Goal: Contribute content: Add original content to the website for others to see

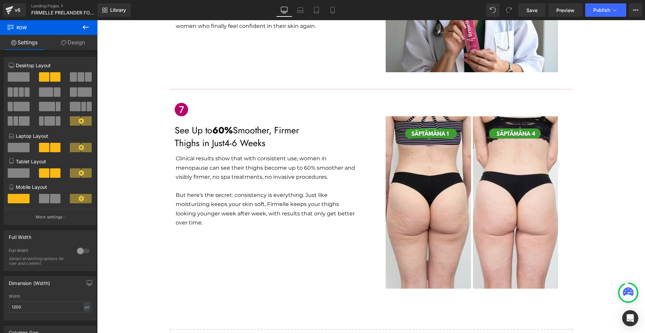
scroll to position [1243, 0]
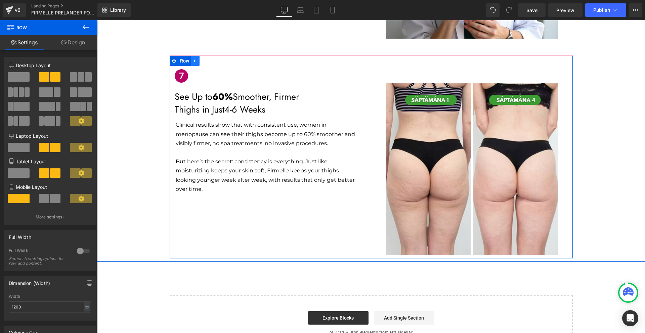
click at [193, 58] on icon at bounding box center [195, 60] width 5 height 5
click at [202, 58] on icon at bounding box center [204, 60] width 5 height 5
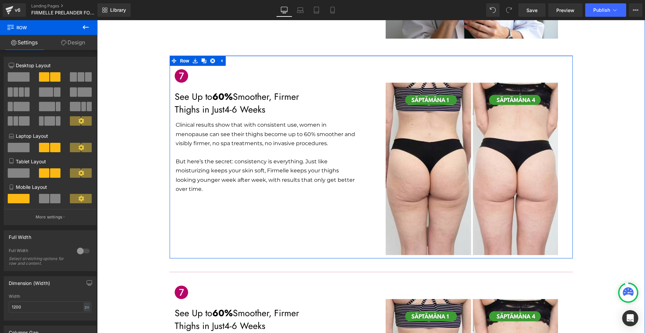
scroll to position [1344, 0]
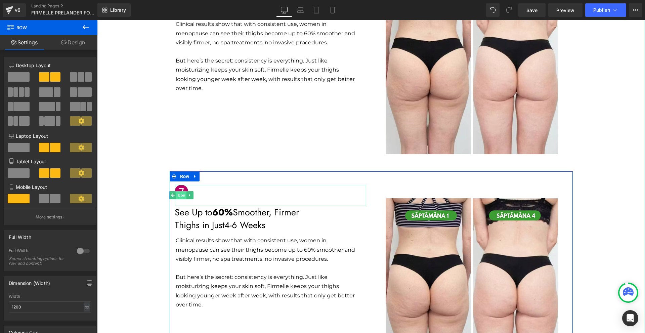
click at [183, 191] on span "Icon" at bounding box center [181, 195] width 10 height 8
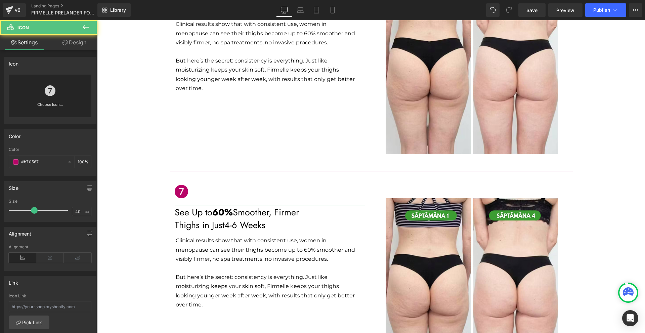
click at [39, 88] on div "Choose Icon..." at bounding box center [50, 96] width 83 height 43
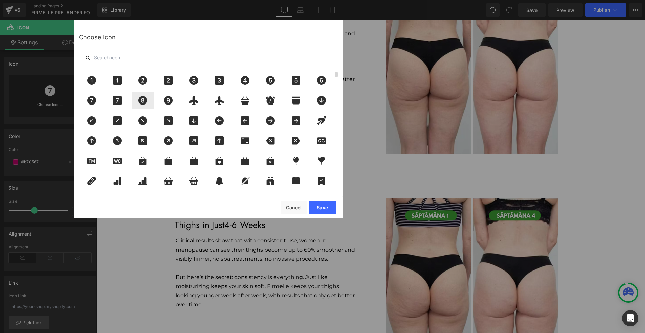
click at [142, 95] on div at bounding box center [143, 100] width 22 height 17
click at [310, 210] on button "Save" at bounding box center [322, 207] width 27 height 13
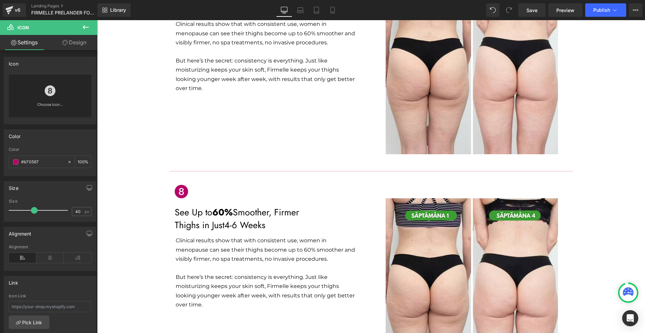
click at [203, 206] on p "See Up to 60% Smoother, Firmer" at bounding box center [271, 212] width 192 height 13
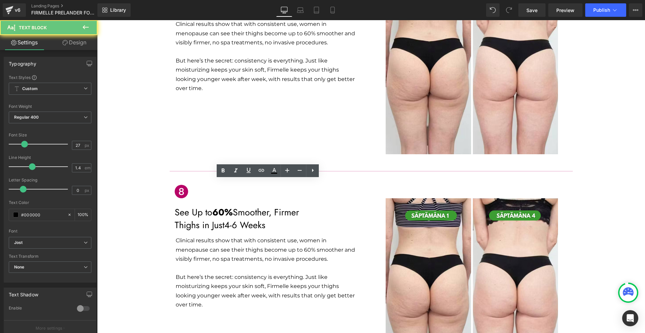
click at [203, 206] on p "See Up to 60% Smoother, Firmer" at bounding box center [271, 212] width 192 height 13
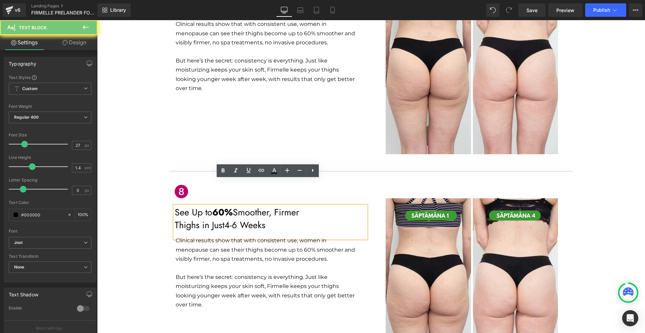
click at [267, 219] on p "Thighs in Just 4-6 Weeks" at bounding box center [271, 225] width 192 height 13
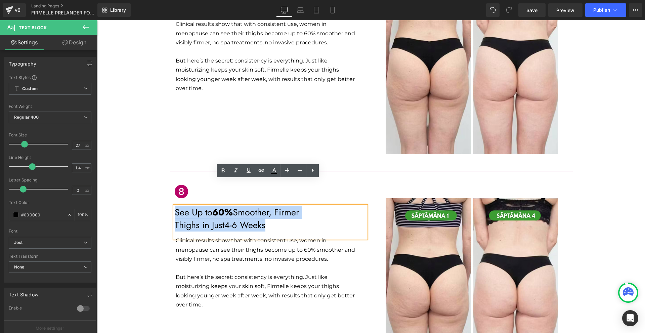
drag, startPoint x: 265, startPoint y: 200, endPoint x: 174, endPoint y: 185, distance: 92.9
click at [175, 206] on div "See Up to 60% Smoother, Firmer Thighs in Just 4-6 Weeks" at bounding box center [271, 222] width 192 height 33
click at [337, 219] on p "Thighs in Just 4-6 Weeks" at bounding box center [271, 225] width 192 height 13
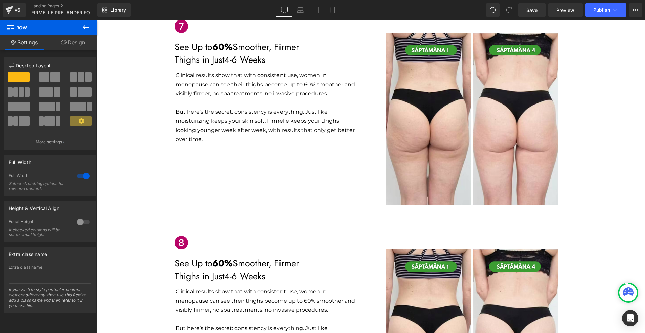
scroll to position [1326, 0]
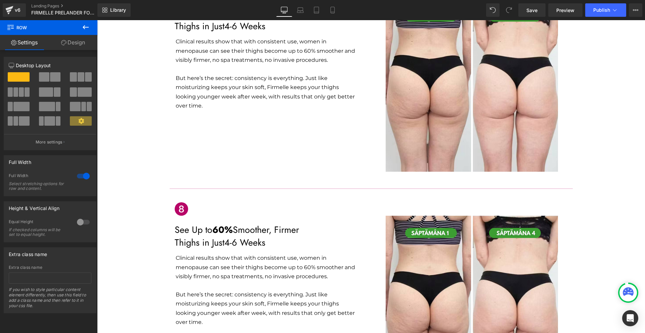
click at [199, 223] on p "See Up to 60% Smoother, Firmer" at bounding box center [271, 229] width 192 height 13
click at [198, 223] on p "See Up to 60% Smoother, Firmer" at bounding box center [271, 229] width 192 height 13
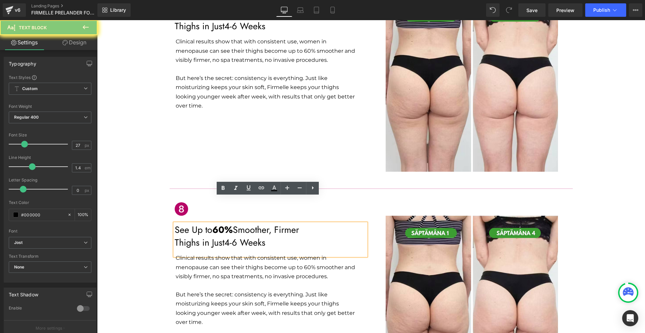
click at [272, 236] on p "Thighs in Just 4-6 Weeks" at bounding box center [271, 242] width 192 height 13
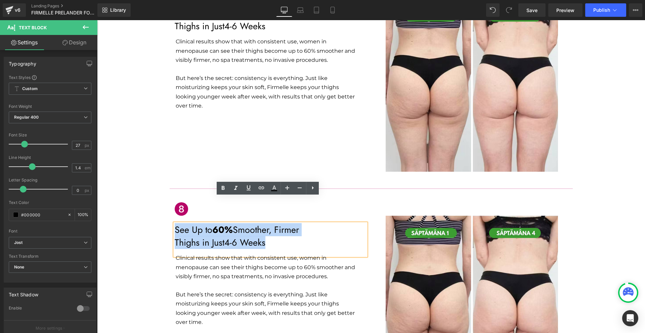
drag, startPoint x: 263, startPoint y: 217, endPoint x: 173, endPoint y: 204, distance: 91.3
click at [175, 223] on div "See Up to 60% Smoother, Firmer Thighs in Just 4-6 Weeks" at bounding box center [271, 239] width 192 height 33
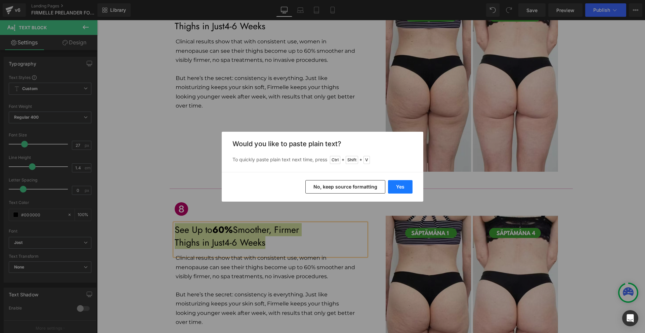
click at [399, 189] on button "Yes" at bounding box center [400, 186] width 25 height 13
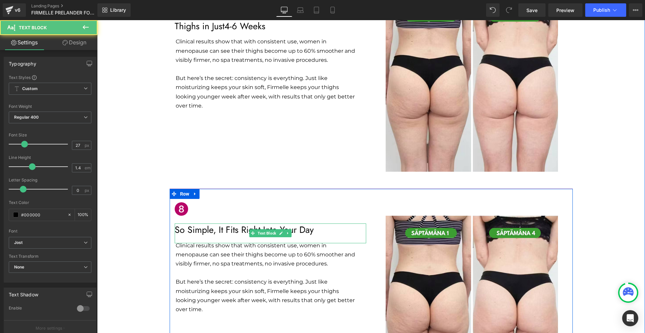
click at [192, 223] on p "So Simple, It Fits Right Into Your Day" at bounding box center [271, 229] width 192 height 13
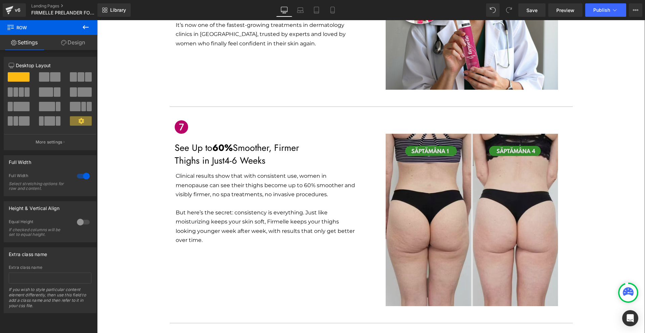
scroll to position [1158, 0]
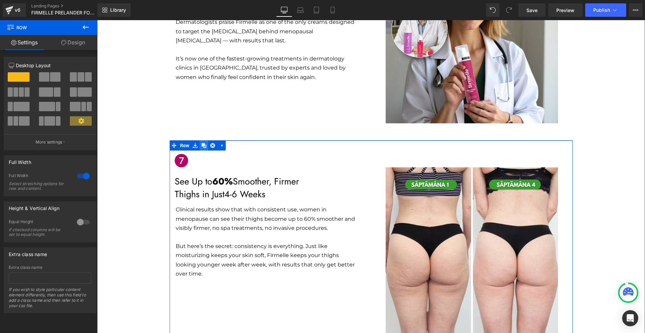
click at [202, 143] on icon at bounding box center [204, 145] width 5 height 5
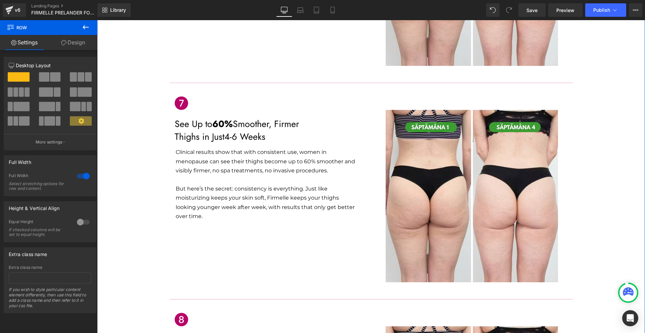
scroll to position [1442, 0]
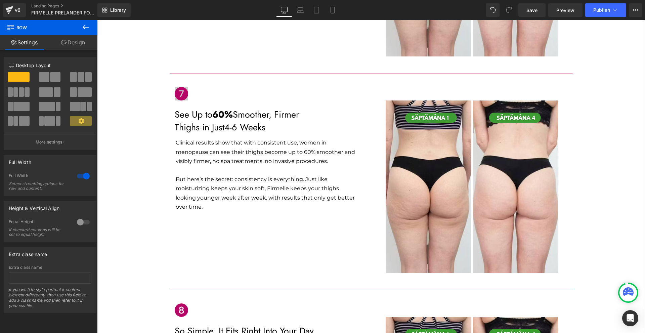
click at [178, 87] on div "Icon" at bounding box center [271, 97] width 192 height 21
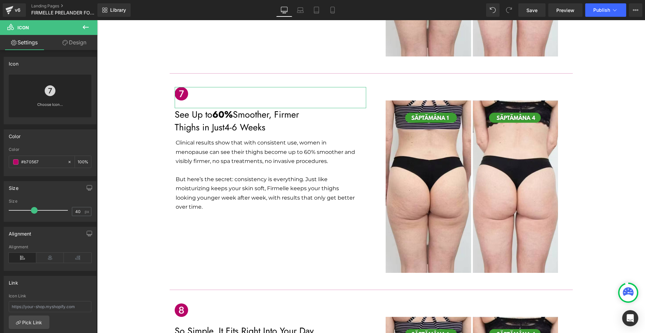
click at [41, 97] on div "Choose Icon..." at bounding box center [50, 96] width 83 height 43
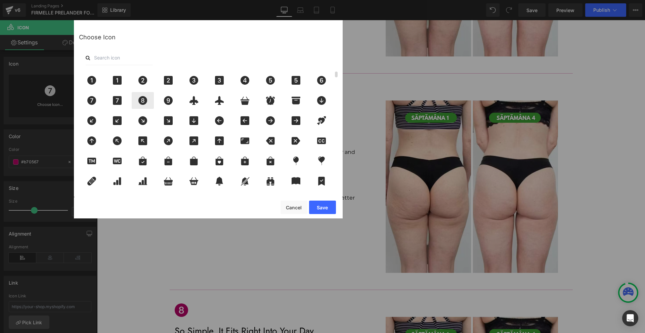
click at [141, 104] on icon at bounding box center [142, 100] width 9 height 9
click at [331, 207] on button "Save" at bounding box center [322, 207] width 27 height 13
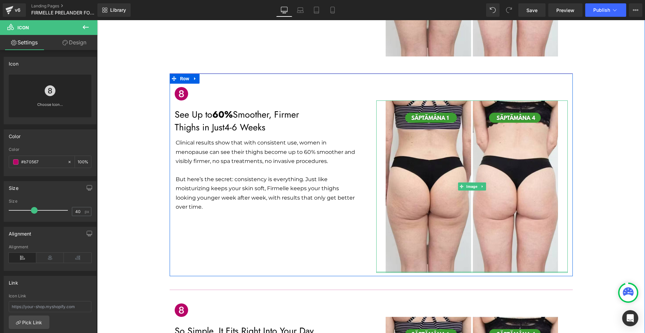
scroll to position [1475, 0]
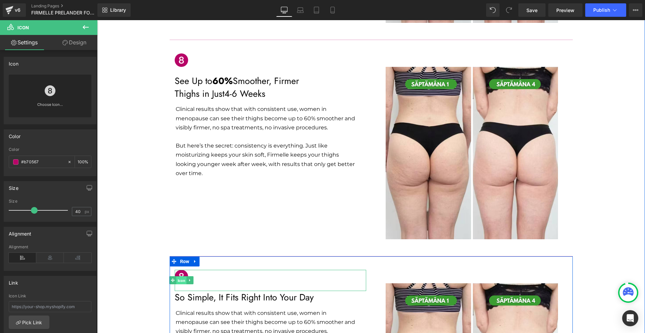
click at [182, 277] on span "Icon" at bounding box center [181, 281] width 10 height 8
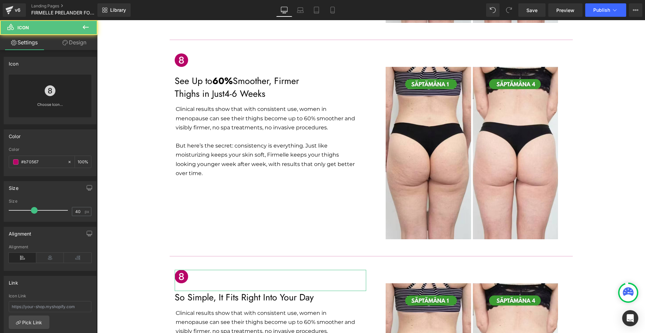
click at [68, 96] on div "Choose Icon..." at bounding box center [50, 96] width 83 height 43
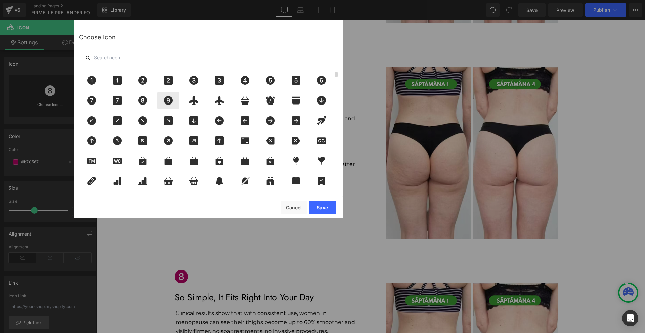
click at [163, 102] on icon at bounding box center [168, 100] width 14 height 9
click at [334, 209] on button "Save" at bounding box center [322, 207] width 27 height 13
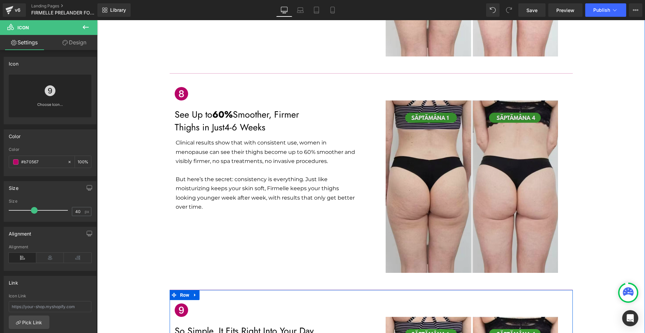
scroll to position [1408, 0]
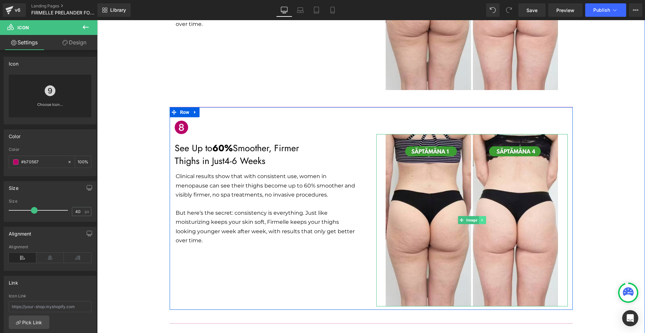
click at [481, 219] on icon at bounding box center [481, 220] width 1 height 2
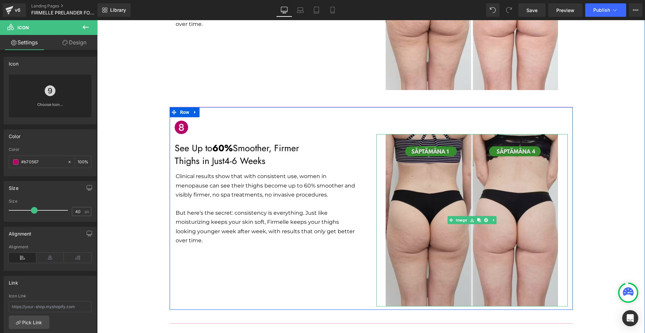
scroll to position [1542, 0]
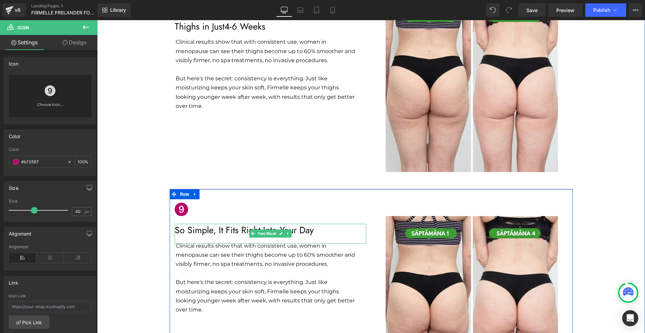
click at [321, 224] on p "So Simple, It Fits Right Into Your Day" at bounding box center [271, 230] width 192 height 13
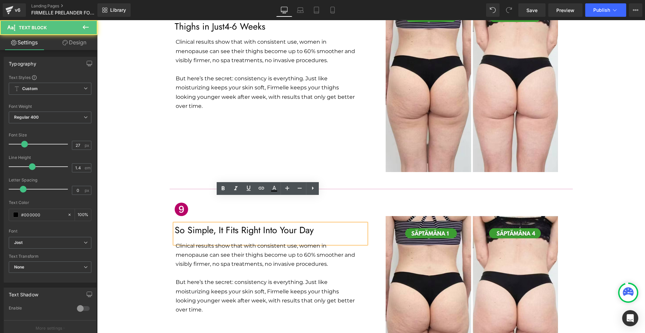
click at [364, 199] on div "Icon So Simple, It Fits Right Into Your Day Text Block Clinical results show th…" at bounding box center [271, 258] width 202 height 118
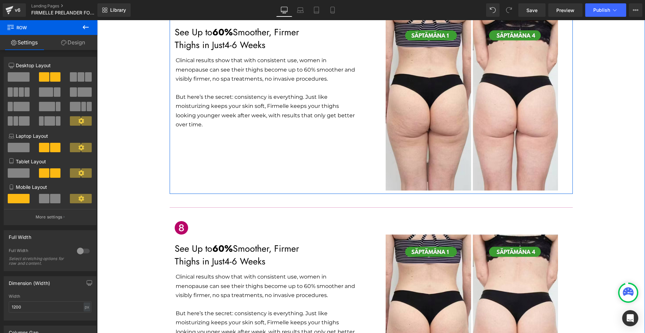
scroll to position [1173, 0]
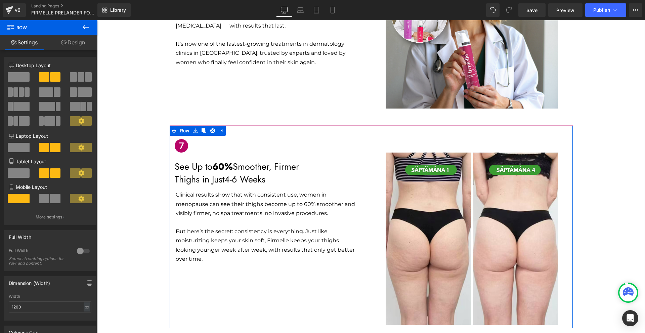
click at [194, 160] on p "See Up to 60% Smoother, Firmer" at bounding box center [271, 166] width 192 height 13
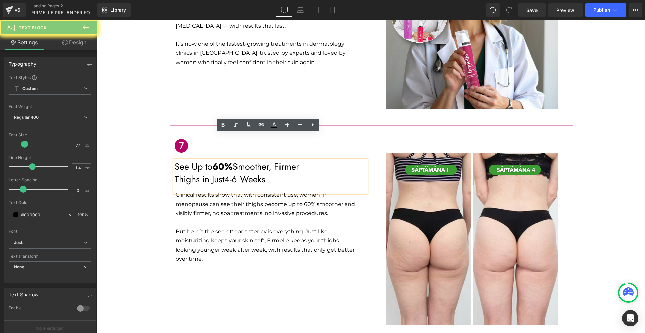
click at [285, 173] on p "Thighs in Just 4-6 Weeks" at bounding box center [271, 179] width 192 height 13
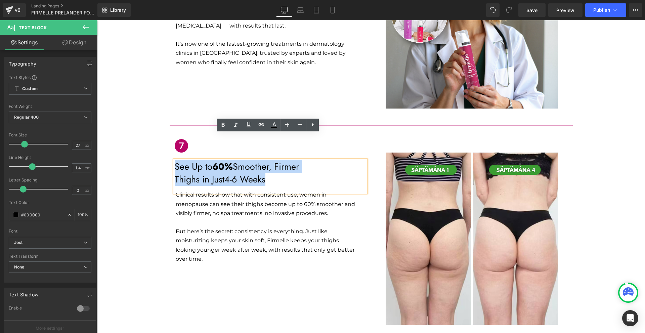
drag, startPoint x: 190, startPoint y: 145, endPoint x: 173, endPoint y: 139, distance: 18.3
click at [175, 160] on div "See Up to 60% Smoother, Firmer Thighs in Just 4-6 Weeks" at bounding box center [271, 176] width 192 height 33
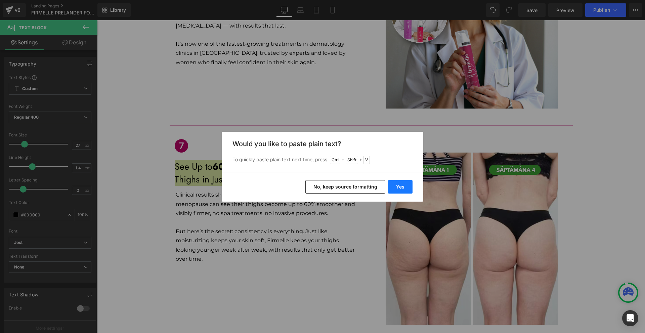
click at [404, 189] on button "Yes" at bounding box center [400, 186] width 25 height 13
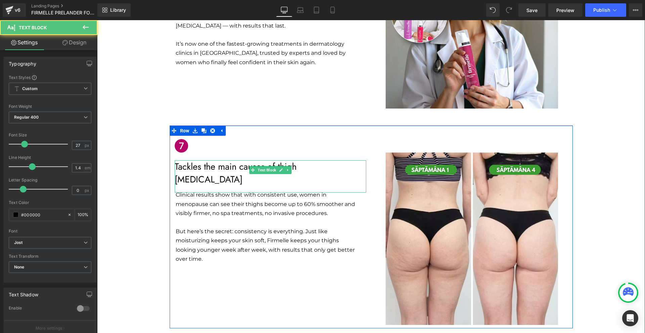
click at [334, 160] on p "Tackles the main causes of thigh [MEDICAL_DATA]" at bounding box center [271, 173] width 192 height 26
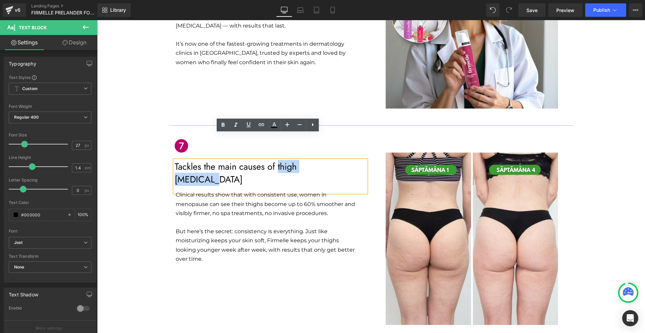
drag, startPoint x: 329, startPoint y: 144, endPoint x: 276, endPoint y: 142, distance: 52.4
click at [276, 160] on p "Tackles the main causes of thigh [MEDICAL_DATA]" at bounding box center [271, 173] width 192 height 26
click at [0, 0] on icon at bounding box center [0, 0] width 0 height 0
click at [348, 125] on div "Icon Tackles the main causes of thigh [MEDICAL_DATA] Text Block Clinical result…" at bounding box center [371, 226] width 403 height 203
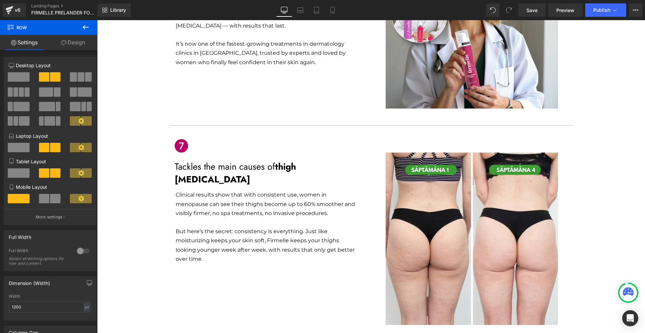
click at [187, 218] on p at bounding box center [266, 222] width 180 height 9
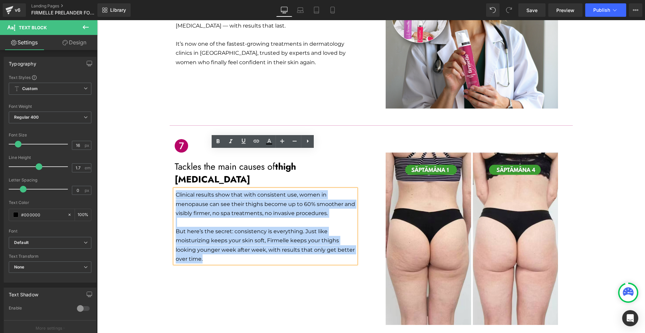
drag, startPoint x: 203, startPoint y: 221, endPoint x: 172, endPoint y: 158, distance: 69.9
click at [175, 189] on div "Clinical results show that with consistent use, women in menopause can see thei…" at bounding box center [265, 226] width 181 height 74
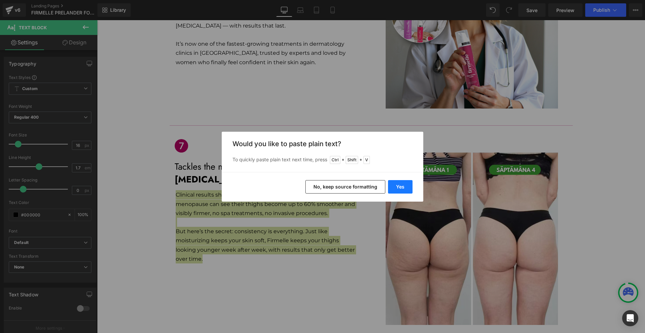
click at [410, 184] on button "Yes" at bounding box center [400, 186] width 25 height 13
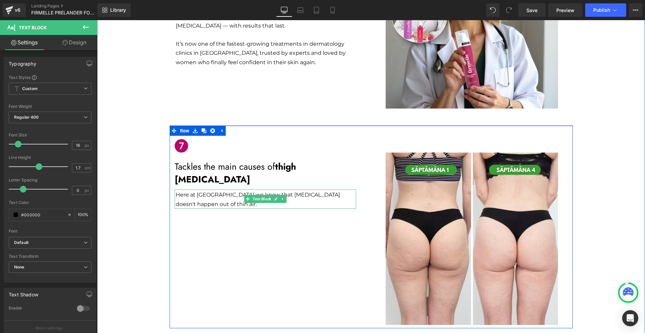
click at [214, 190] on p "Here at [GEOGRAPHIC_DATA] we know that [MEDICAL_DATA] doesn't happen out of thi…" at bounding box center [266, 199] width 180 height 18
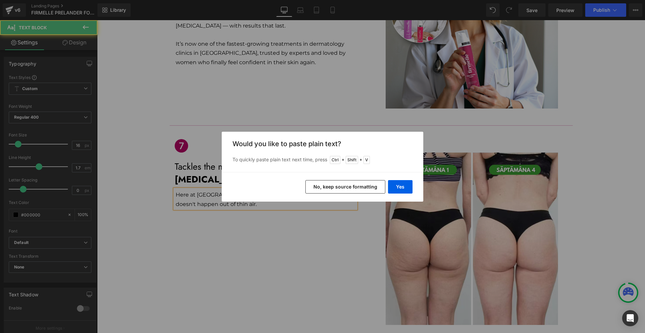
click at [413, 189] on div "Yes No, keep source formatting" at bounding box center [323, 187] width 202 height 30
click at [407, 189] on button "Yes" at bounding box center [400, 186] width 25 height 13
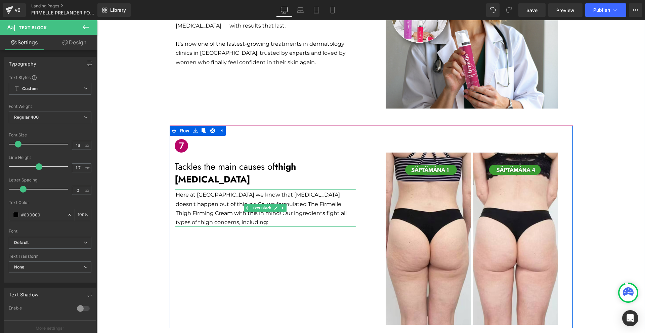
click at [182, 190] on p "Here at [GEOGRAPHIC_DATA] we know that [MEDICAL_DATA] doesn't happen out of thi…" at bounding box center [266, 208] width 180 height 37
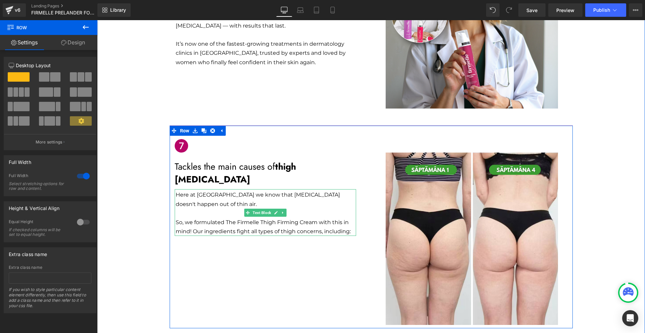
click at [339, 209] on p at bounding box center [266, 213] width 180 height 9
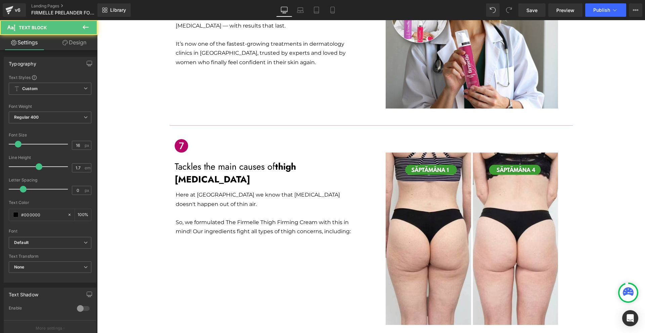
click at [87, 44] on link "Design" at bounding box center [74, 42] width 49 height 15
click at [0, 0] on div "Spacing [GEOGRAPHIC_DATA] [GEOGRAPHIC_DATA]" at bounding box center [0, 0] width 0 height 0
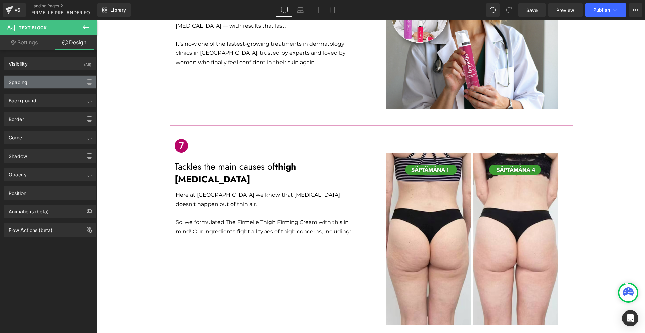
click at [50, 80] on div "Spacing" at bounding box center [50, 82] width 92 height 13
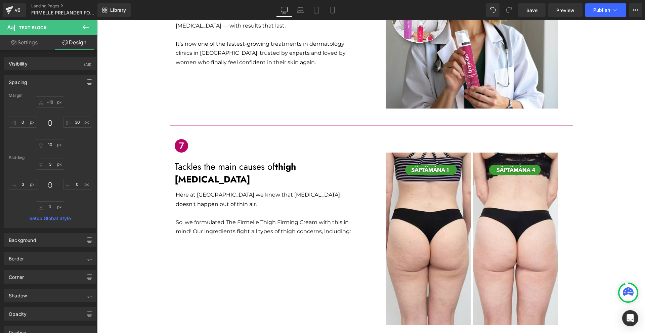
type input "-10"
type input "30"
type input "10"
type input "0"
type input "3"
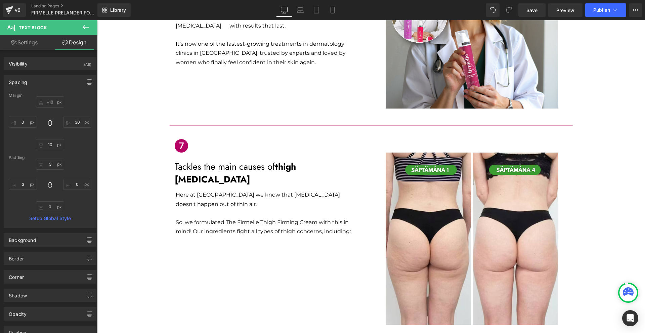
type input "0"
type input "3"
click at [76, 125] on input "30" at bounding box center [77, 122] width 28 height 11
click at [76, 125] on input "10" at bounding box center [77, 122] width 28 height 11
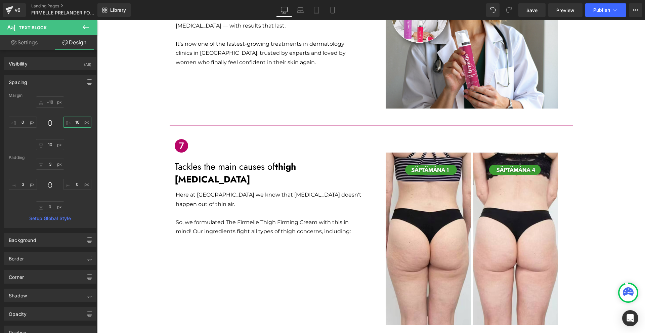
click at [76, 125] on input "10" at bounding box center [77, 122] width 28 height 11
type input "0"
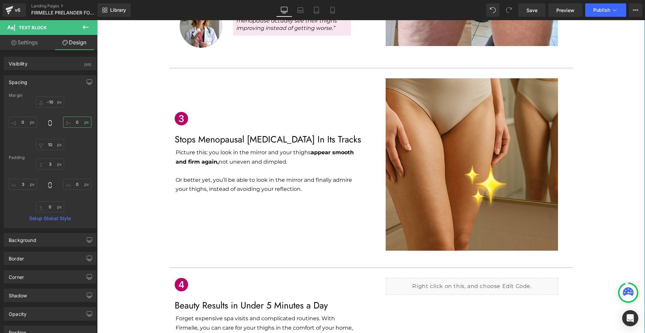
scroll to position [333, 0]
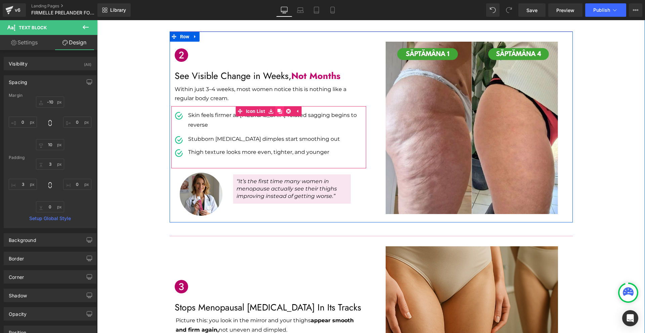
click at [281, 106] on link at bounding box center [280, 111] width 9 height 10
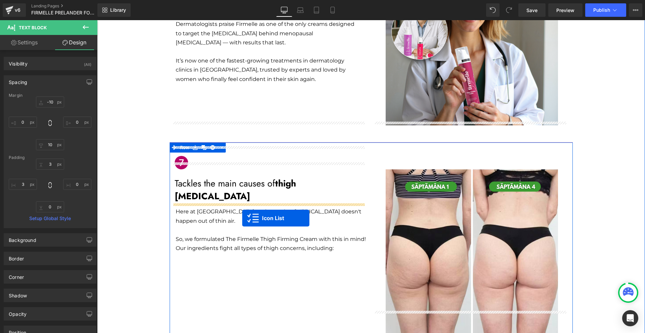
drag, startPoint x: 257, startPoint y: 142, endPoint x: 242, endPoint y: 218, distance: 77.8
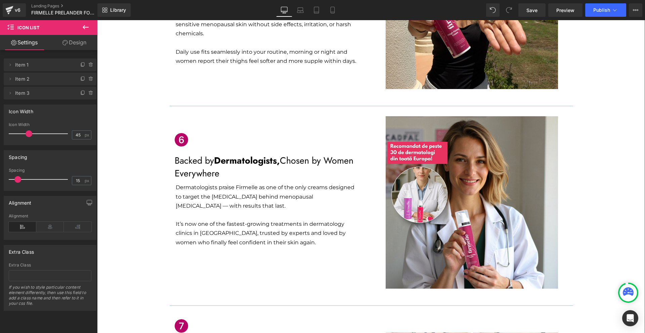
scroll to position [1228, 0]
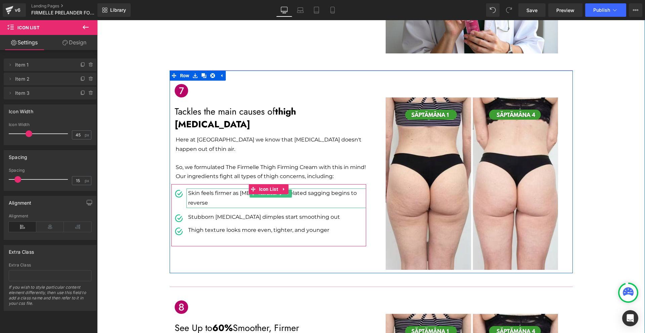
click at [199, 188] on p "Skin feels firmer as [MEDICAL_DATA]-related sagging begins to reverse" at bounding box center [277, 197] width 178 height 19
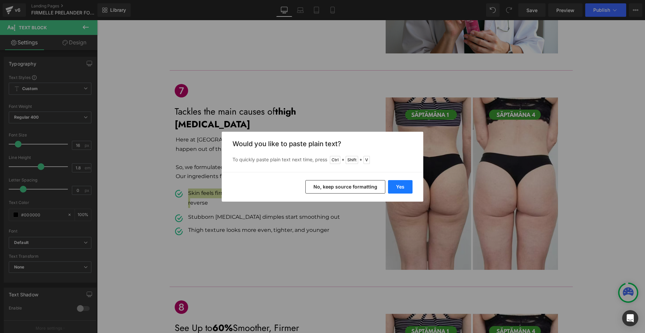
click at [393, 184] on button "Yes" at bounding box center [400, 186] width 25 height 13
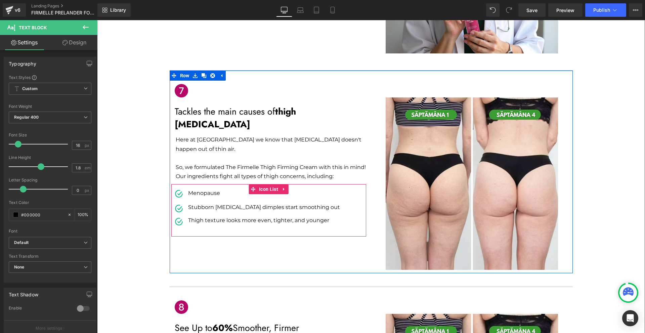
click at [194, 203] on p "Stubborn [MEDICAL_DATA] dimples start smoothing out" at bounding box center [264, 207] width 152 height 8
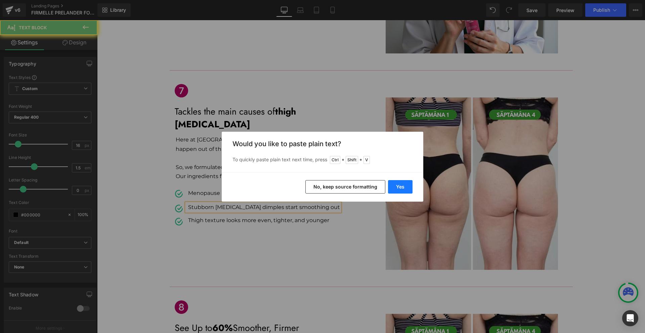
click at [406, 189] on button "Yes" at bounding box center [400, 186] width 25 height 13
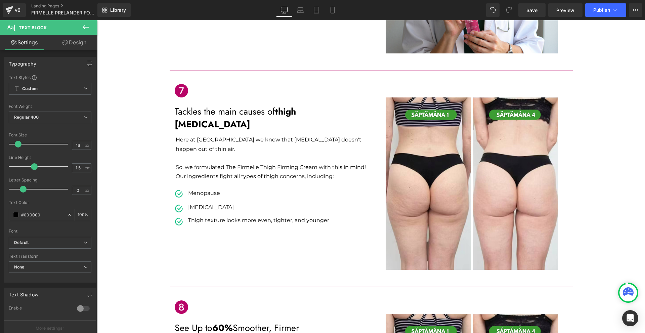
click at [188, 216] on p "Thigh texture looks more even, tighter, and younger" at bounding box center [258, 220] width 141 height 8
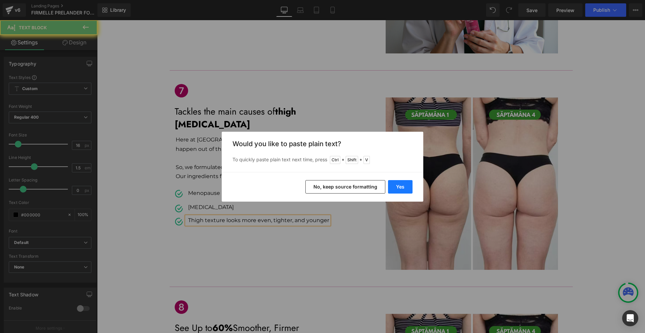
click at [399, 190] on button "Yes" at bounding box center [400, 186] width 25 height 13
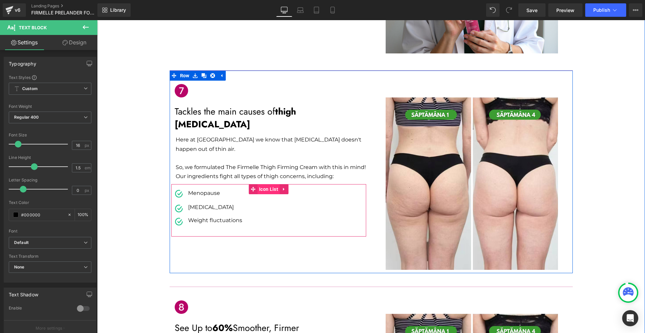
click at [257, 184] on span "Icon List" at bounding box center [268, 189] width 23 height 10
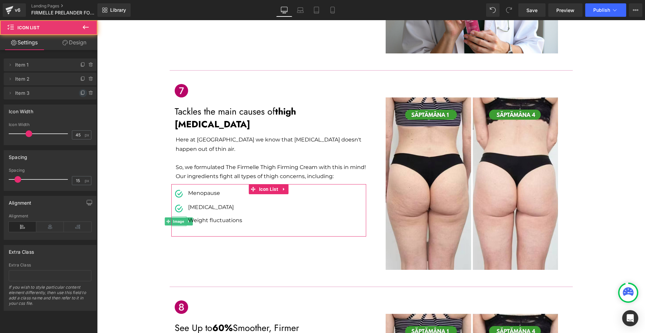
click at [80, 94] on icon at bounding box center [82, 92] width 5 height 5
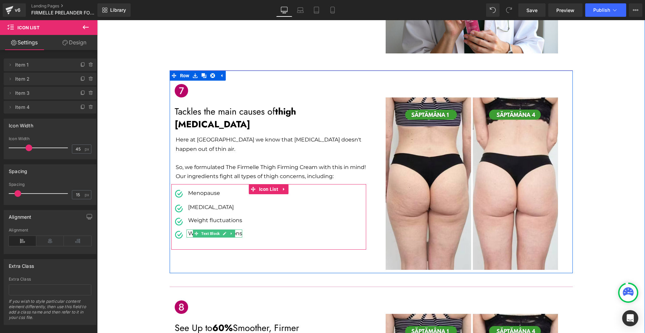
click at [196, 231] on icon at bounding box center [197, 233] width 4 height 4
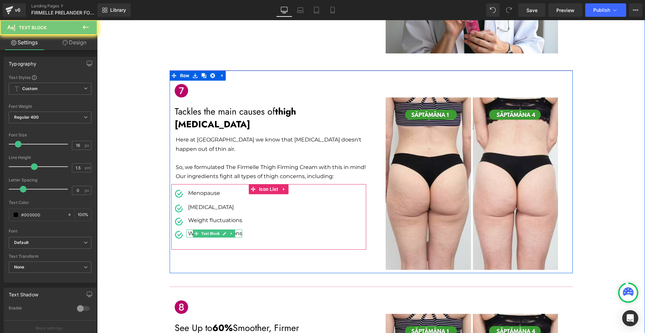
click at [188, 229] on p "Weight fluctuations" at bounding box center [215, 233] width 54 height 8
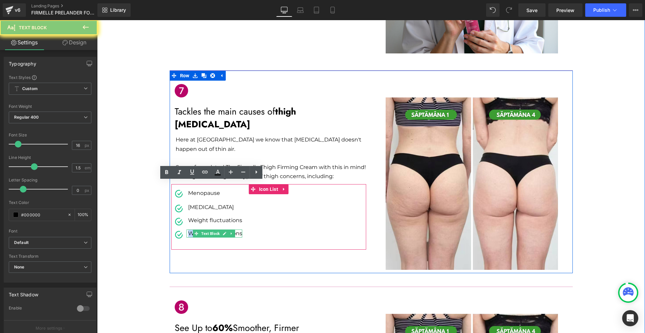
click at [188, 229] on p "Weight fluctuations" at bounding box center [215, 233] width 54 height 8
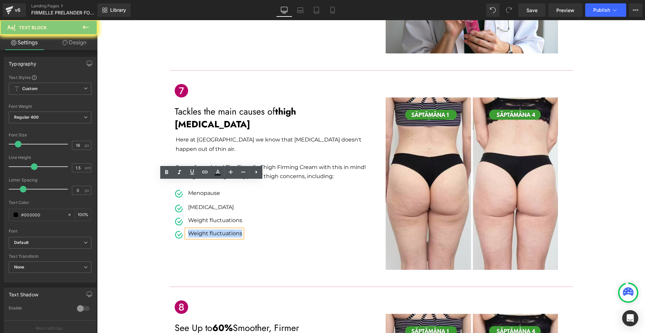
click at [188, 229] on p "Weight fluctuations" at bounding box center [215, 233] width 54 height 8
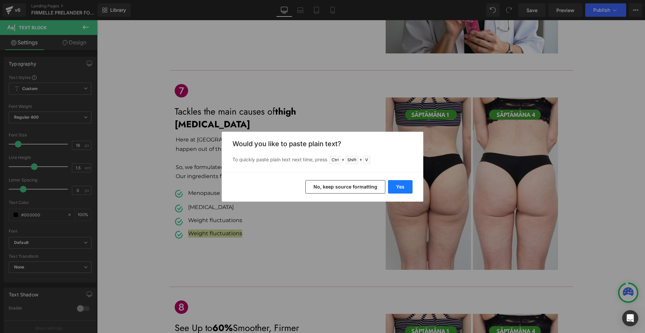
click at [400, 187] on button "Yes" at bounding box center [400, 186] width 25 height 13
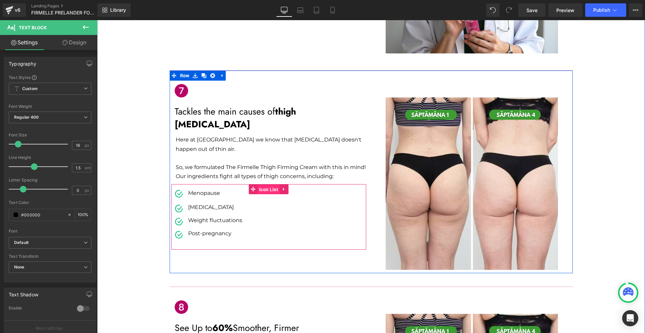
click at [263, 184] on span "Icon List" at bounding box center [268, 189] width 23 height 10
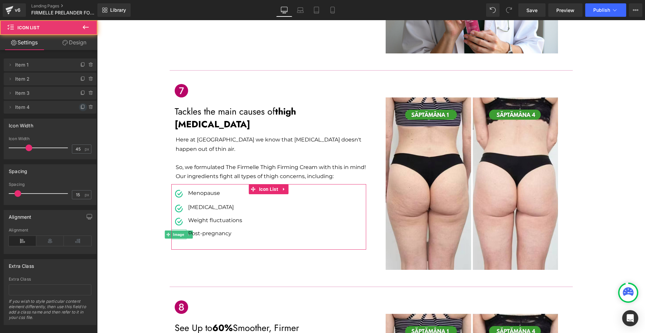
click at [79, 107] on span at bounding box center [83, 107] width 8 height 8
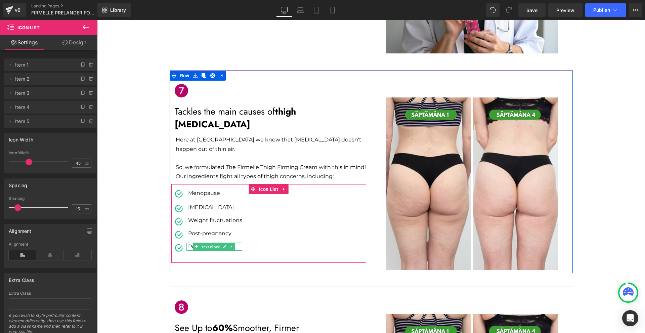
click at [200, 243] on span "Text Block" at bounding box center [210, 247] width 21 height 8
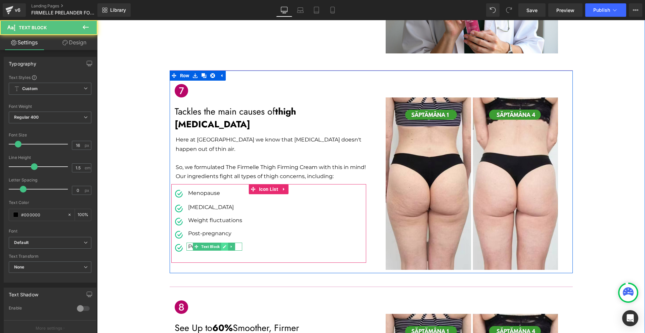
click at [221, 243] on link at bounding box center [224, 247] width 7 height 8
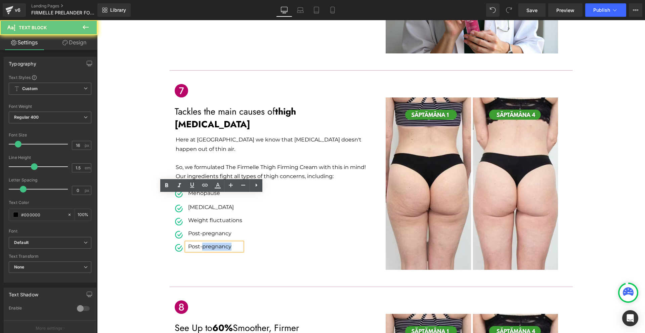
click at [219, 243] on p "Post-pregnancy" at bounding box center [215, 247] width 54 height 8
click at [218, 243] on p "Post-pregnancy" at bounding box center [215, 247] width 54 height 8
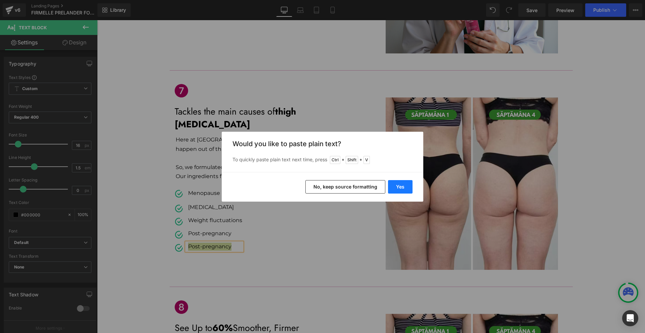
click at [390, 185] on button "Yes" at bounding box center [400, 186] width 25 height 13
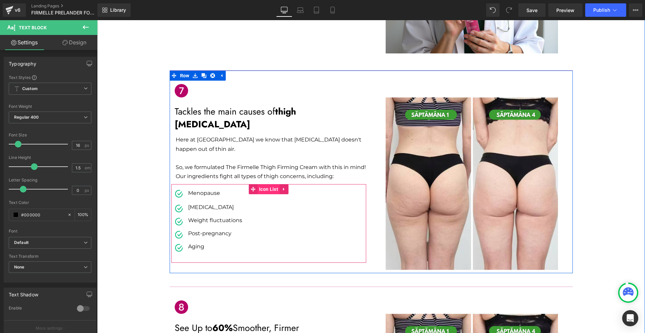
click at [266, 184] on span "Icon List" at bounding box center [268, 189] width 23 height 10
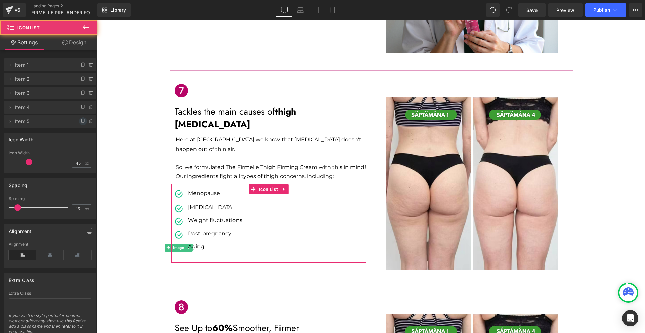
click at [82, 119] on icon at bounding box center [82, 121] width 5 height 5
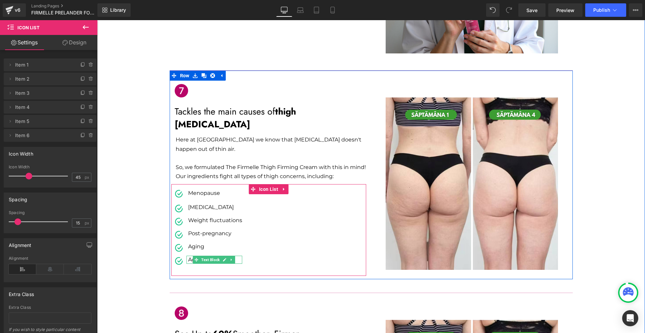
click at [188, 256] on p "Aging" at bounding box center [215, 260] width 54 height 8
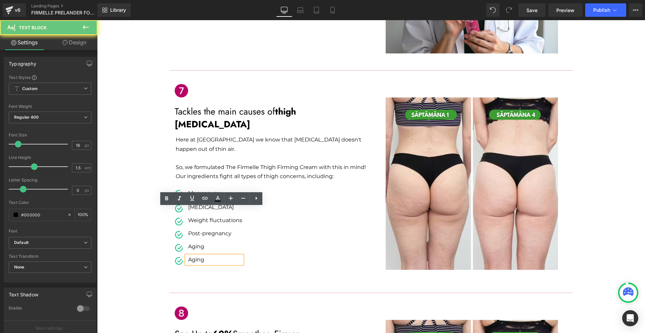
click at [188, 256] on p "Aging" at bounding box center [215, 260] width 54 height 8
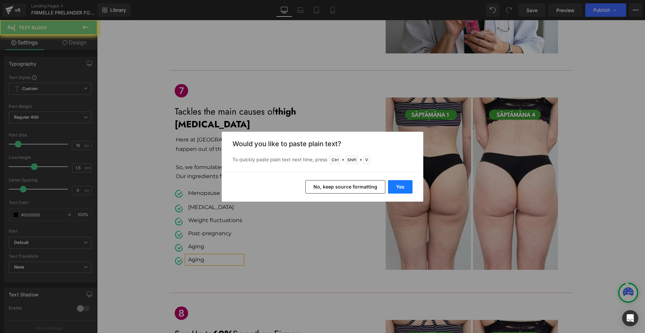
click at [400, 190] on button "Yes" at bounding box center [400, 186] width 25 height 13
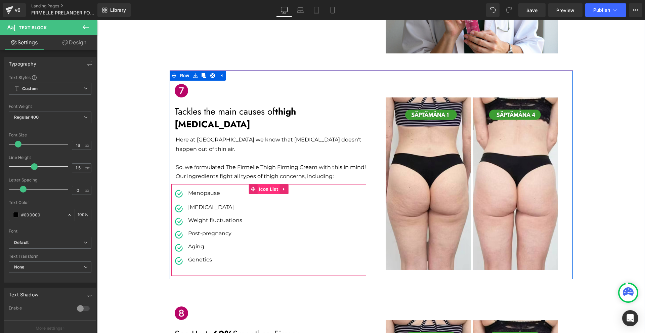
click at [266, 184] on span "Icon List" at bounding box center [268, 189] width 23 height 10
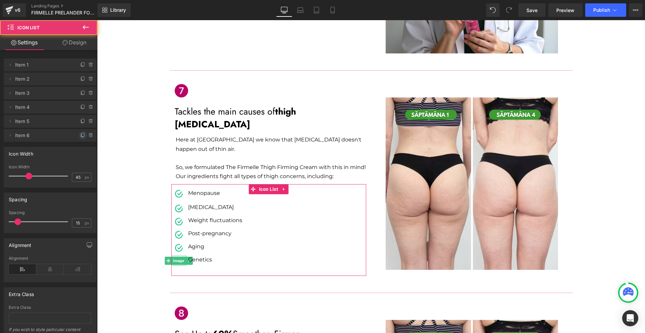
click at [80, 135] on icon at bounding box center [82, 135] width 5 height 5
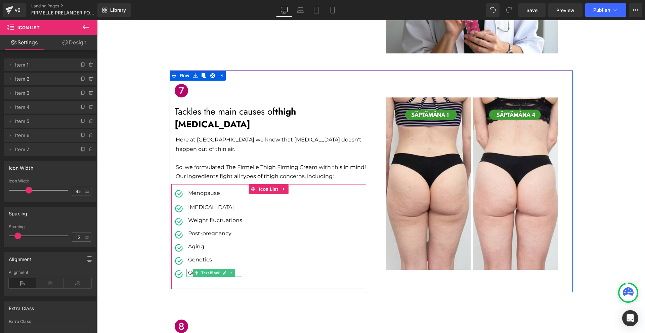
click at [193, 269] on span at bounding box center [196, 273] width 7 height 8
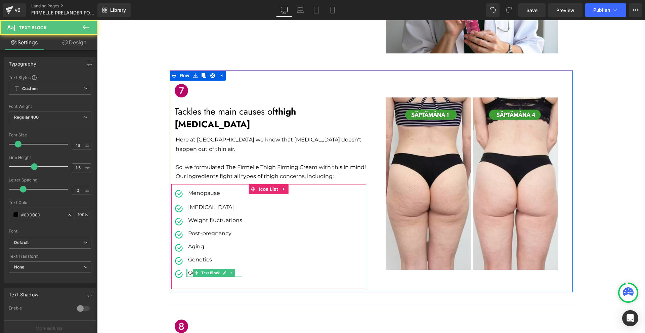
click at [186, 269] on div at bounding box center [187, 273] width 2 height 8
click at [186, 269] on div "Genetics" at bounding box center [214, 273] width 56 height 8
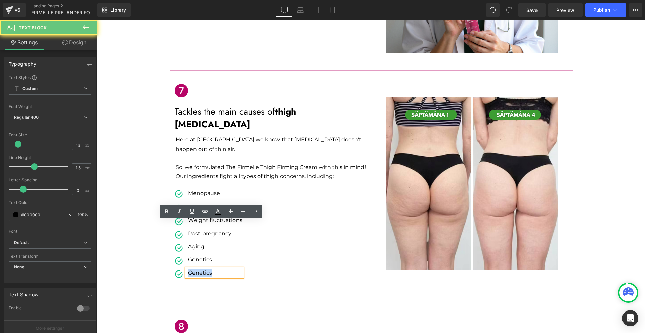
click at [186, 269] on div "Genetics" at bounding box center [214, 273] width 56 height 8
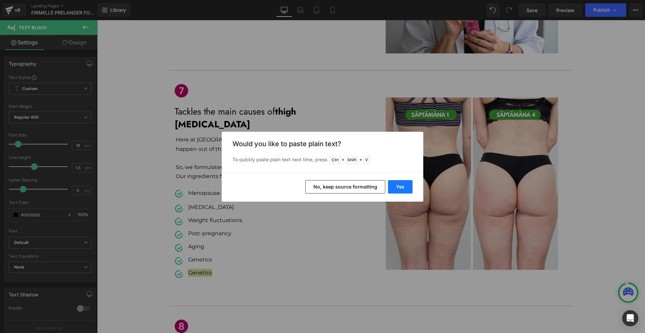
click at [394, 184] on button "Yes" at bounding box center [400, 186] width 25 height 13
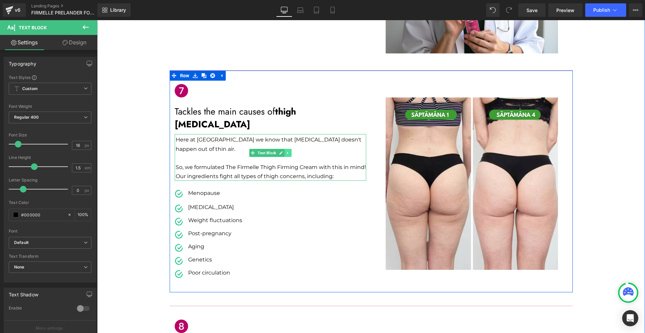
click at [285, 149] on link at bounding box center [288, 153] width 7 height 8
click at [283, 151] on icon at bounding box center [285, 153] width 4 height 4
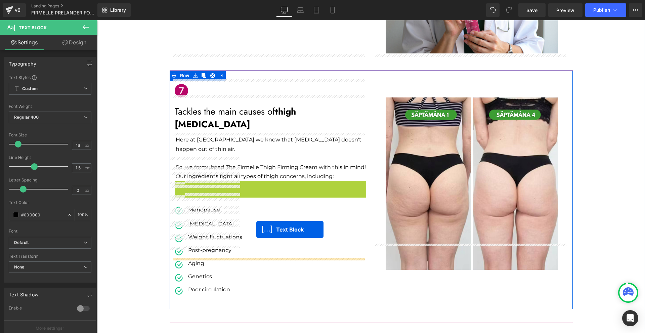
drag, startPoint x: 267, startPoint y: 151, endPoint x: 256, endPoint y: 229, distance: 79.4
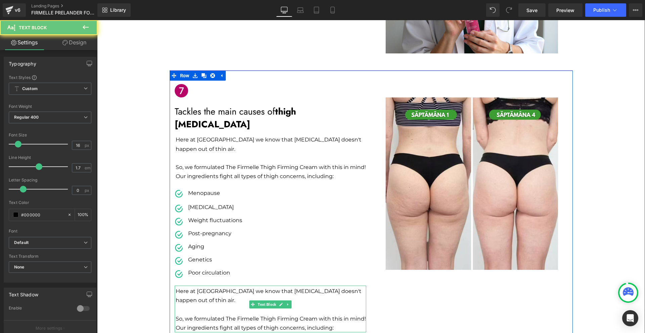
click at [178, 287] on p "Here at [GEOGRAPHIC_DATA] we know that [MEDICAL_DATA] doesn't happen out of thi…" at bounding box center [271, 296] width 190 height 18
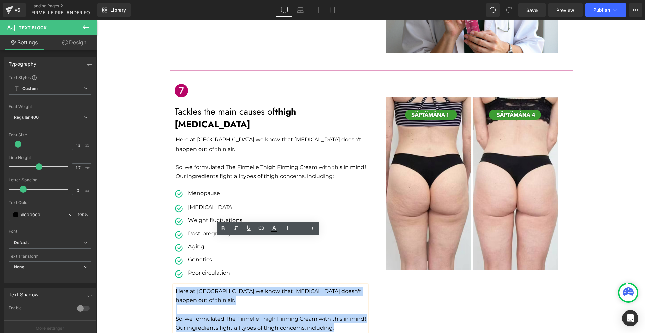
drag, startPoint x: 174, startPoint y: 243, endPoint x: 353, endPoint y: 269, distance: 181.4
click at [353, 286] on div "Here at [GEOGRAPHIC_DATA] we know that [MEDICAL_DATA] doesn't happen out of thi…" at bounding box center [271, 309] width 192 height 47
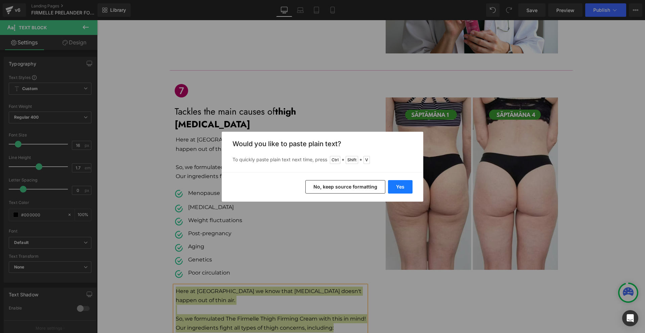
drag, startPoint x: 408, startPoint y: 186, endPoint x: 310, endPoint y: 166, distance: 99.2
click at [408, 186] on button "Yes" at bounding box center [400, 186] width 25 height 13
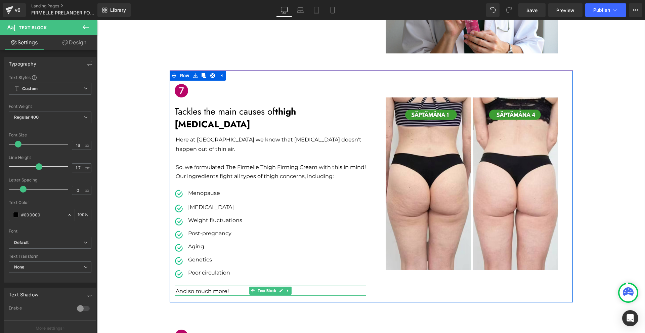
click at [211, 287] on p "And so much more!" at bounding box center [271, 291] width 190 height 9
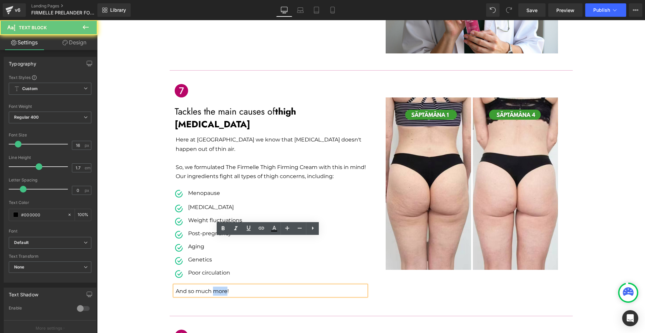
click at [211, 287] on p "And so much more!" at bounding box center [271, 291] width 190 height 9
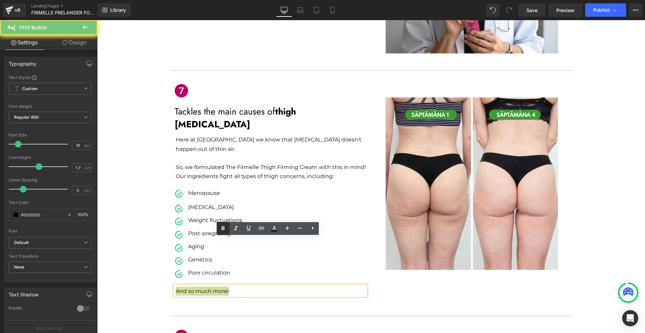
click at [0, 0] on icon at bounding box center [0, 0] width 0 height 0
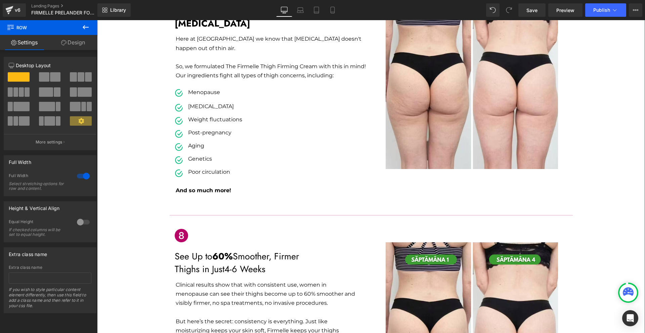
scroll to position [1396, 0]
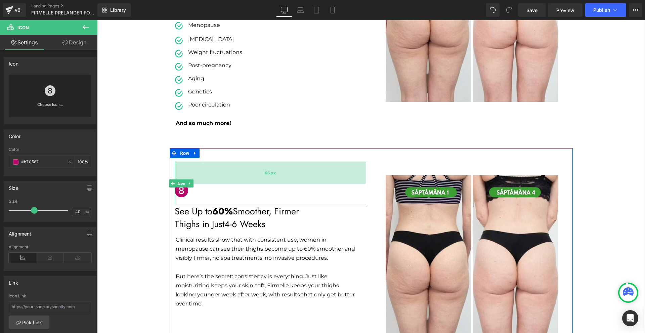
drag, startPoint x: 216, startPoint y: 114, endPoint x: 216, endPoint y: 136, distance: 22.2
click at [216, 162] on div "Icon 66px" at bounding box center [271, 183] width 192 height 43
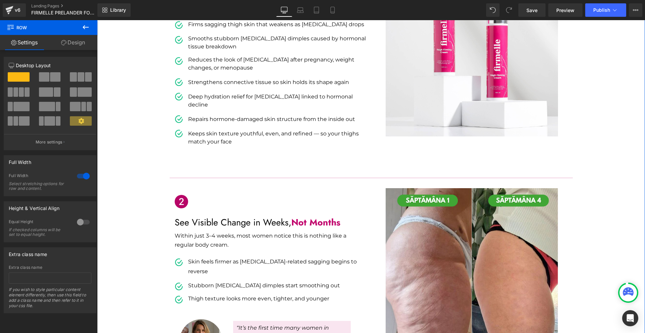
scroll to position [220, 0]
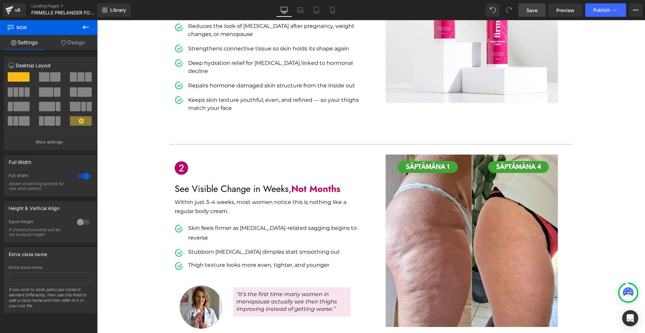
click at [541, 13] on link "Save" at bounding box center [531, 9] width 27 height 13
click at [533, 11] on span "Save" at bounding box center [531, 10] width 11 height 7
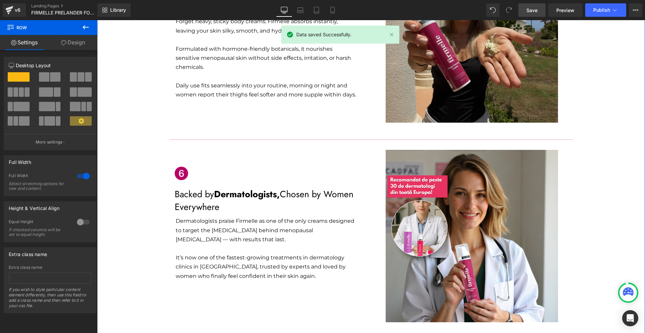
scroll to position [1128, 0]
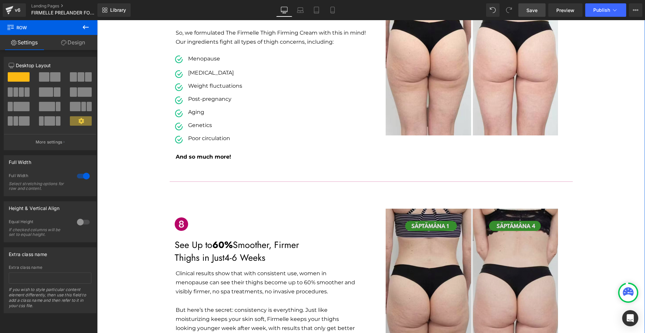
scroll to position [1430, 0]
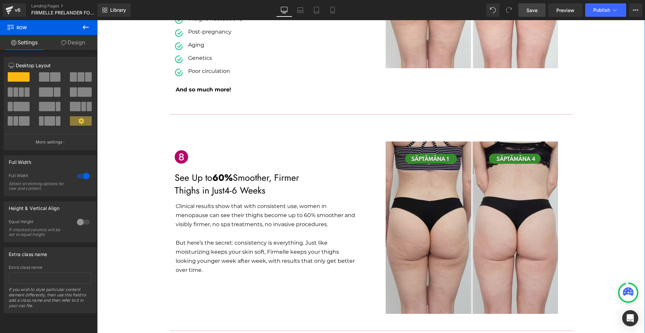
click at [520, 158] on img at bounding box center [472, 227] width 172 height 172
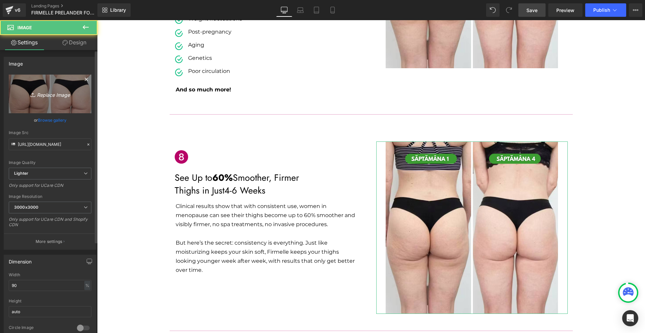
click at [61, 96] on icon "Replace Image" at bounding box center [50, 94] width 54 height 8
type input "C:\fakepath\OLD ME.png"
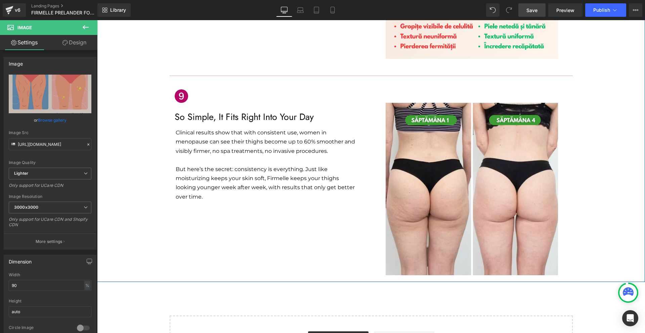
scroll to position [1551, 0]
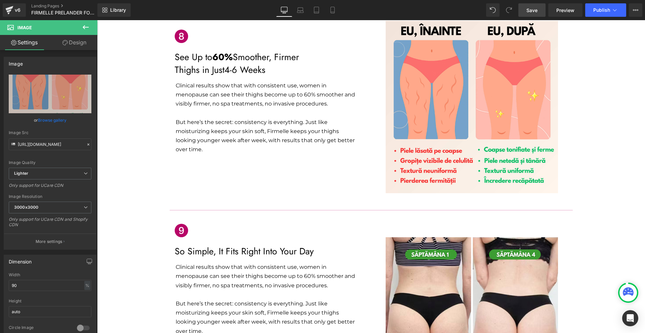
click at [543, 11] on link "Save" at bounding box center [531, 9] width 27 height 13
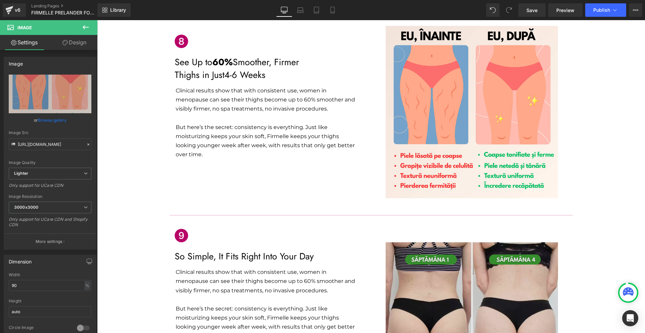
scroll to position [1685, 0]
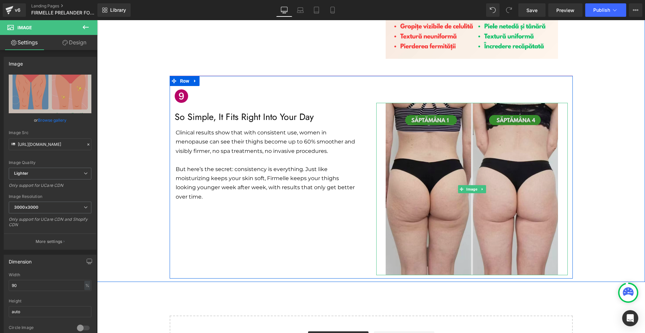
click at [483, 134] on img at bounding box center [472, 189] width 172 height 172
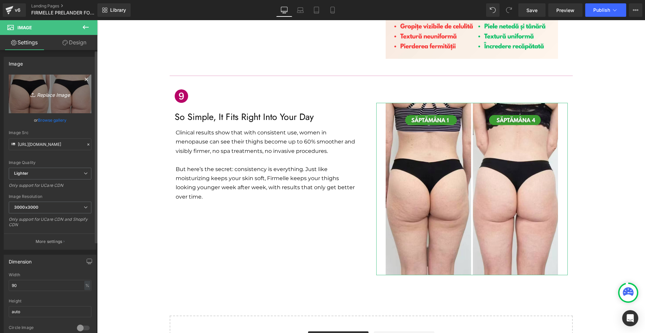
click at [56, 98] on link "Replace Image" at bounding box center [50, 94] width 83 height 39
type input "C:\fakepath\OLD ME (1).png"
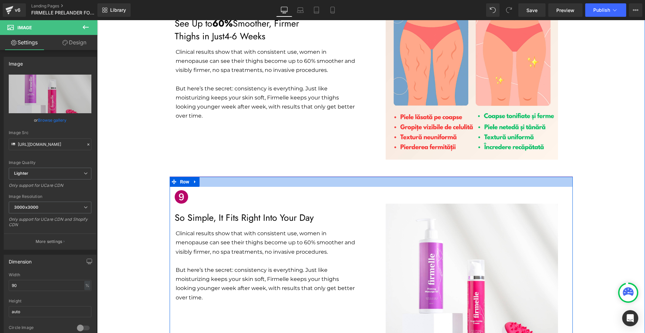
scroll to position [1618, 0]
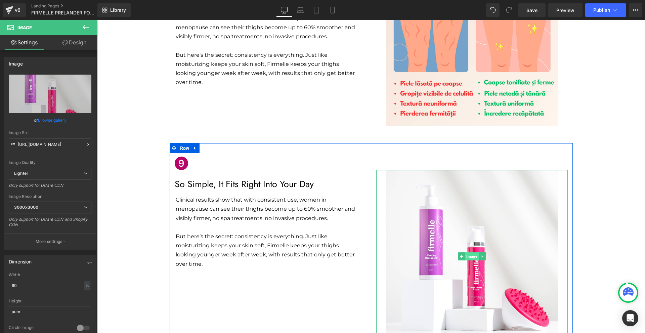
click at [465, 252] on span "Image" at bounding box center [472, 256] width 14 height 8
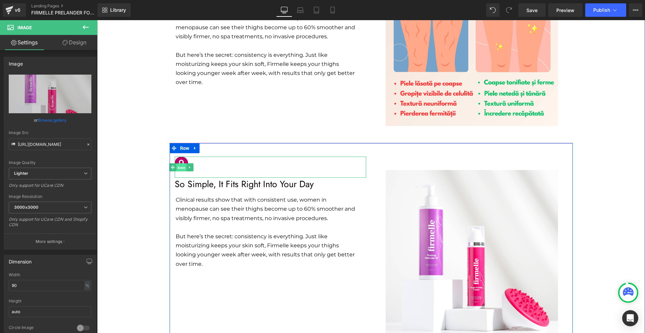
click at [179, 164] on span "Icon" at bounding box center [181, 168] width 10 height 8
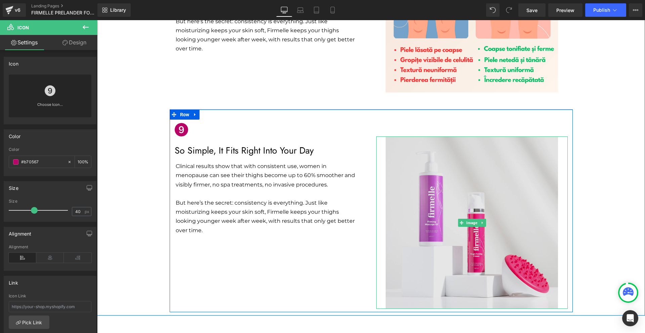
scroll to position [1685, 0]
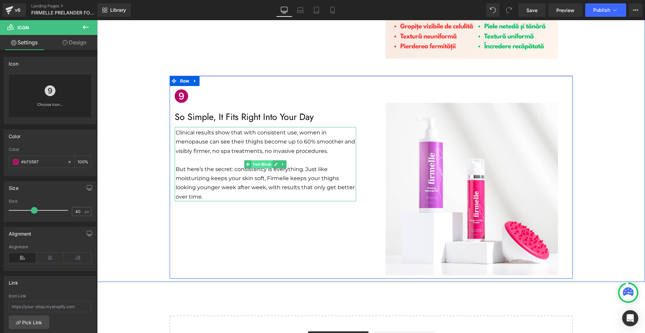
click at [258, 160] on span "Text Block" at bounding box center [261, 164] width 21 height 8
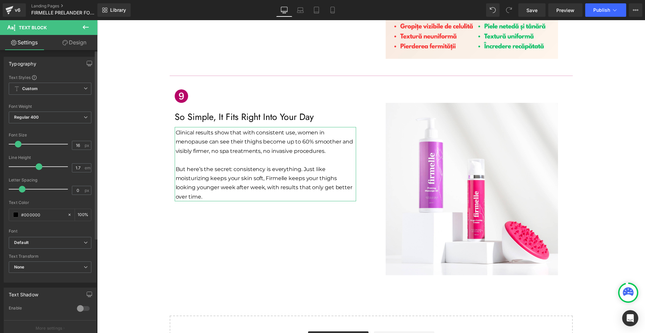
click at [21, 189] on span at bounding box center [22, 189] width 7 height 7
click at [193, 199] on div "Icon So Simple, It Fits Right Into Your Day Text Block Clinical results show th…" at bounding box center [371, 177] width 403 height 203
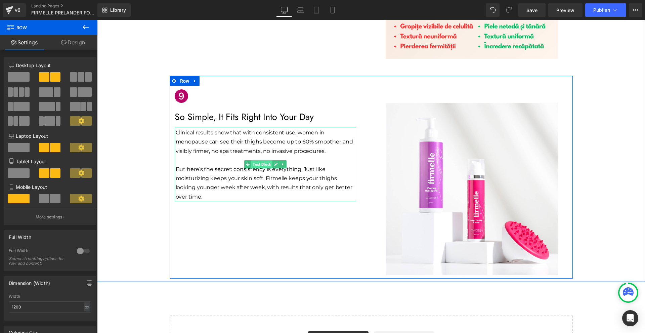
click at [262, 160] on span "Text Block" at bounding box center [261, 164] width 21 height 8
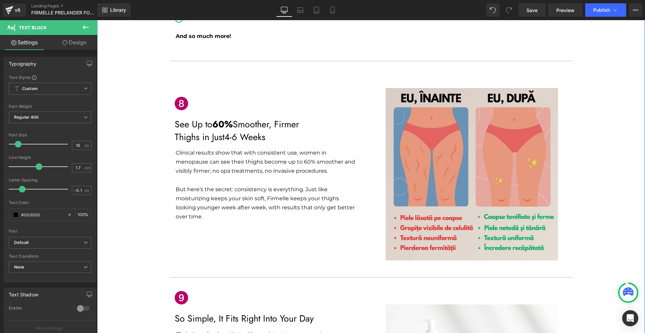
scroll to position [1349, 0]
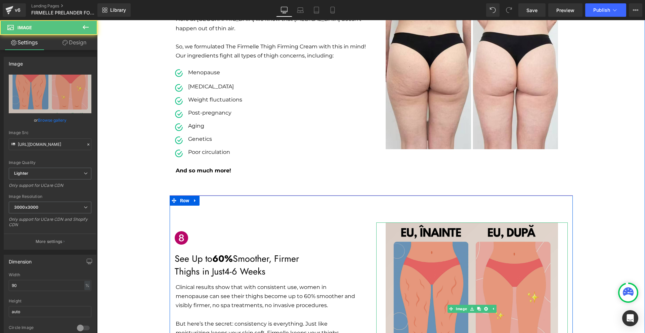
click at [450, 222] on img at bounding box center [472, 308] width 172 height 172
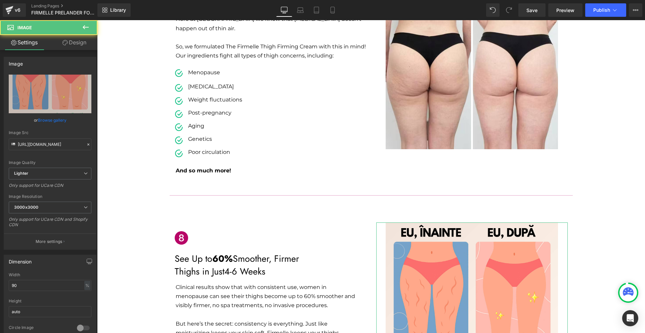
click at [82, 44] on link "Design" at bounding box center [74, 42] width 49 height 15
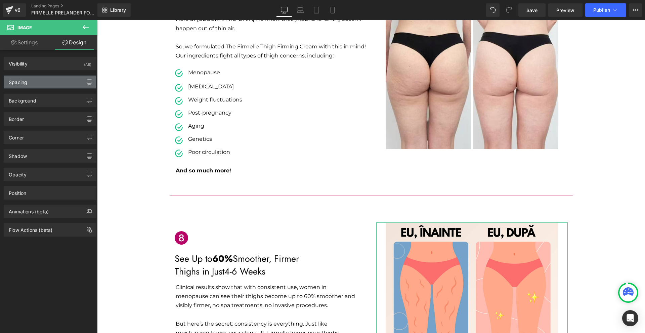
click at [17, 86] on div "Spacing" at bounding box center [50, 82] width 92 height 13
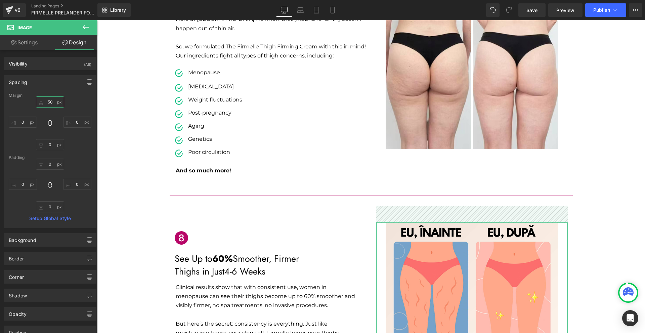
click at [52, 107] on input "50" at bounding box center [50, 101] width 28 height 11
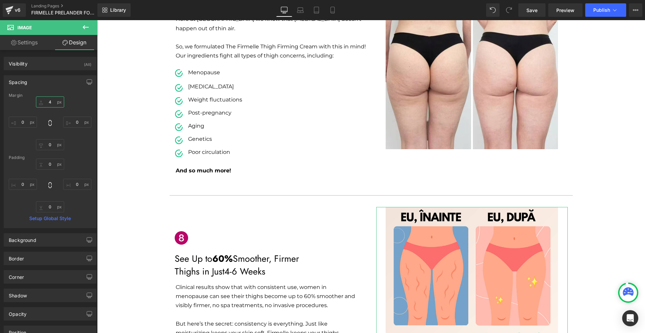
type input "40"
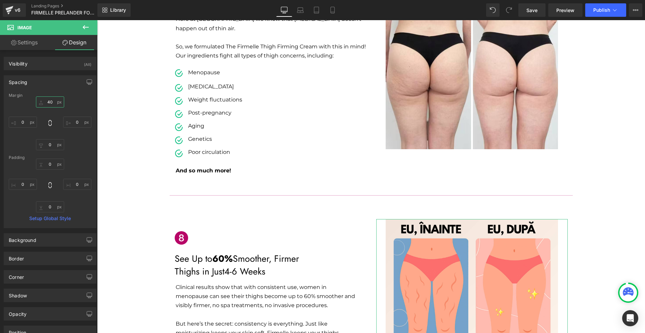
click at [52, 107] on input "40" at bounding box center [50, 101] width 28 height 11
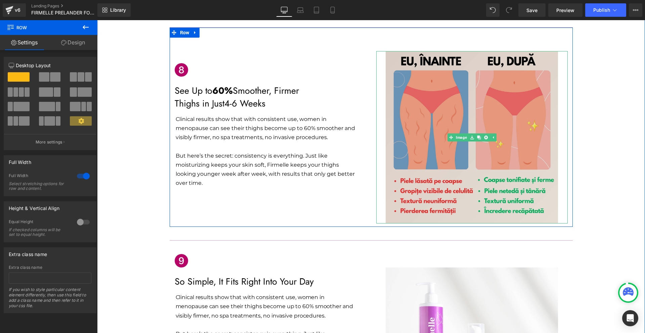
scroll to position [1416, 0]
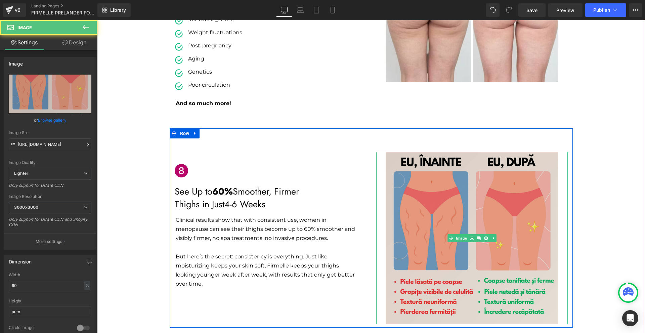
click at [512, 152] on img at bounding box center [472, 238] width 172 height 172
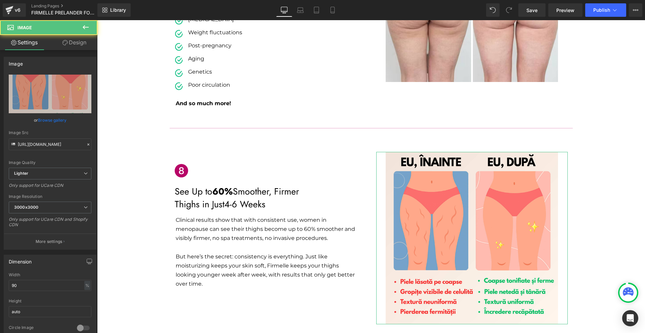
click at [68, 42] on link "Design" at bounding box center [74, 42] width 49 height 15
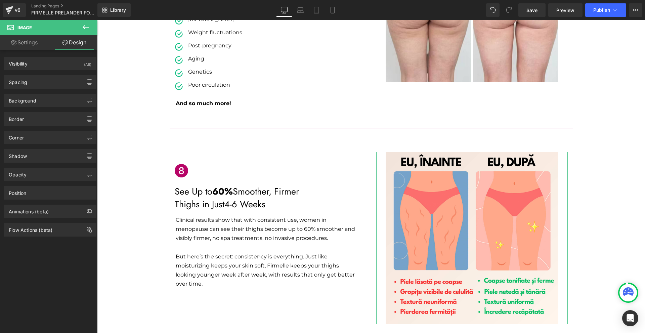
click at [32, 74] on div "Spacing [GEOGRAPHIC_DATA] 40 0 0 0 [GEOGRAPHIC_DATA] 0 0 0 0 Setup Global Style" at bounding box center [50, 79] width 100 height 18
click at [39, 83] on div "Spacing" at bounding box center [50, 82] width 92 height 13
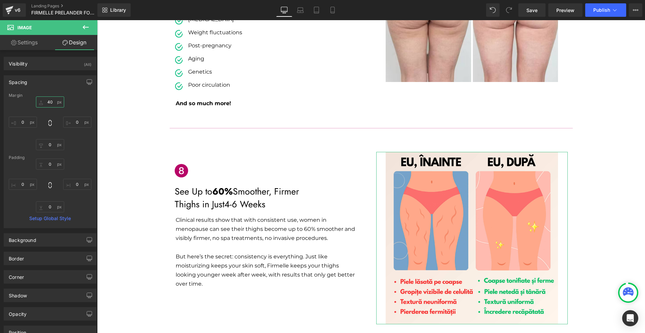
click at [49, 101] on input "40" at bounding box center [50, 101] width 28 height 11
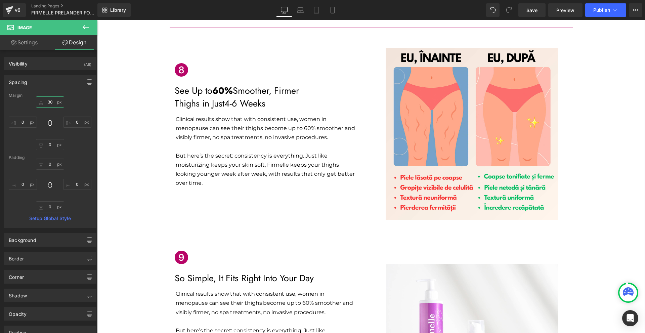
scroll to position [1551, 0]
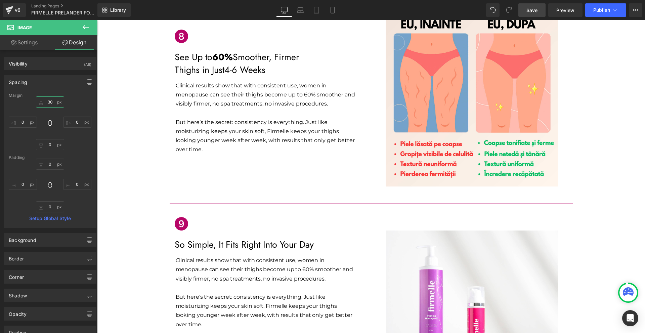
type input "30"
click at [533, 8] on span "Save" at bounding box center [531, 10] width 11 height 7
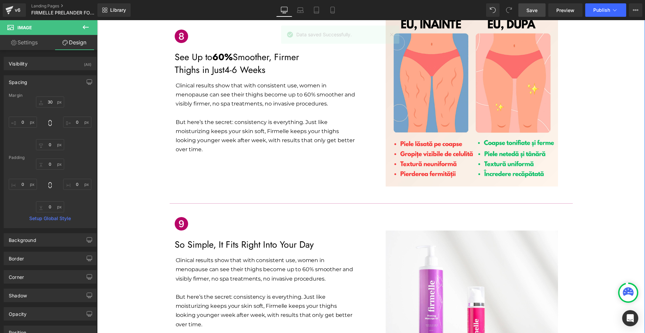
scroll to position [1584, 0]
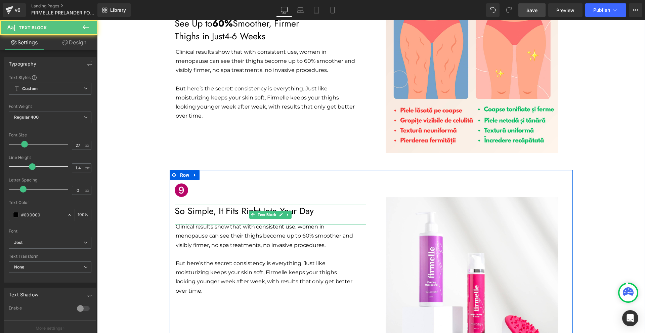
click at [190, 205] on p "So Simple, It Fits Right Into Your Day" at bounding box center [271, 211] width 192 height 13
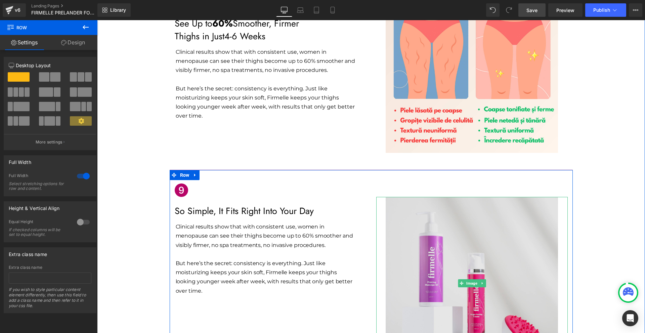
scroll to position [1618, 0]
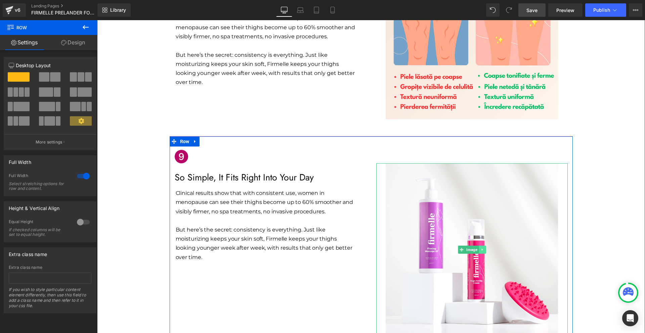
click at [479, 246] on link at bounding box center [482, 250] width 7 height 8
click at [460, 246] on link "Image" at bounding box center [458, 250] width 21 height 8
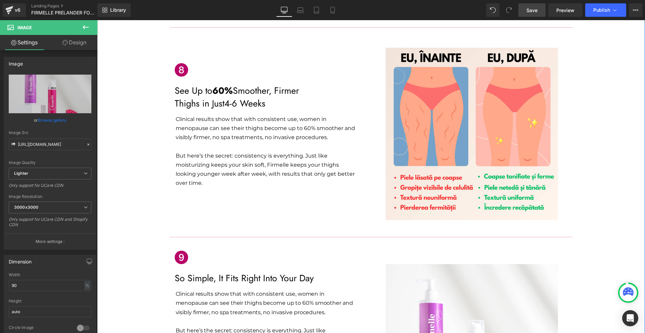
scroll to position [1584, 0]
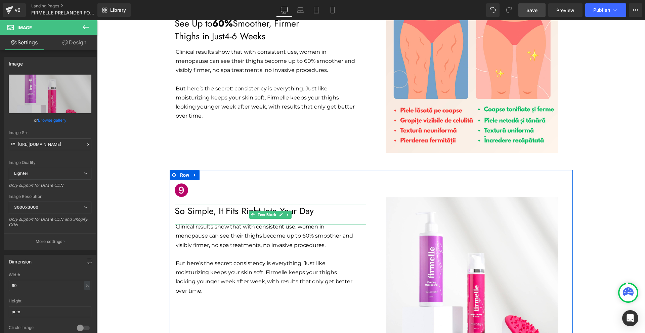
click at [214, 205] on p "So Simple, It Fits Right Into Your Day" at bounding box center [271, 211] width 192 height 13
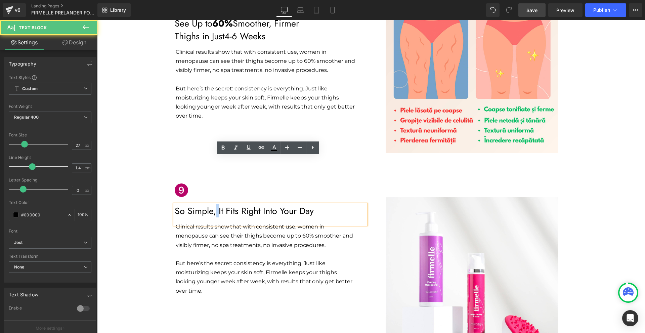
click at [214, 205] on p "So Simple, It Fits Right Into Your Day" at bounding box center [271, 211] width 192 height 13
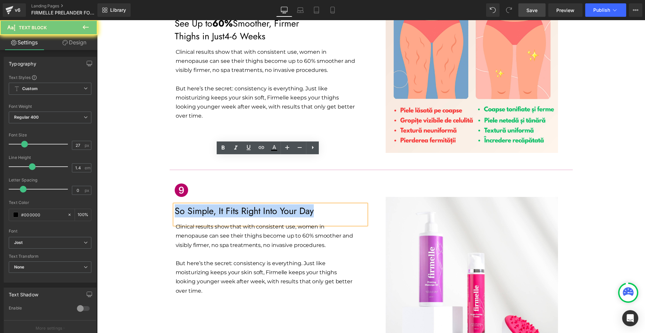
click at [214, 205] on p "So Simple, It Fits Right Into Your Day" at bounding box center [271, 211] width 192 height 13
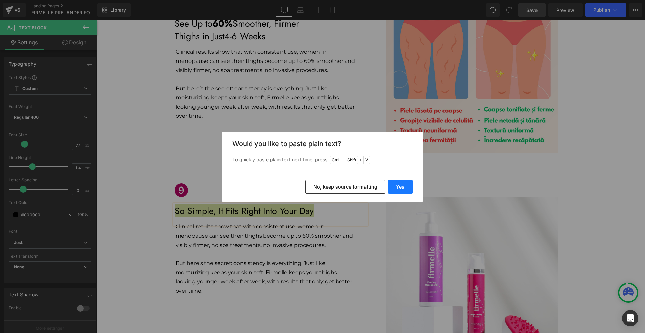
click at [408, 188] on button "Yes" at bounding box center [400, 186] width 25 height 13
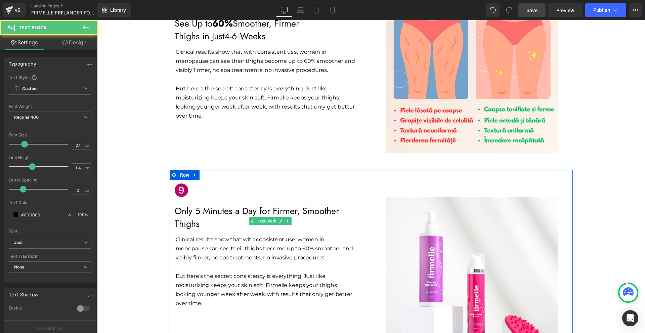
click at [196, 205] on p "Only 5 Minutes a Day for Firmer, Smoother Thighs" at bounding box center [271, 218] width 192 height 26
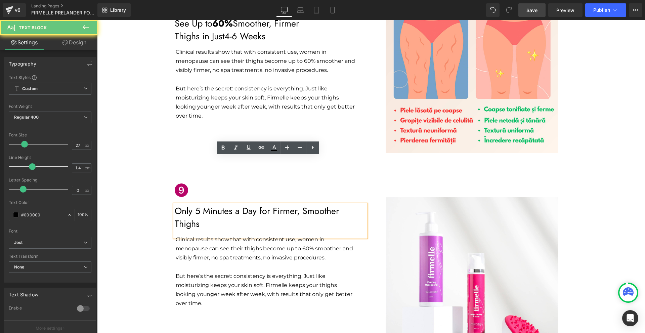
click at [304, 205] on p "Only 5 Minutes a Day for Firmer, Smoother Thighs" at bounding box center [271, 218] width 192 height 26
click at [299, 205] on p "Only 5 Minutes a Day for Firmer, Smoother Thighs" at bounding box center [271, 218] width 192 height 26
click at [303, 205] on p "Only 5 Minutes a Day for Firmer, Smoother Thighs" at bounding box center [271, 218] width 192 height 26
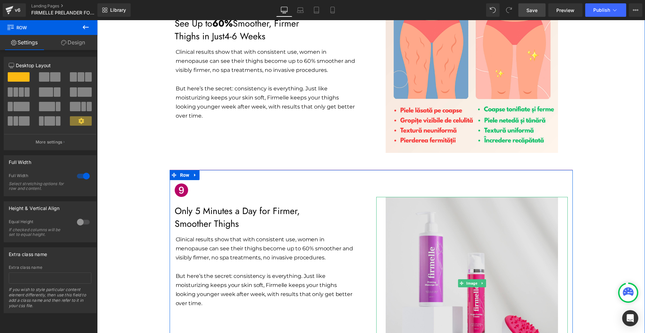
scroll to position [1651, 0]
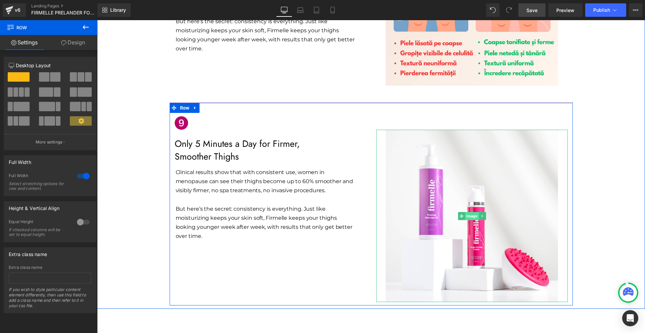
click at [470, 212] on span "Image" at bounding box center [472, 216] width 14 height 8
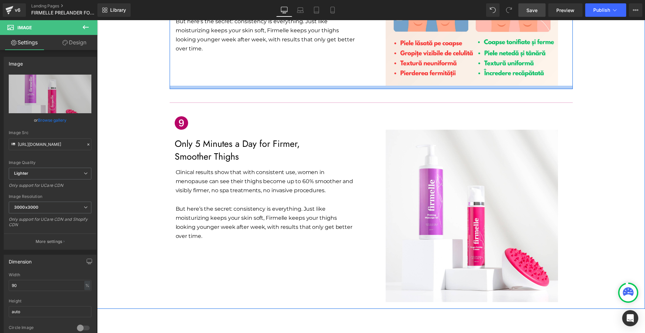
click at [400, 86] on div at bounding box center [371, 87] width 403 height 3
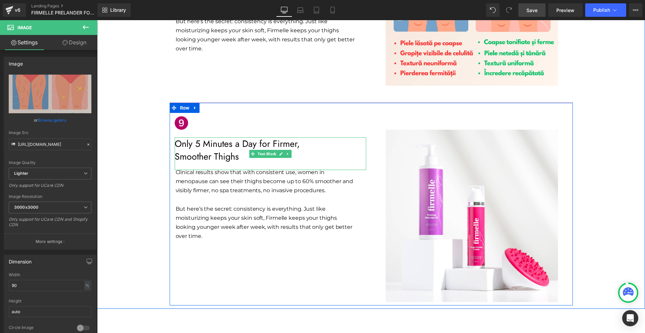
click at [243, 137] on div "Only 5 Minutes a Day for Firmer, Smoother Thighs" at bounding box center [271, 153] width 192 height 33
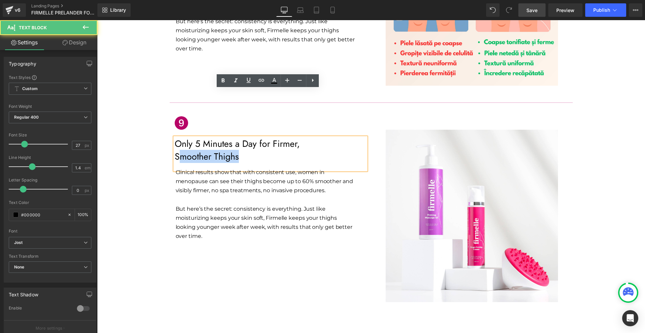
drag, startPoint x: 252, startPoint y: 109, endPoint x: 175, endPoint y: 108, distance: 77.6
click at [175, 150] on p "Smoother Thighs" at bounding box center [271, 156] width 192 height 13
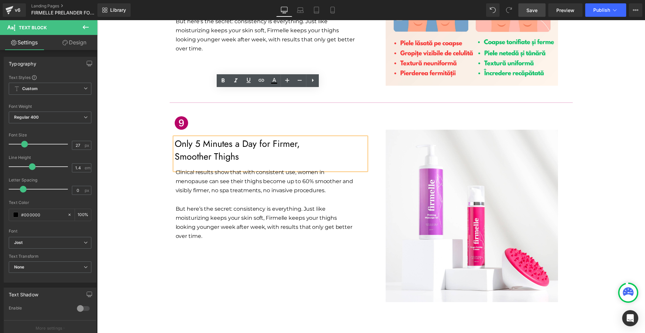
click at [175, 150] on p "Smoother Thighs" at bounding box center [271, 156] width 192 height 13
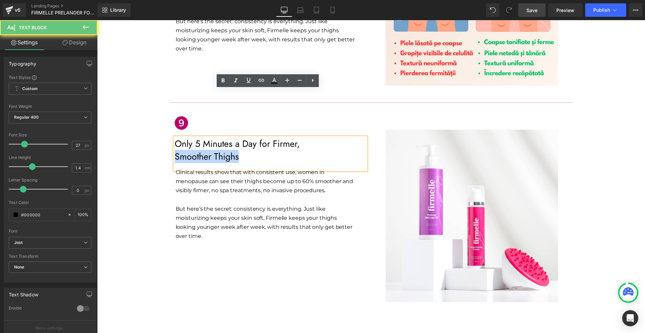
drag, startPoint x: 174, startPoint y: 110, endPoint x: 240, endPoint y: 108, distance: 65.6
click at [240, 150] on p "Smoother Thighs" at bounding box center [271, 156] width 192 height 13
click at [223, 137] on div "Only 5 Minutes a Day for Firmer, Smoother Thighs" at bounding box center [271, 153] width 192 height 33
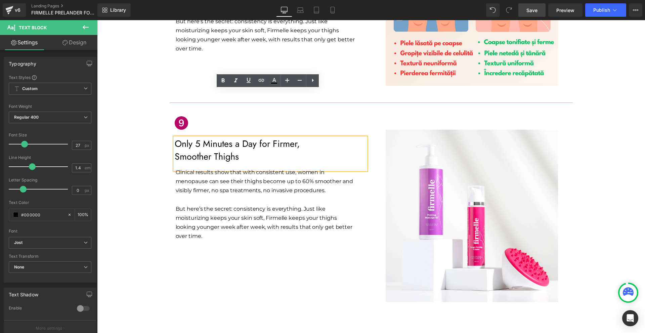
click at [244, 150] on p "Smoother Thighs" at bounding box center [271, 156] width 192 height 13
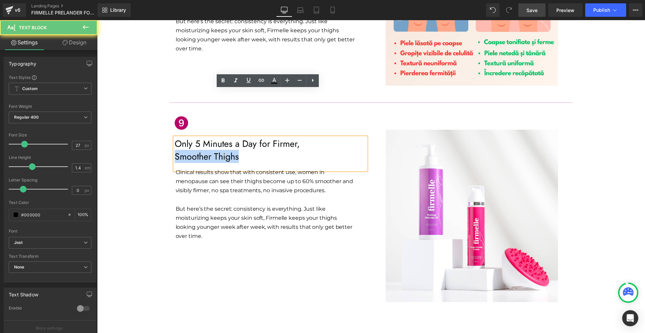
click at [244, 150] on p "Smoother Thighs" at bounding box center [271, 156] width 192 height 13
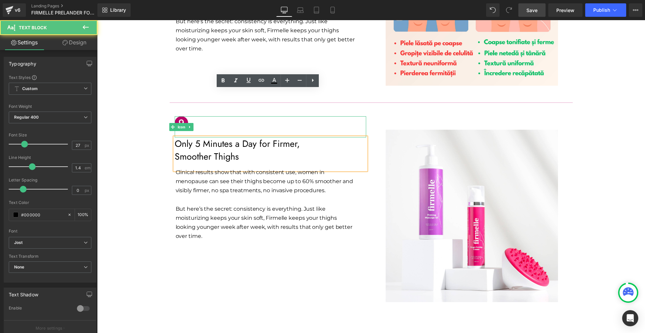
click at [225, 116] on div at bounding box center [271, 126] width 192 height 21
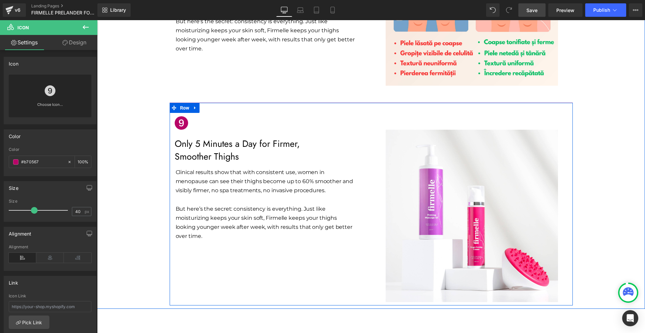
click at [221, 150] on p "Smoother Thighs" at bounding box center [271, 156] width 192 height 13
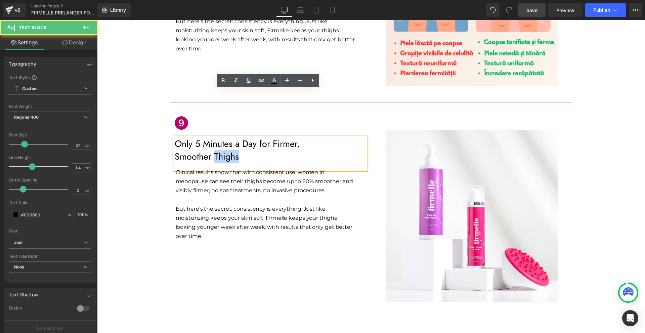
click at [221, 150] on p "Smoother Thighs" at bounding box center [271, 156] width 192 height 13
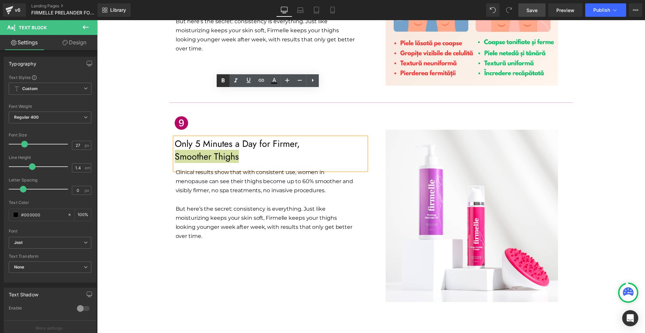
click at [0, 0] on icon at bounding box center [0, 0] width 0 height 0
click at [257, 198] on div "Icon Only 5 Minutes a Day for Firmer, Smoother Thighs Text Block Clinical resul…" at bounding box center [371, 203] width 403 height 203
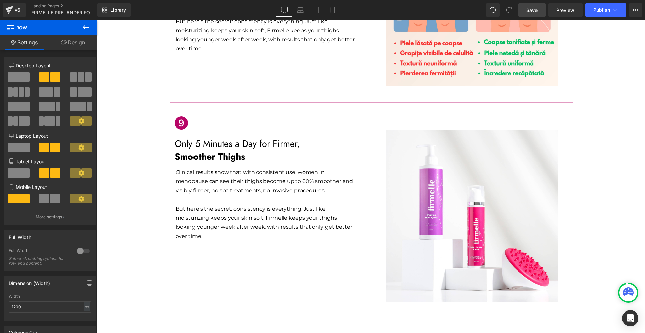
click at [539, 11] on link "Save" at bounding box center [531, 9] width 27 height 13
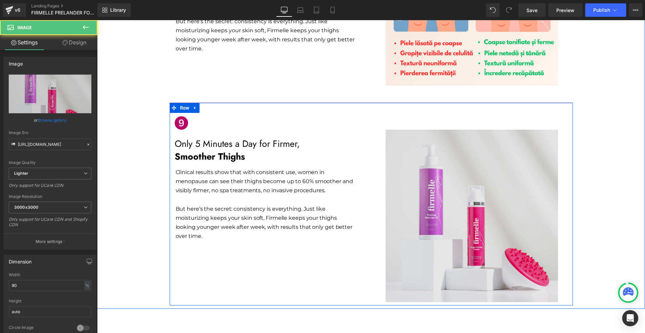
click at [439, 157] on img at bounding box center [472, 216] width 172 height 172
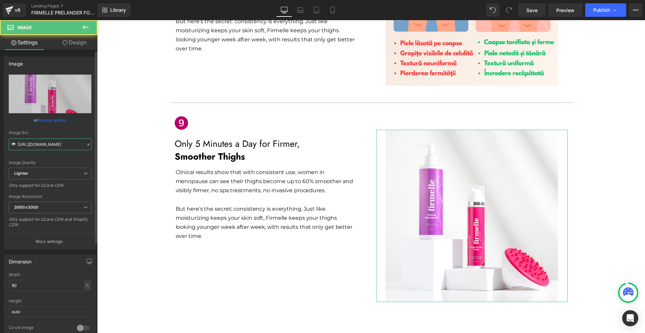
click at [34, 146] on input "[URL][DOMAIN_NAME]" at bounding box center [50, 144] width 83 height 12
paste input "[DOMAIN_NAME][URL]"
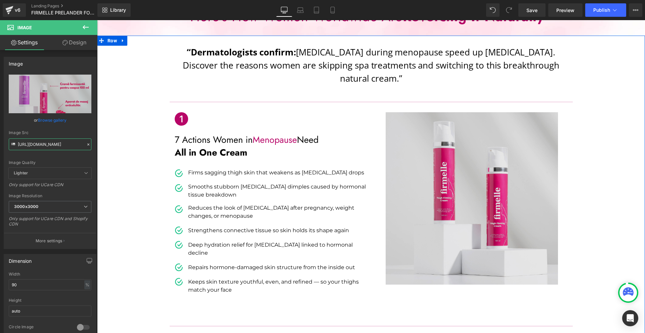
scroll to position [0, 0]
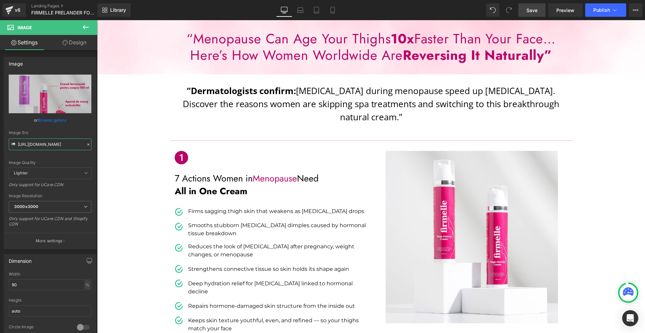
type input "[URL][DOMAIN_NAME]"
click at [531, 8] on span "Save" at bounding box center [531, 10] width 11 height 7
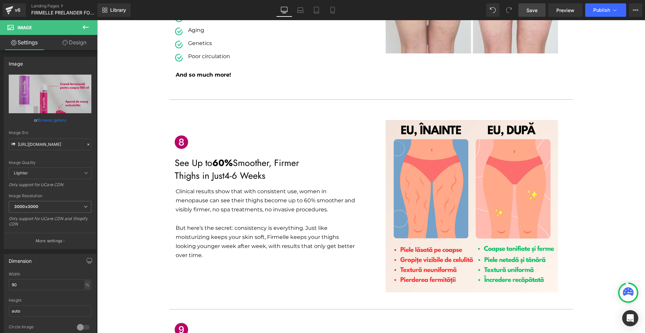
scroll to position [1646, 0]
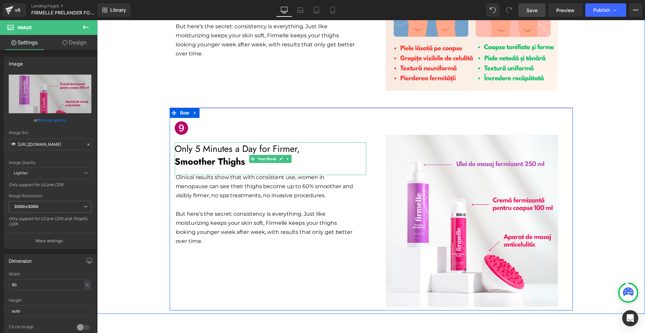
click at [241, 155] on strong "Smoother Thighs" at bounding box center [210, 161] width 70 height 13
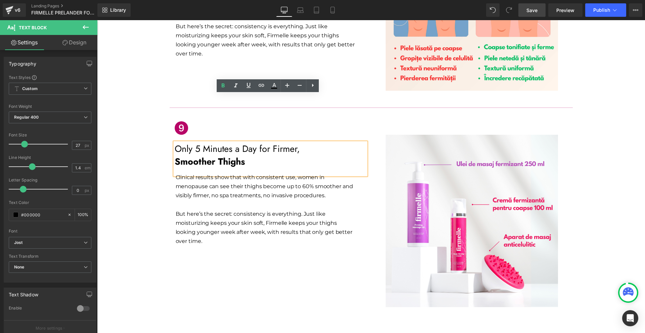
click at [250, 215] on div "Icon Only 5 Minutes a Day for Firmer, Smoother Thighs Text Block Clinical resul…" at bounding box center [371, 209] width 403 height 203
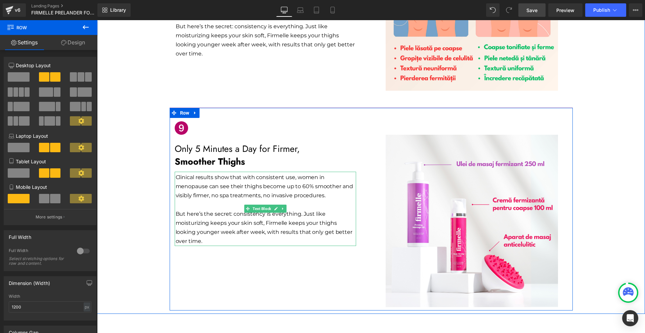
click at [209, 209] on p "But here’s the secret: consistency is everything. Just like moisturizing keeps …" at bounding box center [266, 227] width 180 height 37
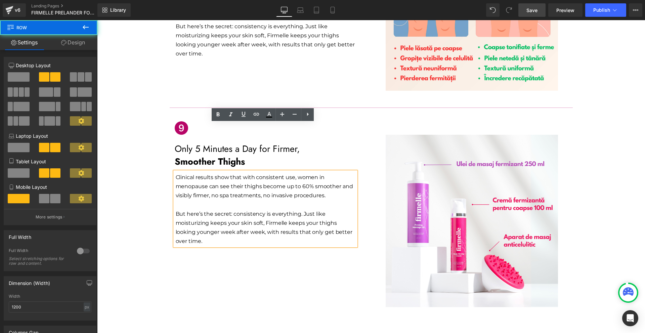
click at [223, 214] on div "Icon Only 5 Minutes a Day for Firmer, Smoother Thighs Text Block Clinical resul…" at bounding box center [371, 209] width 403 height 203
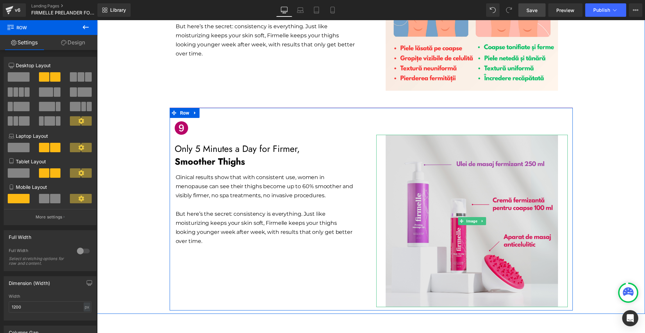
click at [467, 147] on img at bounding box center [472, 221] width 172 height 172
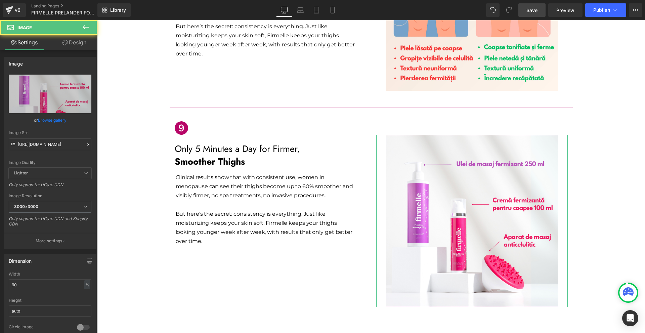
click at [74, 44] on link "Design" at bounding box center [74, 42] width 49 height 15
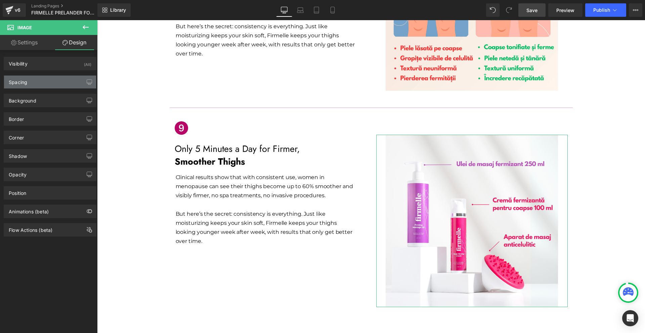
click at [48, 81] on div "Spacing" at bounding box center [50, 82] width 92 height 13
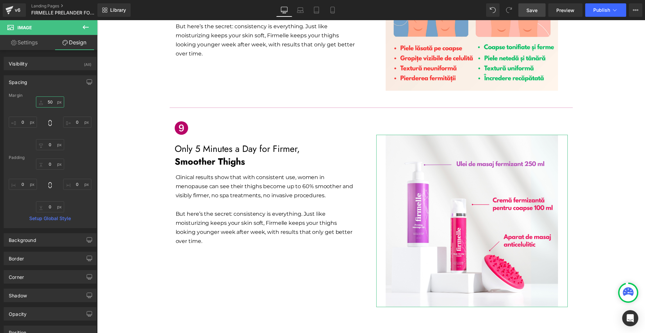
click at [50, 103] on input "50" at bounding box center [50, 101] width 28 height 11
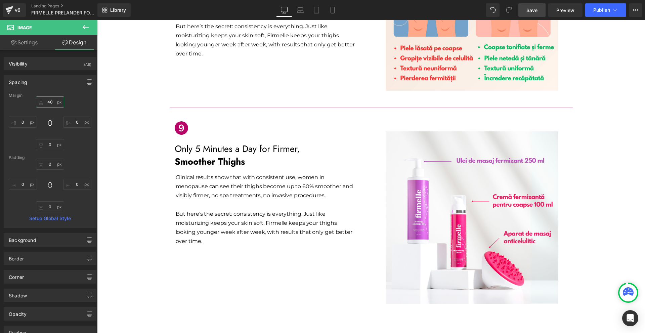
type input "40"
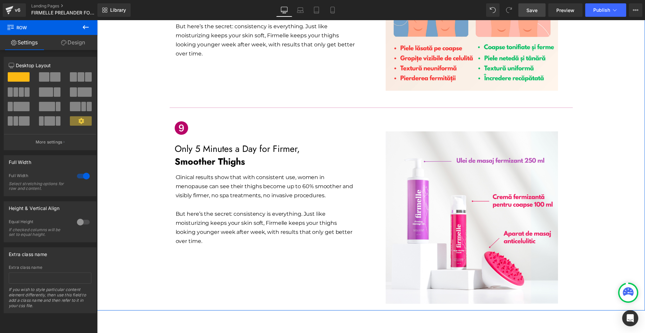
scroll to position [1675, 0]
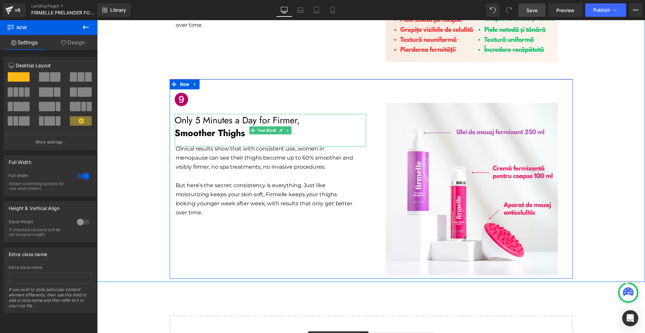
click at [204, 126] on strong "Smoother Thighs" at bounding box center [210, 132] width 70 height 13
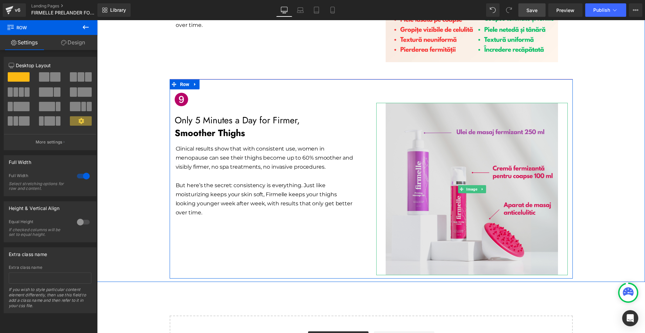
scroll to position [1574, 0]
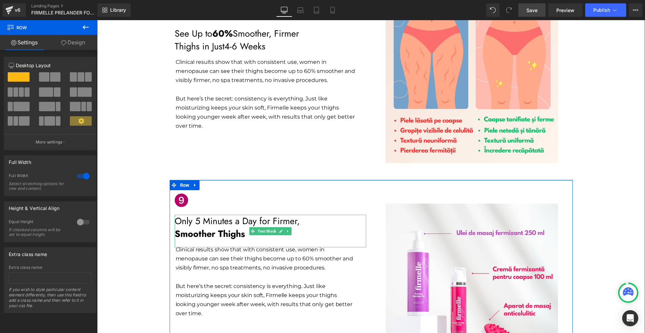
click at [209, 215] on p "Only 5 Minutes a Day for Firmer," at bounding box center [271, 221] width 192 height 13
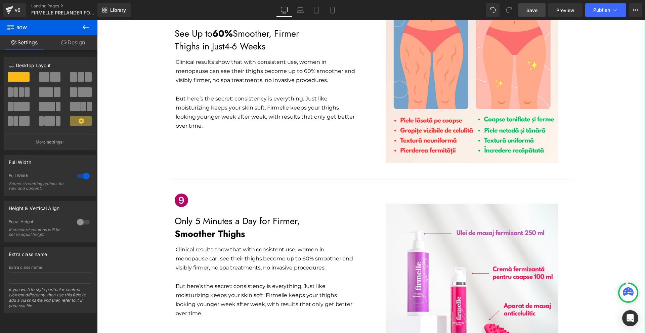
scroll to position [1641, 0]
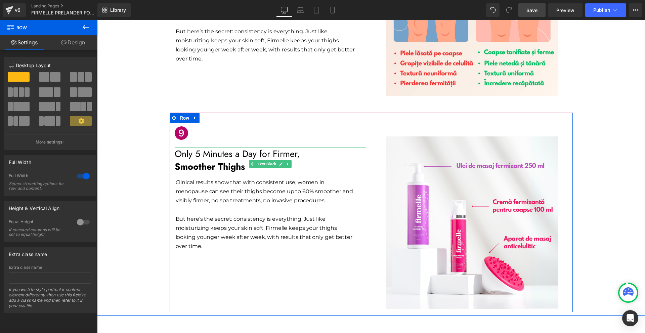
click at [237, 160] on strong "Smoother Thighs" at bounding box center [210, 166] width 70 height 13
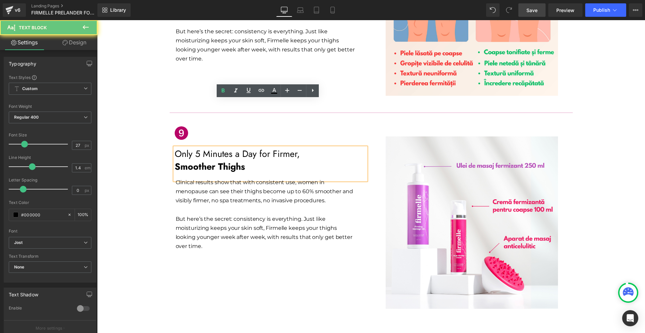
click at [242, 160] on strong "Smoother Thighs" at bounding box center [210, 166] width 70 height 13
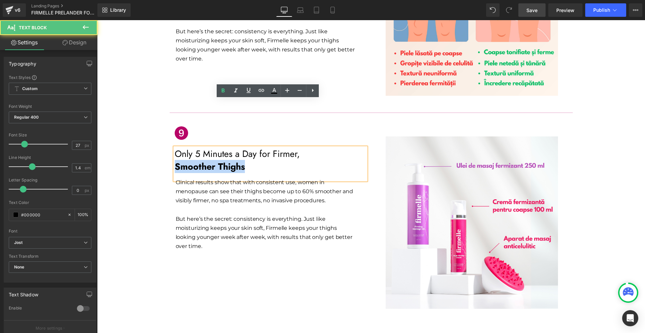
click at [242, 160] on strong "Smoother Thighs" at bounding box center [210, 166] width 70 height 13
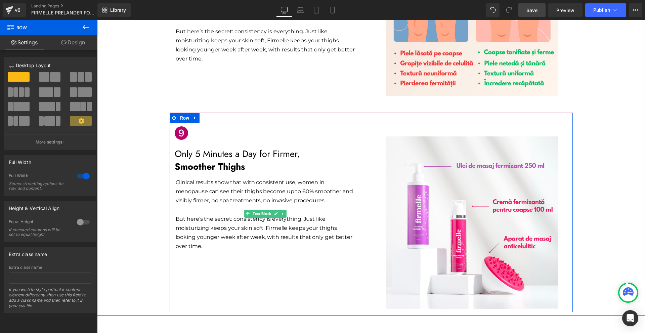
click at [315, 205] on p at bounding box center [266, 209] width 180 height 9
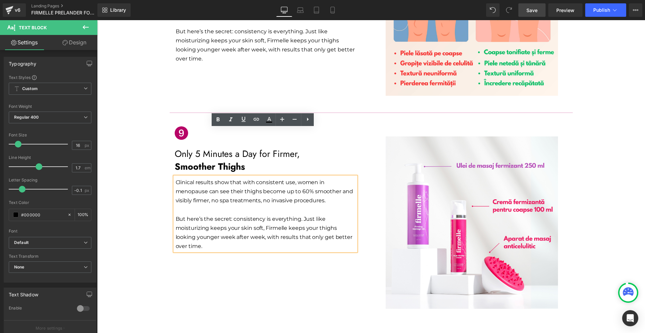
click at [350, 226] on div "Icon Only 5 Minutes a Day for Firmer, Smoother Thighs Text Block Clinical resul…" at bounding box center [371, 213] width 403 height 200
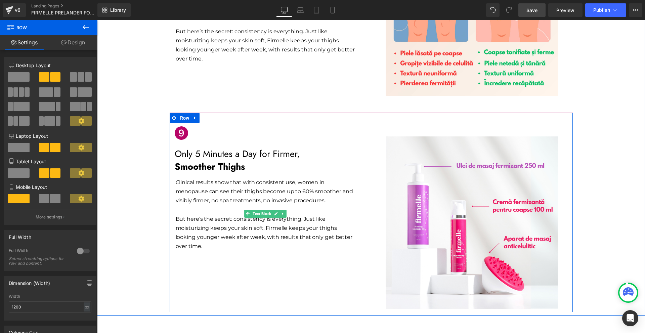
click at [209, 214] on p "But here’s the secret: consistency is everything. Just like moisturizing keeps …" at bounding box center [266, 232] width 180 height 37
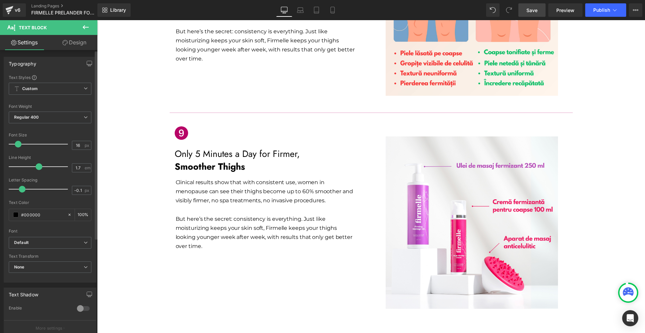
click at [37, 169] on span at bounding box center [39, 166] width 7 height 7
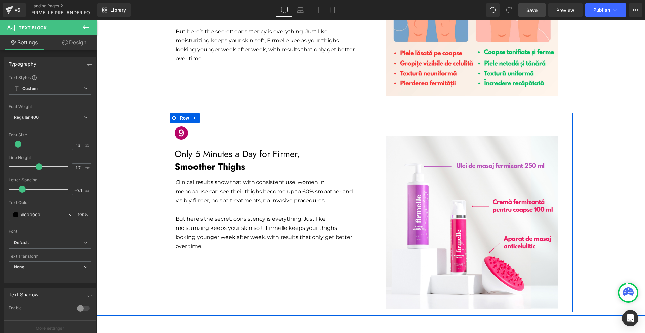
click at [183, 235] on div "Icon Only 5 Minutes a Day for Firmer, Smoother Thighs Text Block Clinical resul…" at bounding box center [371, 213] width 403 height 200
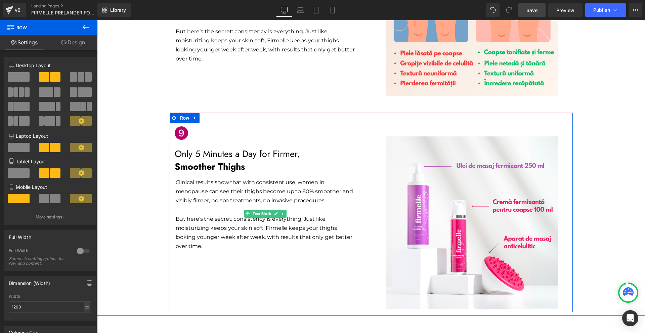
click at [206, 214] on p "But here’s the secret: consistency is everything. Just like moisturizing keeps …" at bounding box center [266, 232] width 180 height 37
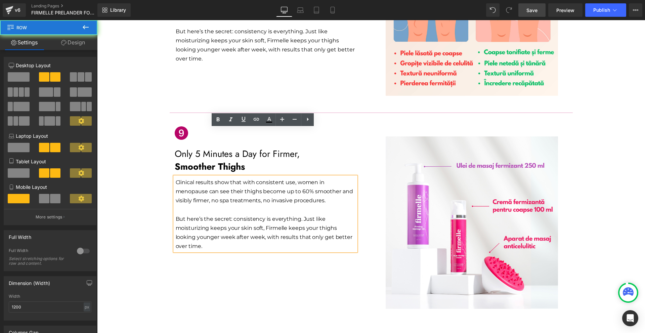
click at [251, 221] on div "Icon Only 5 Minutes a Day for Firmer, Smoother Thighs Text Block Clinical resul…" at bounding box center [371, 213] width 403 height 200
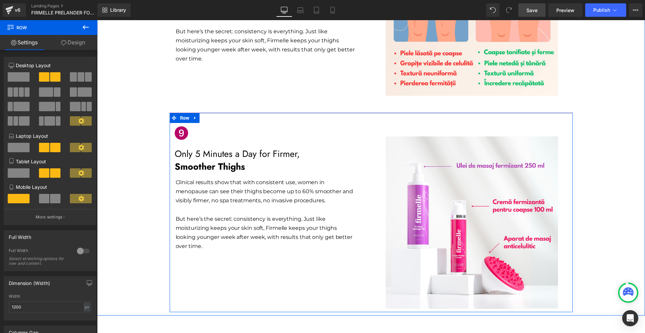
click at [347, 230] on div "Icon Only 5 Minutes a Day for Firmer, Smoother Thighs Text Block Clinical resul…" at bounding box center [371, 213] width 403 height 200
click at [244, 160] on p "Smoother Thighs" at bounding box center [271, 166] width 192 height 13
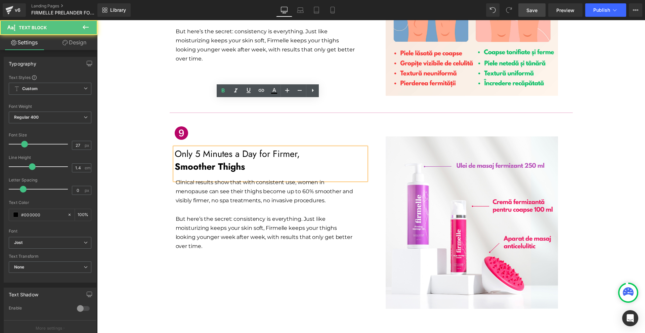
click at [279, 249] on div "Icon Only 5 Minutes a Day for Firmer, Smoother Thighs Text Block Clinical resul…" at bounding box center [371, 213] width 403 height 200
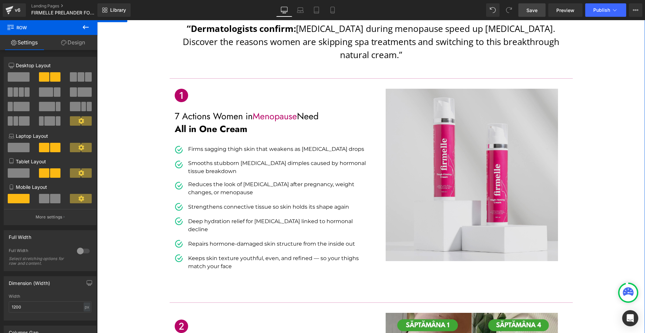
scroll to position [0, 0]
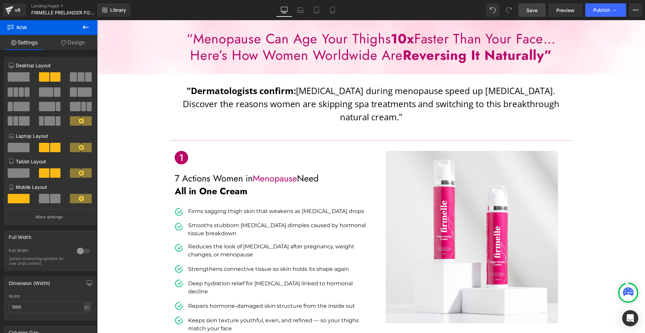
click at [522, 5] on link "Save" at bounding box center [531, 9] width 27 height 13
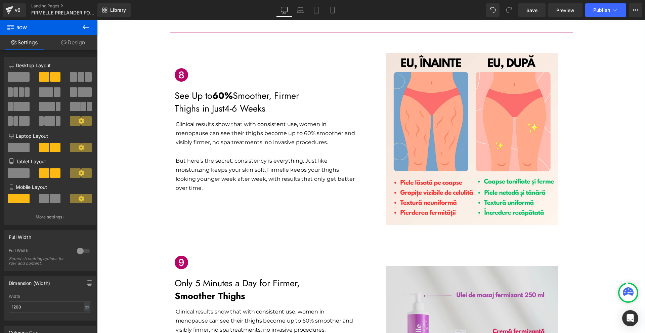
scroll to position [1675, 0]
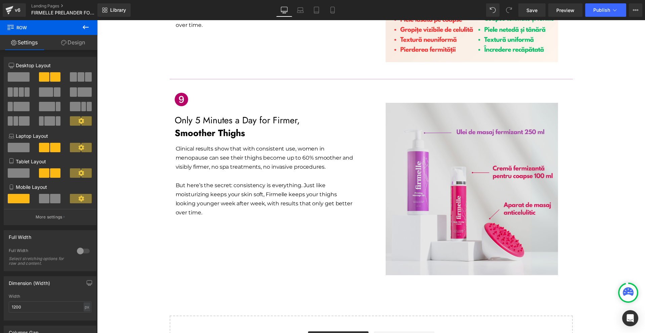
click at [526, 182] on img at bounding box center [472, 189] width 172 height 172
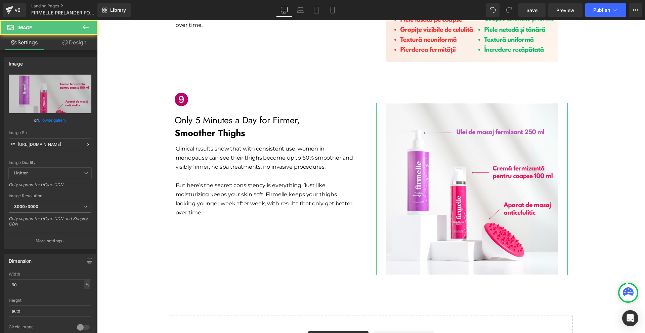
click at [80, 42] on link "Design" at bounding box center [74, 42] width 49 height 15
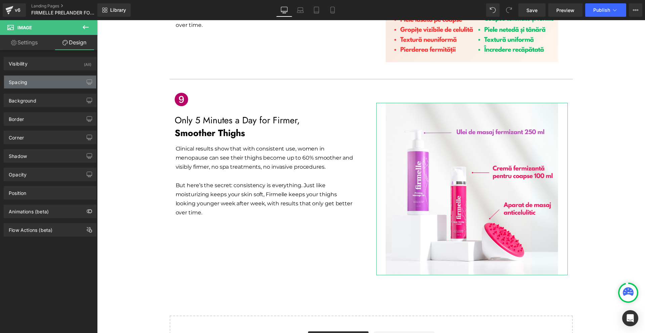
click at [47, 84] on div "Spacing" at bounding box center [50, 82] width 92 height 13
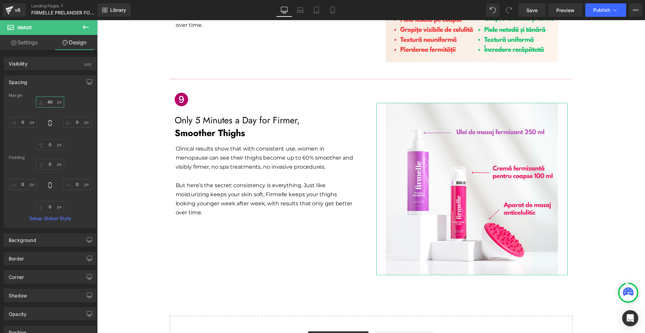
click at [60, 99] on input "40" at bounding box center [50, 101] width 28 height 11
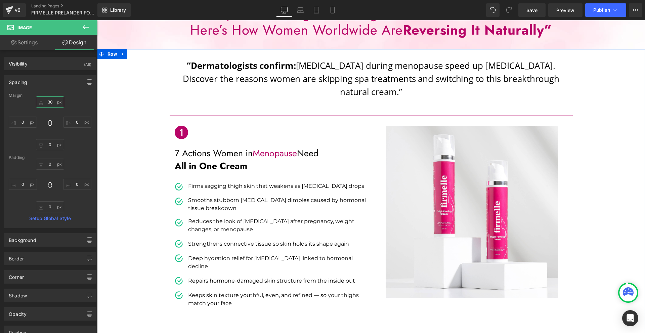
scroll to position [0, 0]
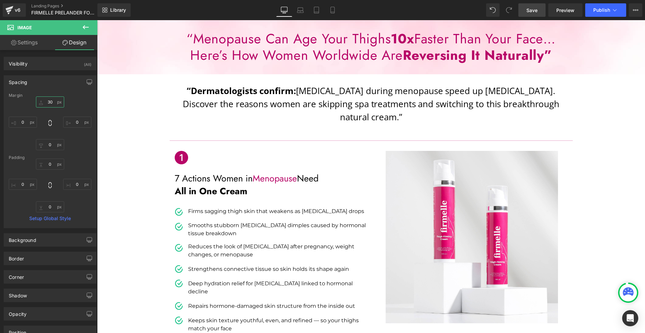
type input "30"
click at [536, 11] on span "Save" at bounding box center [531, 10] width 11 height 7
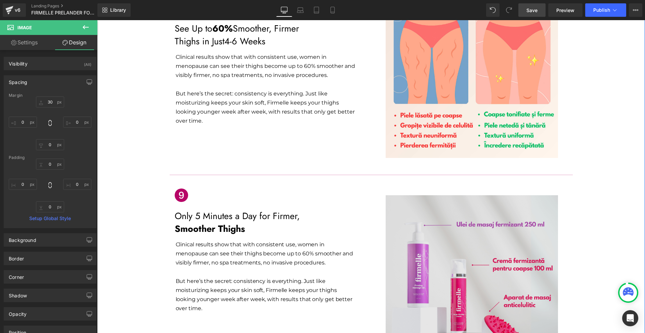
scroll to position [1671, 0]
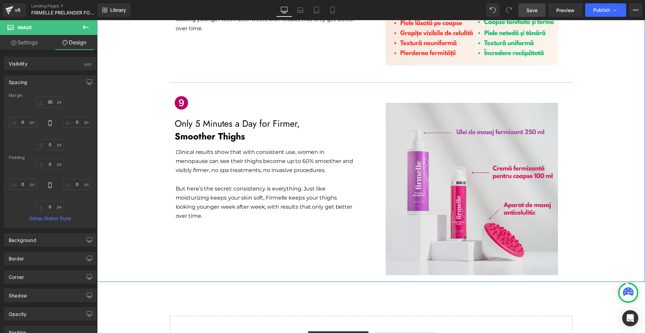
click at [544, 176] on img at bounding box center [472, 189] width 172 height 172
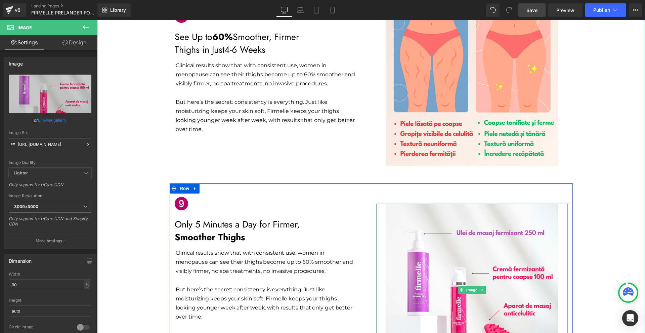
scroll to position [1537, 0]
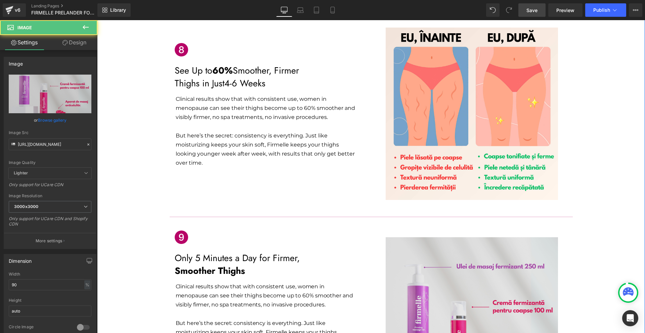
click at [484, 237] on img at bounding box center [472, 323] width 172 height 172
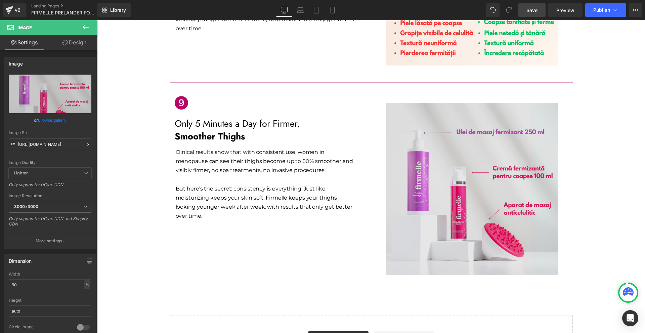
scroll to position [1571, 0]
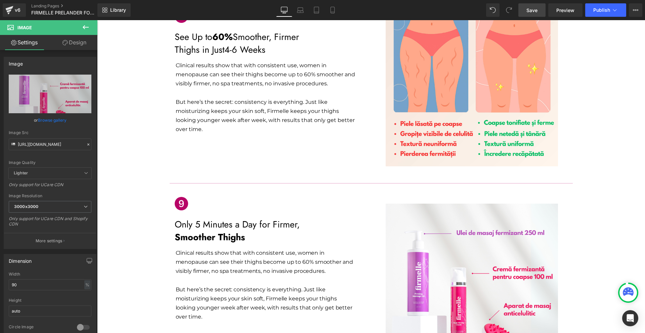
click at [201, 248] on p "Clinical results show that with consistent use, women in menopause can see thei…" at bounding box center [266, 262] width 180 height 28
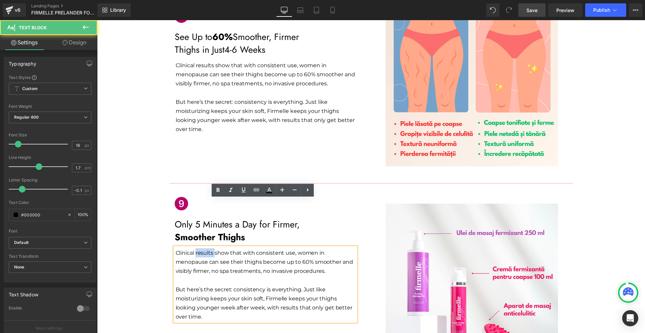
click at [201, 248] on p "Clinical results show that with consistent use, women in menopause can see thei…" at bounding box center [266, 262] width 180 height 28
click at [210, 285] on p "But here’s the secret: consistency is everything. Just like moisturizing keeps …" at bounding box center [266, 303] width 180 height 37
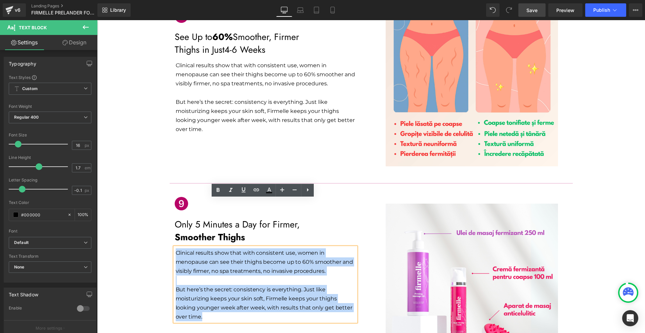
drag, startPoint x: 208, startPoint y: 268, endPoint x: 174, endPoint y: 204, distance: 72.3
click at [175, 247] on div "Clinical results show that with consistent use, women in menopause can see thei…" at bounding box center [265, 284] width 181 height 74
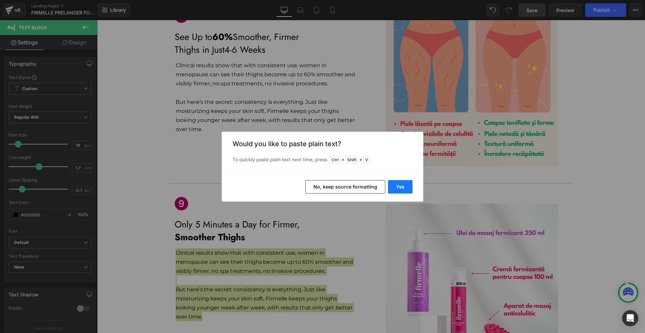
click at [400, 189] on button "Yes" at bounding box center [400, 186] width 25 height 13
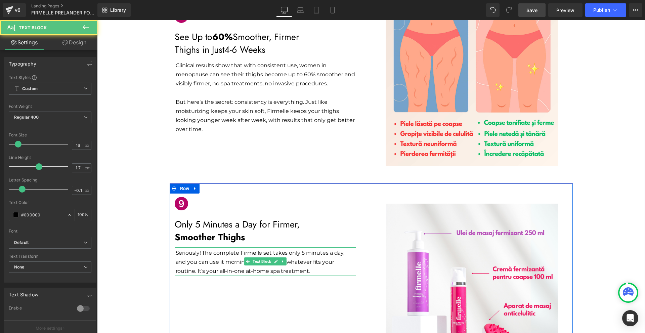
click at [304, 248] on p "Seriously! The complete Firmelle set takes only 5 minutes a day, and you can us…" at bounding box center [266, 262] width 180 height 28
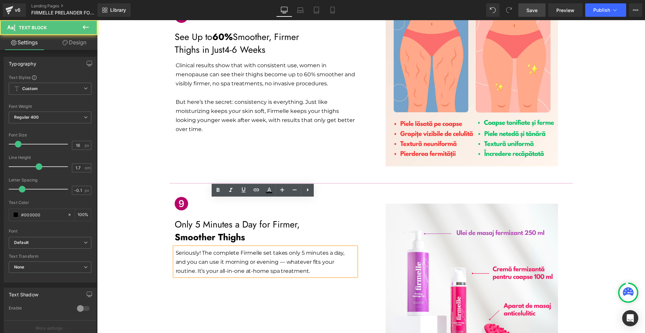
click at [329, 247] on div "Icon Only 5 Minutes a Day for Firmer, Smoother Thighs Text Block Seriously! The…" at bounding box center [371, 281] width 403 height 196
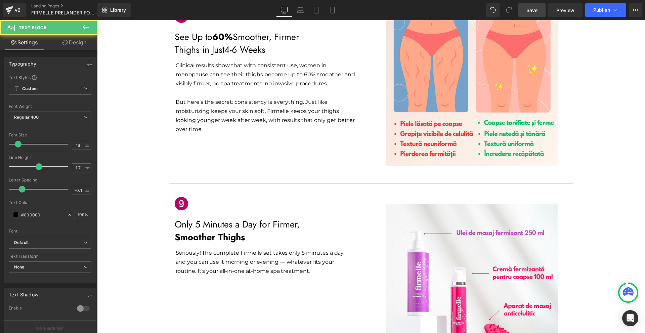
click at [284, 248] on p "Seriously! The complete Firmelle set takes only 5 minutes a day, and you can us…" at bounding box center [266, 262] width 180 height 28
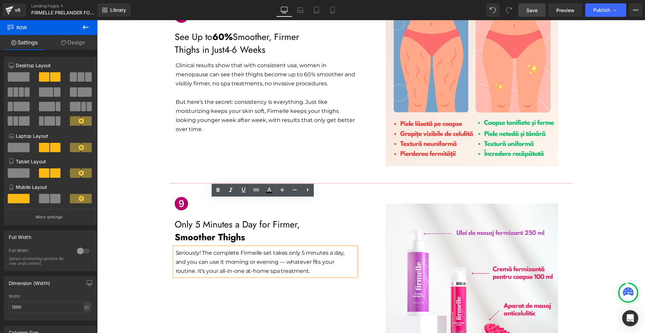
click at [311, 241] on div "Icon Only 5 Minutes a Day for Firmer, Smoother Thighs Text Block Seriously! The…" at bounding box center [371, 281] width 403 height 196
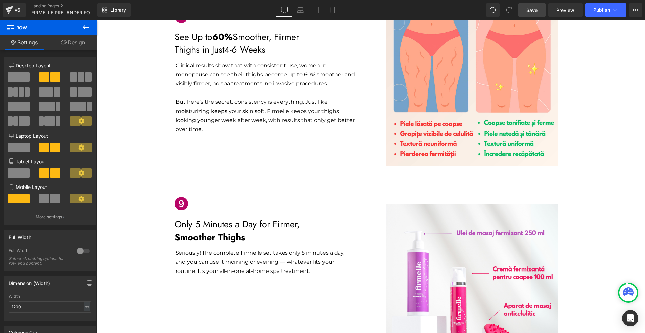
scroll to position [1638, 0]
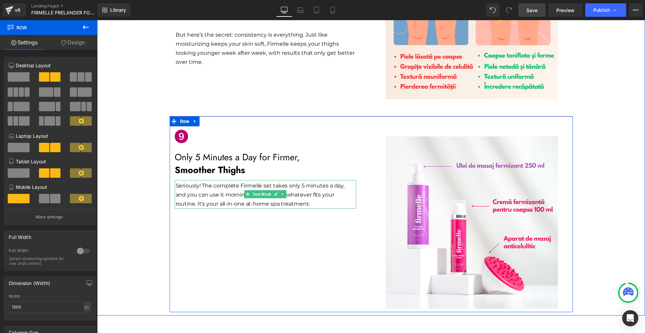
click at [302, 181] on p "Seriously! The complete Firmelle set takes only 5 minutes a day, and you can us…" at bounding box center [266, 195] width 180 height 28
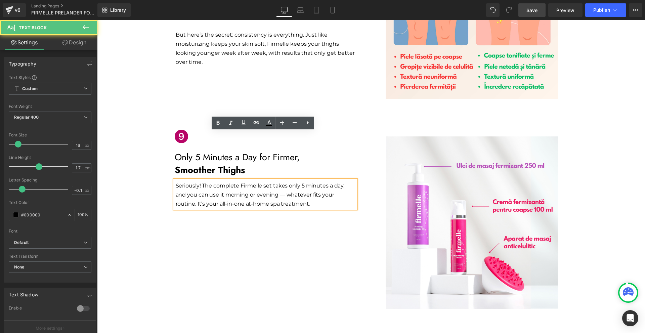
click at [293, 229] on div "Icon Only 5 Minutes a Day for Firmer, Smoother Thighs Text Block Seriously! The…" at bounding box center [371, 214] width 403 height 196
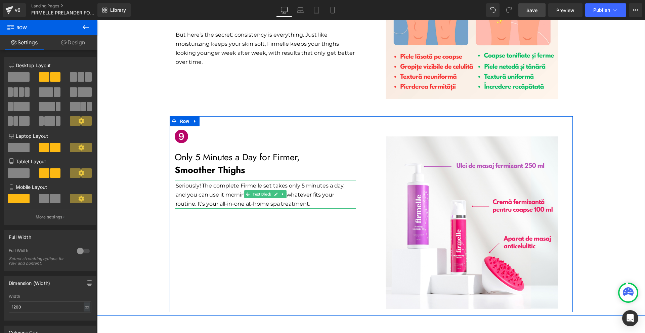
click at [281, 181] on p "Seriously! The complete Firmelle set takes only 5 minutes a day, and you can us…" at bounding box center [266, 195] width 180 height 28
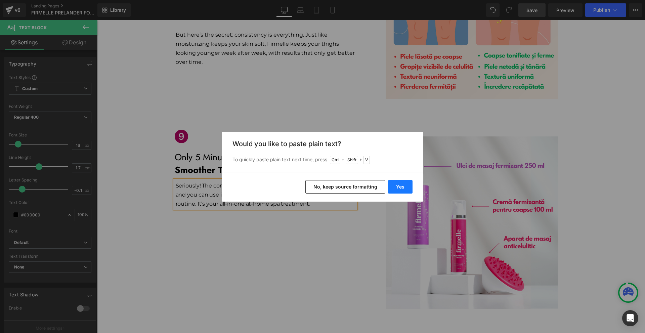
click at [393, 187] on button "Yes" at bounding box center [400, 186] width 25 height 13
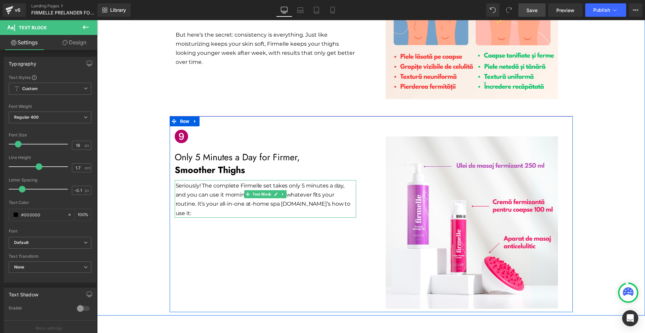
click at [290, 181] on p "Seriously! The complete Firmelle set takes only 5 minutes a day, and you can us…" at bounding box center [266, 199] width 180 height 37
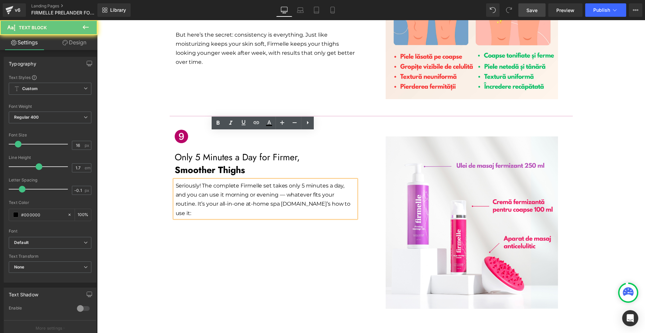
click at [277, 181] on p "Seriously! The complete Firmelle set takes only 5 minutes a day, and you can us…" at bounding box center [266, 199] width 180 height 37
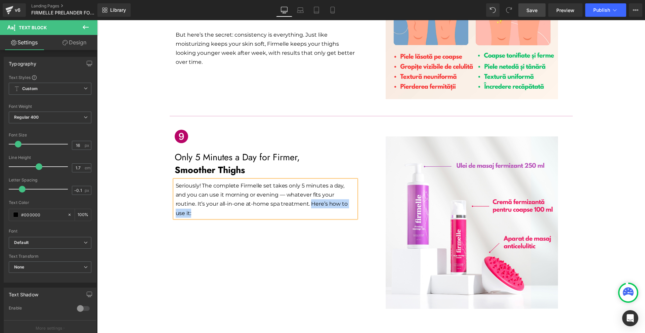
drag, startPoint x: 279, startPoint y: 155, endPoint x: 344, endPoint y: 158, distance: 65.9
click at [344, 181] on p "Seriously! The complete Firmelle set takes only 5 minutes a day, and you can us…" at bounding box center [266, 199] width 180 height 37
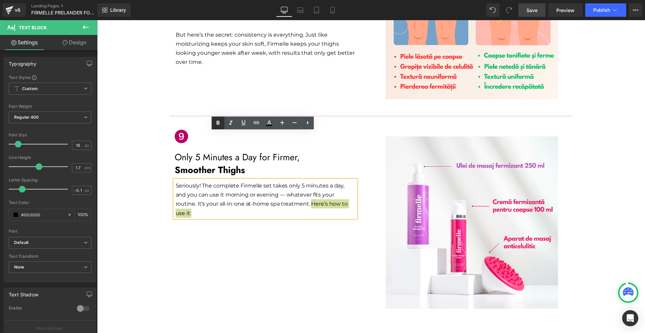
click at [214, 119] on link at bounding box center [218, 123] width 13 height 13
click at [274, 193] on div "Icon Only 5 Minutes a Day for Firmer, Smoother Thighs Text Block Seriously! The…" at bounding box center [371, 214] width 403 height 196
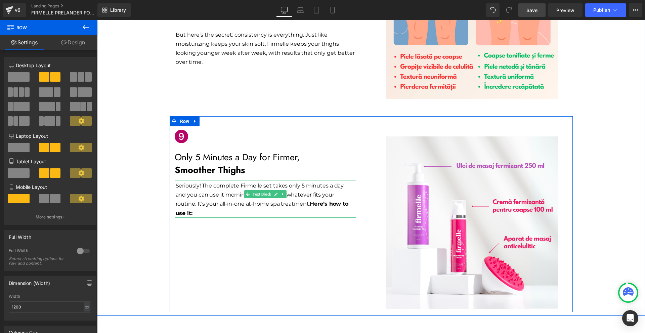
drag, startPoint x: 280, startPoint y: 146, endPoint x: 274, endPoint y: 149, distance: 6.6
click at [282, 193] on icon at bounding box center [282, 194] width 1 height 2
click at [276, 190] on link at bounding box center [279, 194] width 7 height 8
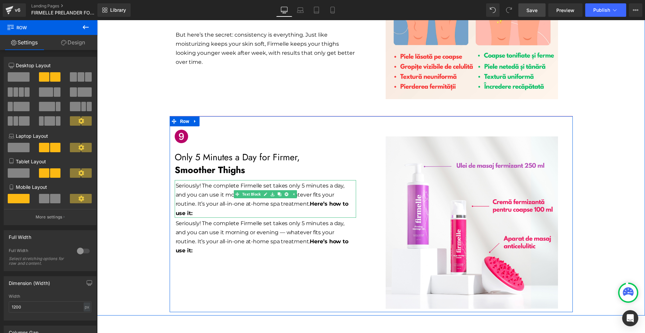
click at [226, 219] on p "Seriously! The complete Firmelle set takes only 5 minutes a day, and you can us…" at bounding box center [266, 237] width 180 height 37
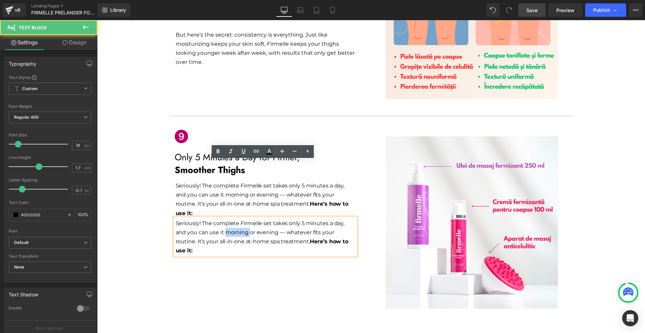
click at [226, 219] on p "Seriously! The complete Firmelle set takes only 5 minutes a day, and you can us…" at bounding box center [266, 237] width 180 height 37
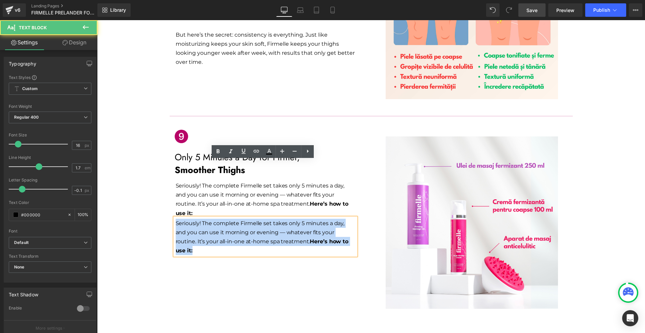
click at [226, 219] on p "Seriously! The complete Firmelle set takes only 5 minutes a day, and you can us…" at bounding box center [266, 237] width 180 height 37
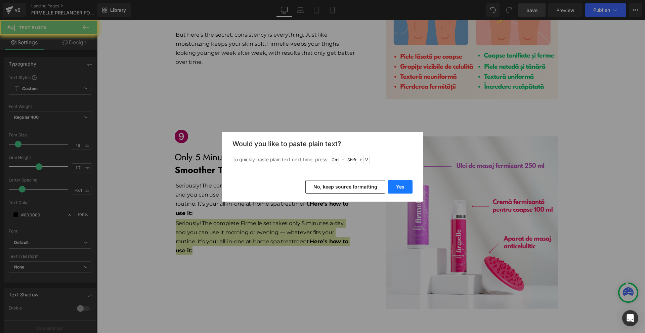
click at [406, 189] on button "Yes" at bounding box center [400, 186] width 25 height 13
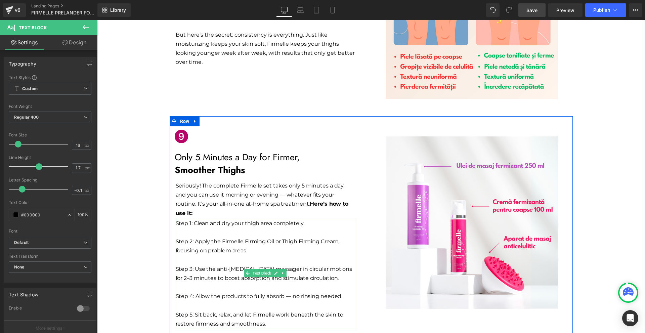
click at [313, 219] on p "Step 1: Clean and dry your thigh area completely." at bounding box center [266, 223] width 180 height 9
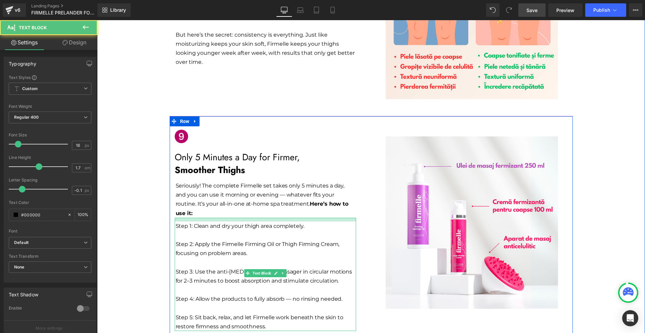
click at [204, 218] on div at bounding box center [265, 220] width 181 height 4
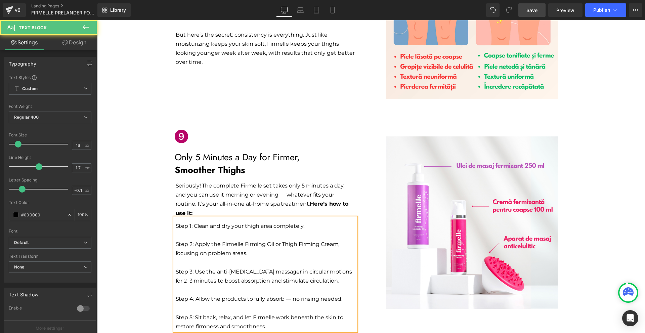
click at [192, 230] on p at bounding box center [266, 234] width 180 height 9
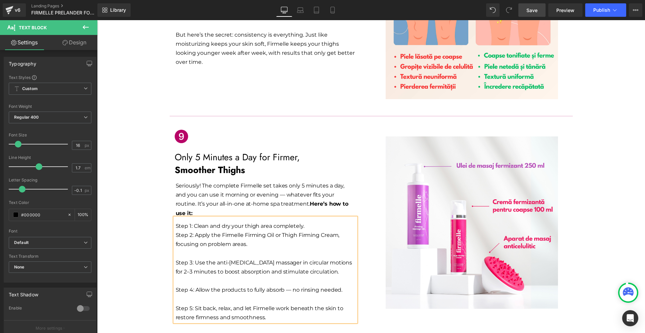
click at [180, 249] on p at bounding box center [266, 253] width 180 height 9
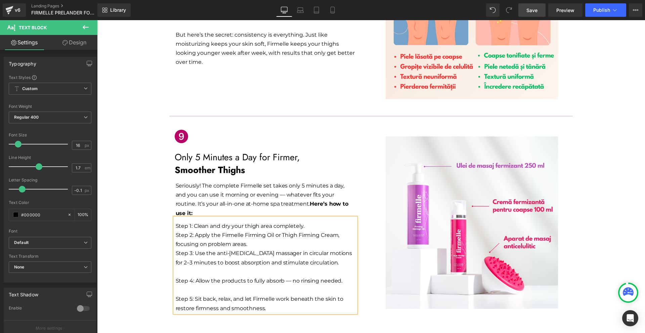
click at [183, 267] on p at bounding box center [266, 271] width 180 height 9
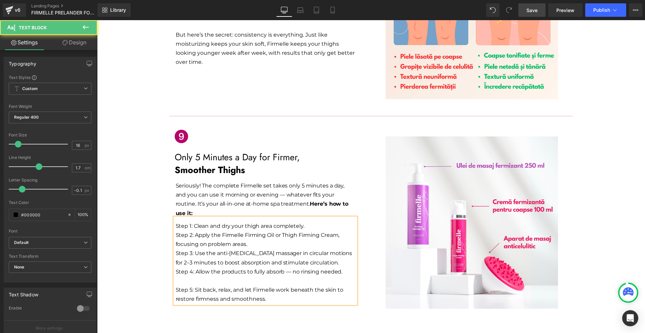
click at [185, 276] on p at bounding box center [266, 280] width 180 height 9
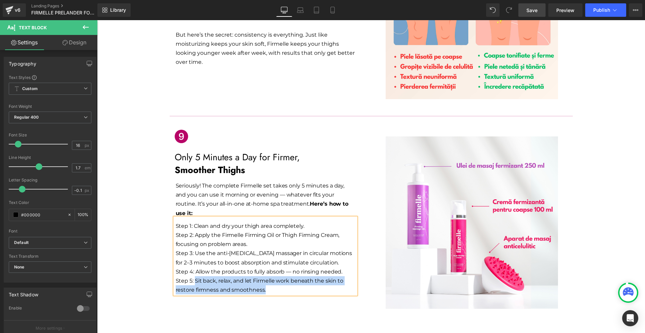
drag, startPoint x: 192, startPoint y: 223, endPoint x: 171, endPoint y: 223, distance: 20.8
click at [175, 223] on div "Step 1: Clean and dry your thigh area completely. Step 2: Apply the Firmelle Fi…" at bounding box center [265, 256] width 181 height 77
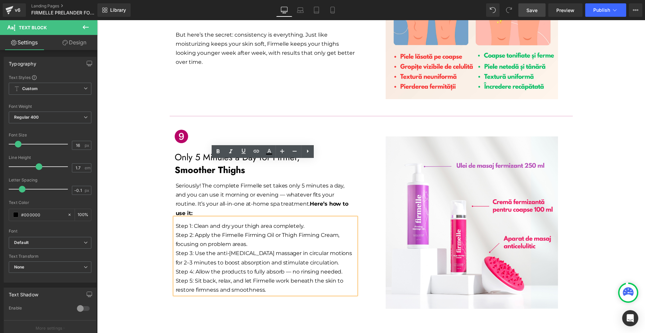
click at [177, 276] on p "Step 5: Sit back, relax, and let Firmelle work beneath the skin to restore firm…" at bounding box center [266, 285] width 180 height 18
drag, startPoint x: 173, startPoint y: 223, endPoint x: 191, endPoint y: 223, distance: 18.1
click at [191, 223] on div "Step 1: Clean and dry your thigh area completely. Step 2: Apply the Firmelle Fi…" at bounding box center [265, 256] width 181 height 77
click at [0, 0] on icon at bounding box center [0, 0] width 0 height 0
click at [179, 276] on p "Step 5: Sit back, relax, and let Firmelle work beneath the skin to restore firm…" at bounding box center [266, 285] width 180 height 18
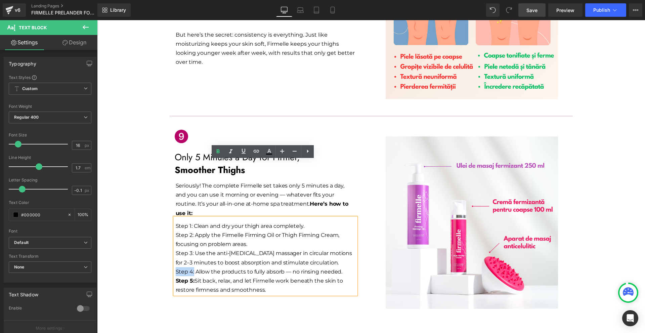
drag, startPoint x: 173, startPoint y: 213, endPoint x: 192, endPoint y: 213, distance: 18.8
click at [192, 218] on div "Step 1: Clean and dry your thigh area completely. Step 2: Apply the Firmelle Fi…" at bounding box center [265, 256] width 181 height 77
click at [0, 0] on icon at bounding box center [0, 0] width 0 height 0
click at [177, 249] on p "Step 3: Use the anti-[MEDICAL_DATA] massager in circular motions for 2–3 minute…" at bounding box center [266, 258] width 180 height 18
drag, startPoint x: 173, startPoint y: 196, endPoint x: 191, endPoint y: 196, distance: 18.2
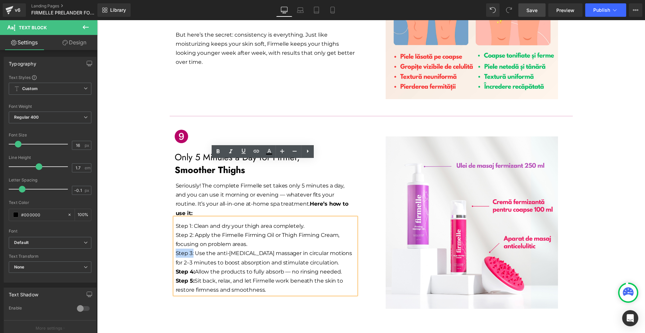
click at [191, 249] on p "Step 3: Use the anti-[MEDICAL_DATA] massager in circular motions for 2–3 minute…" at bounding box center [266, 258] width 180 height 18
click at [0, 0] on icon at bounding box center [0, 0] width 0 height 0
click at [178, 230] on p "Step 2: Apply the Firmelle Firming Oil or Thigh Firming Cream, focusing on prob…" at bounding box center [266, 239] width 180 height 18
drag, startPoint x: 174, startPoint y: 178, endPoint x: 191, endPoint y: 179, distance: 16.9
click at [191, 230] on p "Step 2: Apply the Firmelle Firming Oil or Thigh Firming Cream, focusing on prob…" at bounding box center [266, 239] width 180 height 18
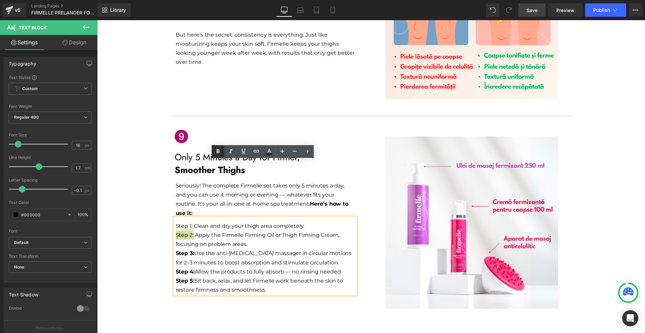
click at [0, 0] on icon at bounding box center [0, 0] width 0 height 0
click at [190, 221] on p "Step 1: Clean and dry your thigh area completely." at bounding box center [266, 225] width 180 height 9
drag, startPoint x: 190, startPoint y: 168, endPoint x: 175, endPoint y: 170, distance: 15.8
click at [176, 221] on p "Step 1: Clean and dry your thigh area completely." at bounding box center [266, 225] width 180 height 9
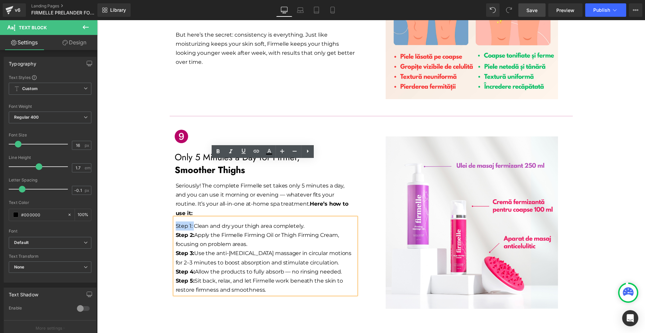
drag, startPoint x: 174, startPoint y: 168, endPoint x: 189, endPoint y: 168, distance: 14.8
click at [189, 221] on p "Step 1: Clean and dry your thigh area completely." at bounding box center [266, 225] width 180 height 9
click at [214, 152] on link at bounding box center [218, 151] width 13 height 13
click at [245, 242] on div "Icon Only 5 Minutes a Day for Firmer, Smoother Thighs Text Block Seriously! The…" at bounding box center [371, 214] width 403 height 196
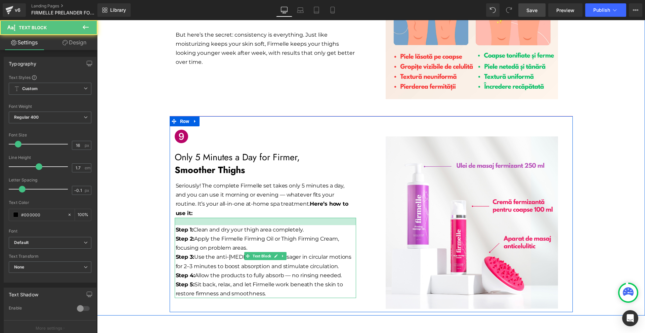
drag, startPoint x: 264, startPoint y: 163, endPoint x: 263, endPoint y: 166, distance: 3.7
click at [263, 218] on div at bounding box center [265, 221] width 181 height 7
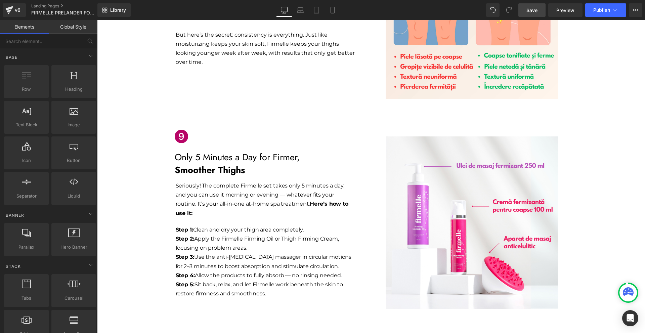
click at [536, 13] on span "Save" at bounding box center [531, 10] width 11 height 7
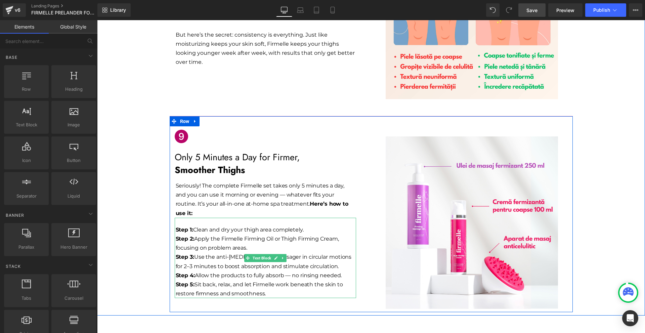
click at [287, 271] on p "Step 4: Allow the products to fully absorb — no rinsing needed." at bounding box center [266, 275] width 180 height 9
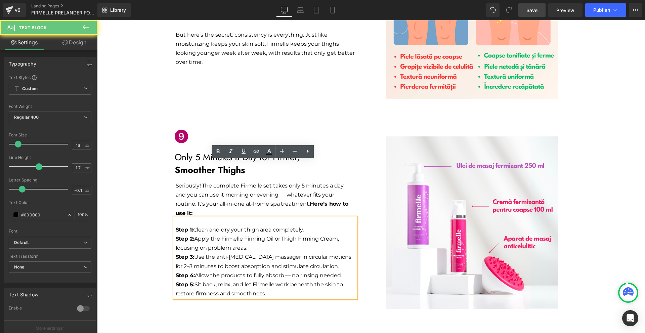
click at [288, 271] on p "Step 4: Allow the products to fully absorb — no rinsing needed." at bounding box center [266, 275] width 180 height 9
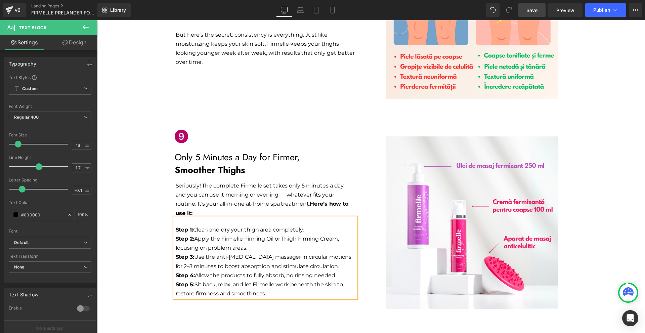
click at [318, 260] on div "Icon Only 5 Minutes a Day for Firmer, Smoother Thighs Text Block Seriously! The…" at bounding box center [371, 214] width 403 height 196
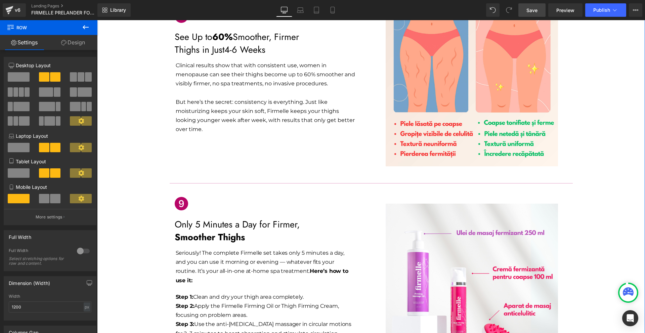
scroll to position [1537, 0]
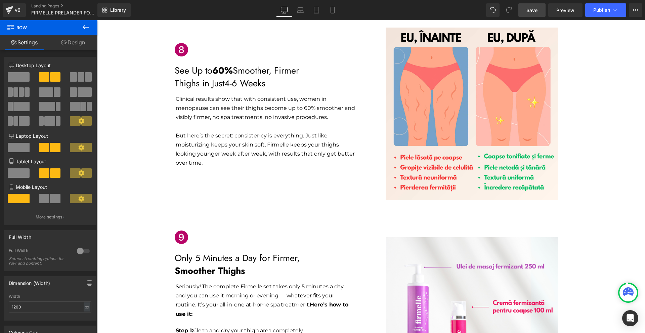
click at [531, 12] on span "Save" at bounding box center [531, 10] width 11 height 7
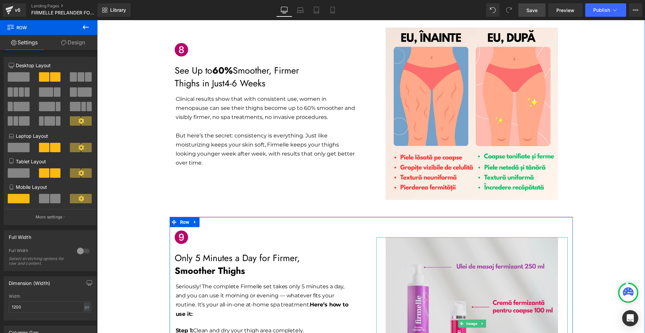
scroll to position [1604, 0]
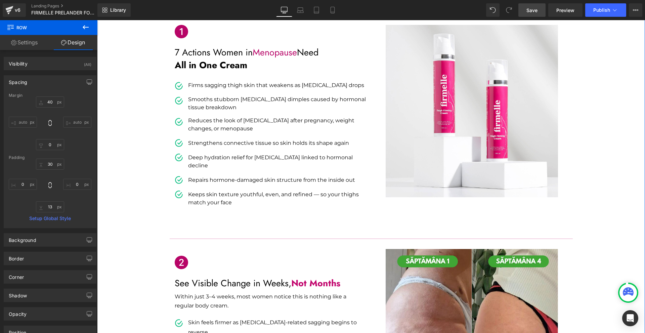
scroll to position [0, 0]
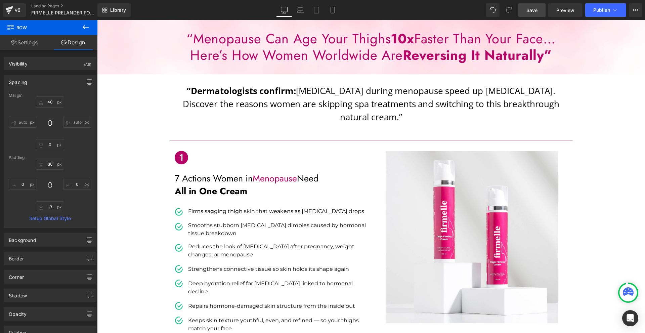
click at [540, 10] on link "Save" at bounding box center [531, 9] width 27 height 13
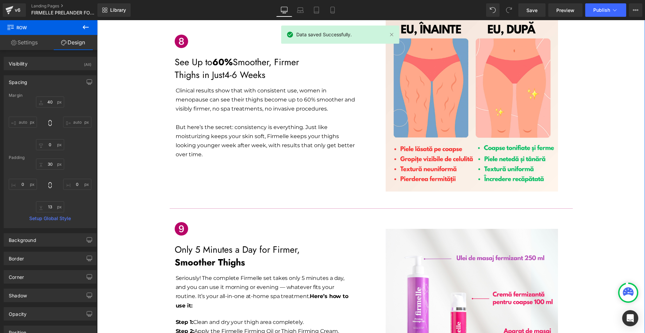
scroll to position [1672, 0]
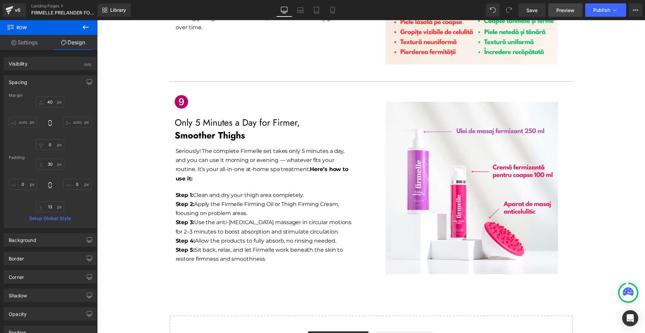
click at [568, 12] on span "Preview" at bounding box center [565, 10] width 18 height 7
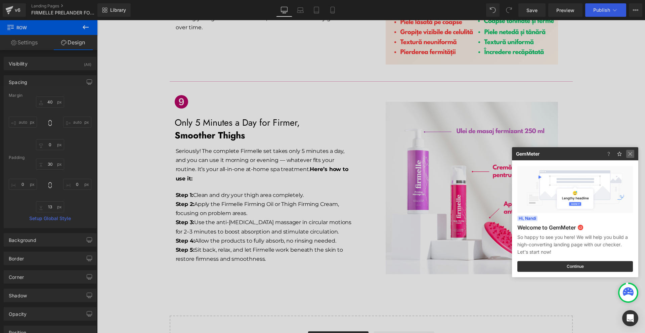
click at [631, 152] on img at bounding box center [630, 154] width 8 height 8
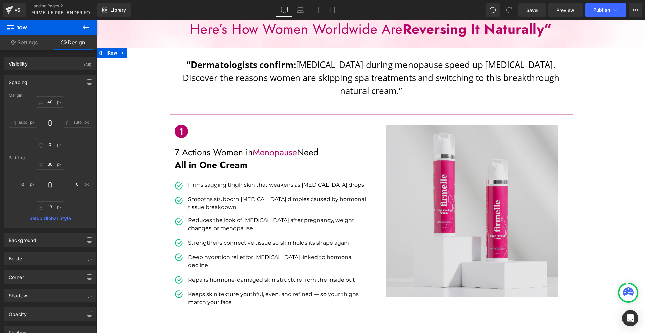
scroll to position [0, 0]
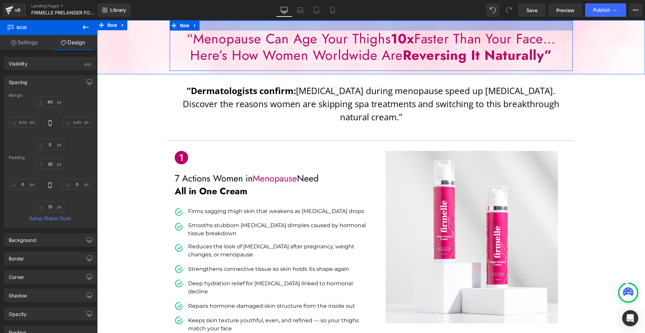
click at [528, 19] on div "Library Desktop Desktop Laptop Tablet Mobile Save Preview Publish Scheduled Vie…" at bounding box center [371, 10] width 548 height 20
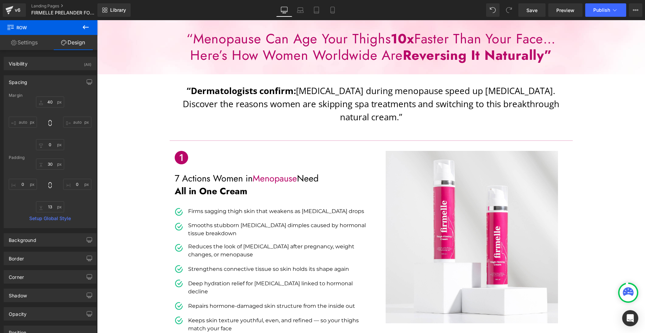
click at [534, 17] on div "Library Desktop Desktop Laptop Tablet Mobile Save Preview Publish Scheduled Vie…" at bounding box center [371, 10] width 548 height 20
click at [536, 13] on span "Save" at bounding box center [531, 10] width 11 height 7
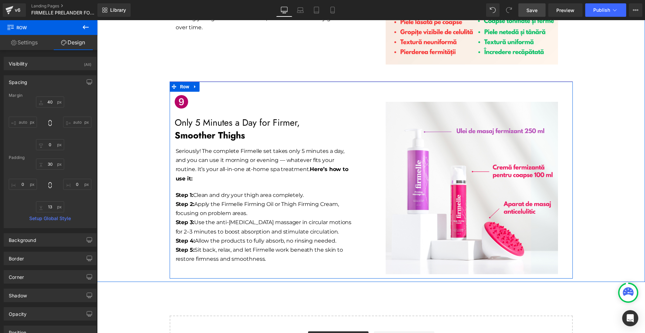
scroll to position [1505, 0]
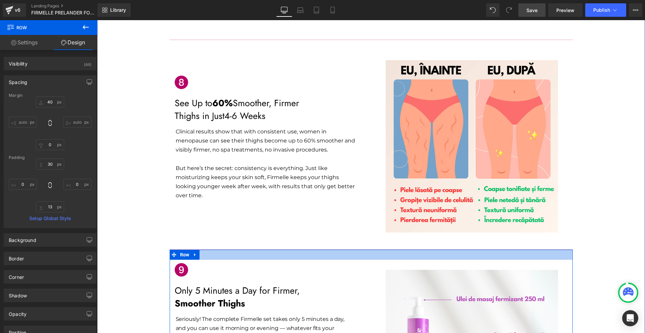
click at [198, 250] on div at bounding box center [371, 255] width 403 height 10
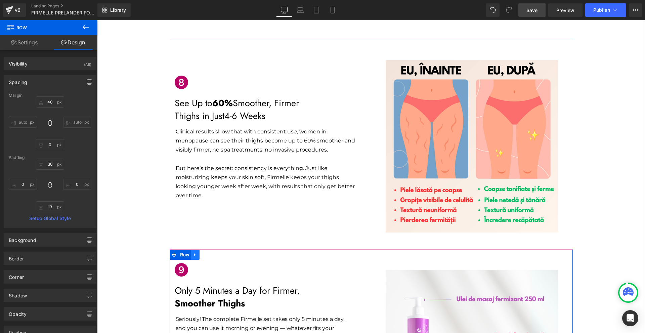
click at [196, 250] on link at bounding box center [195, 255] width 9 height 10
click at [202, 252] on icon at bounding box center [204, 254] width 5 height 5
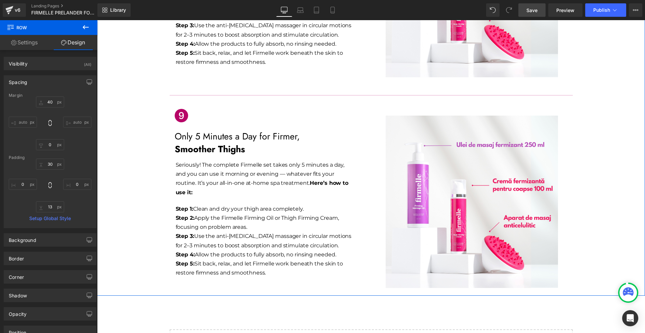
scroll to position [1870, 0]
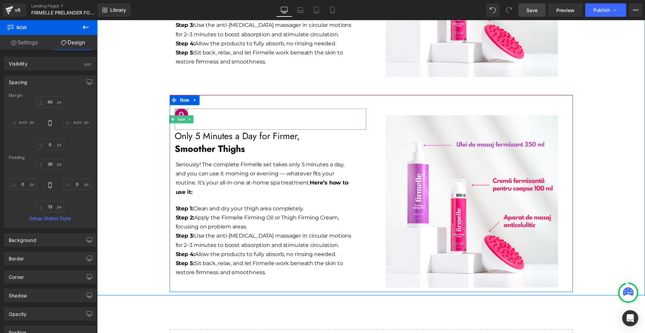
click at [181, 109] on div "Icon" at bounding box center [271, 119] width 192 height 21
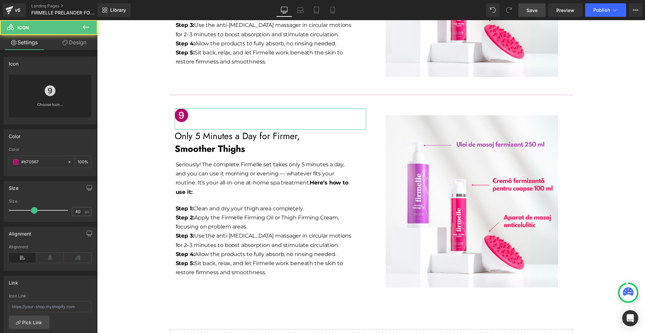
click at [67, 105] on link "Choose Icon..." at bounding box center [50, 109] width 83 height 16
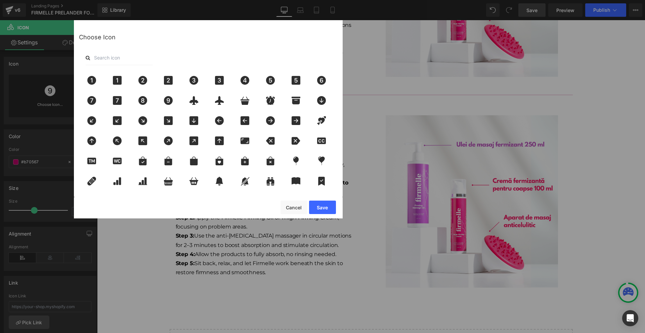
click at [130, 55] on input "text" at bounding box center [119, 57] width 67 height 15
type input "10"
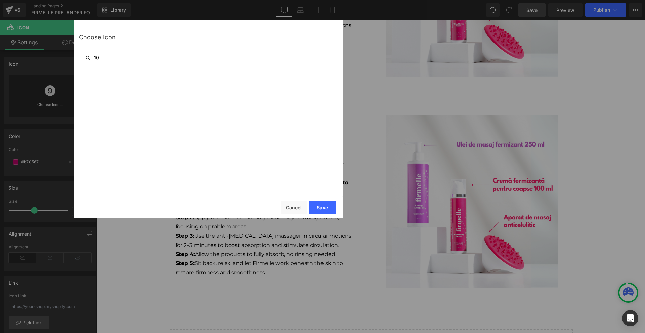
click at [123, 56] on input "10" at bounding box center [119, 57] width 67 height 15
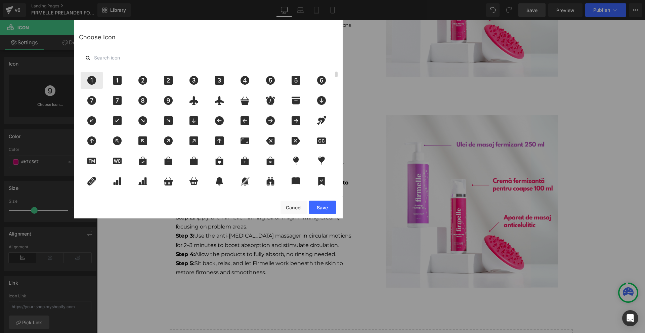
click at [89, 77] on icon at bounding box center [91, 80] width 9 height 9
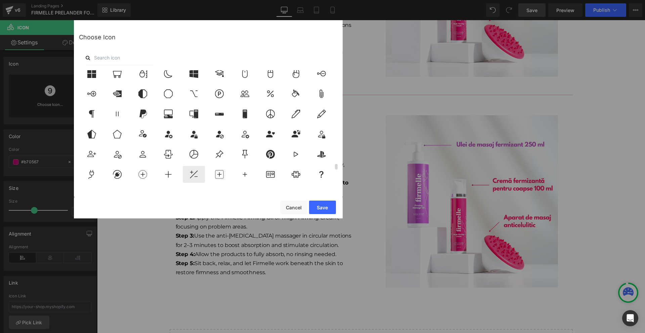
scroll to position [2049, 0]
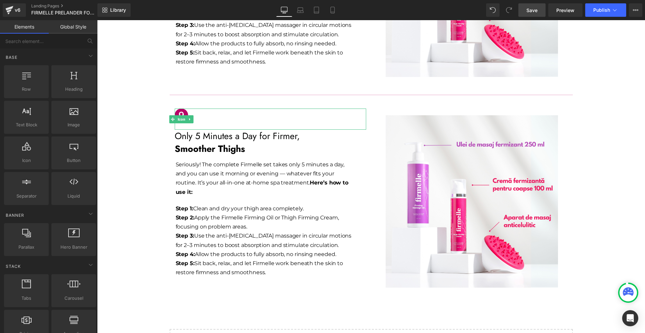
drag, startPoint x: 277, startPoint y: 166, endPoint x: 180, endPoint y: 145, distance: 99.2
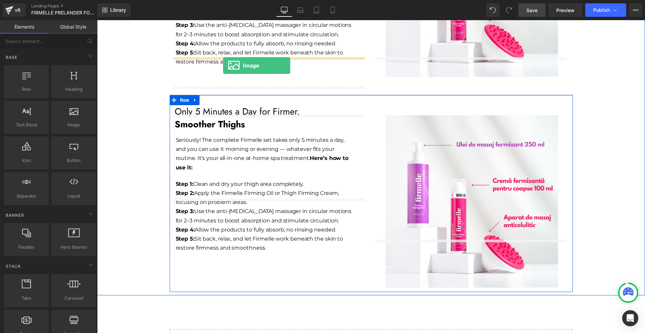
drag, startPoint x: 192, startPoint y: 137, endPoint x: 222, endPoint y: 61, distance: 81.5
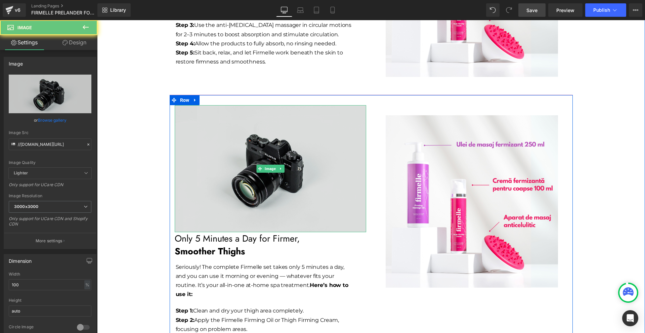
click at [219, 105] on img at bounding box center [271, 168] width 192 height 127
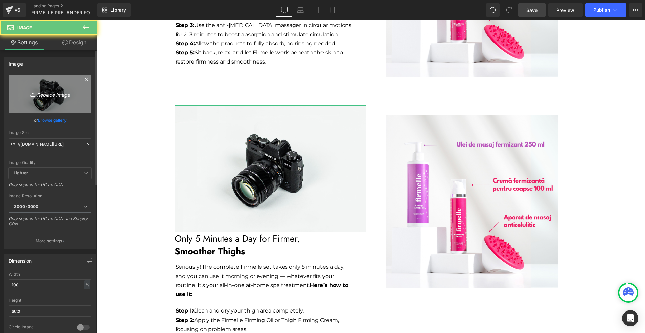
click at [30, 89] on link "Replace Image" at bounding box center [50, 94] width 83 height 39
type input "C:\fakepath\OLD ME (3).png"
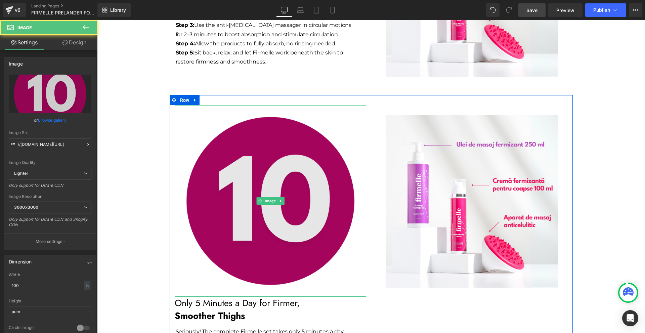
click at [286, 130] on img at bounding box center [271, 201] width 192 height 192
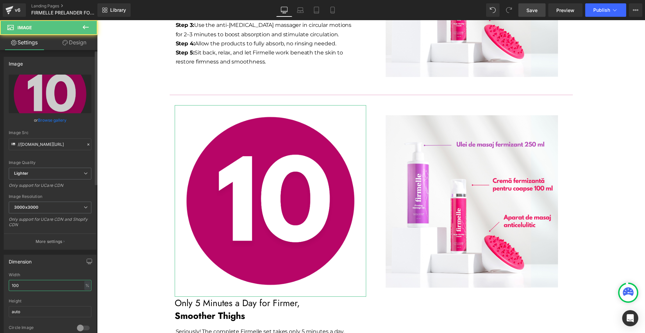
click at [49, 280] on input "100" at bounding box center [50, 285] width 83 height 11
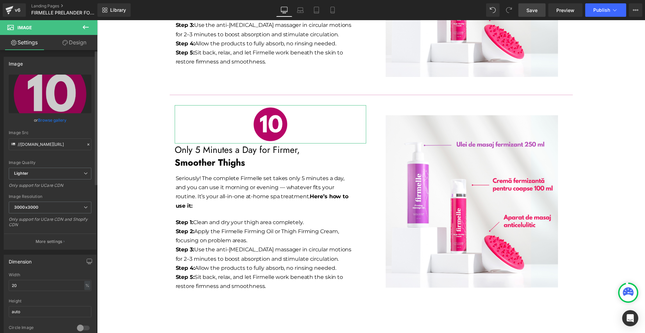
click at [50, 279] on div "Width 20 % % px" at bounding box center [50, 285] width 83 height 26
click at [45, 280] on input "20" at bounding box center [50, 285] width 83 height 11
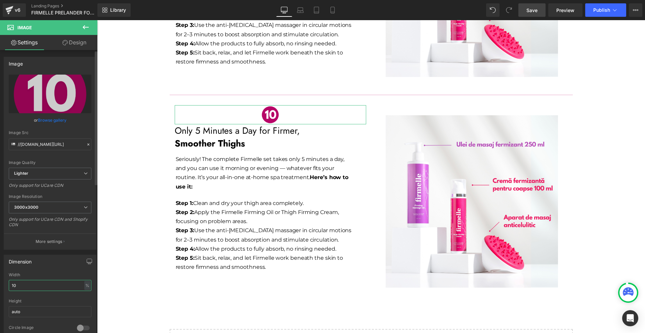
click at [45, 280] on input "10" at bounding box center [50, 285] width 83 height 11
click at [45, 280] on input "5" at bounding box center [50, 285] width 83 height 11
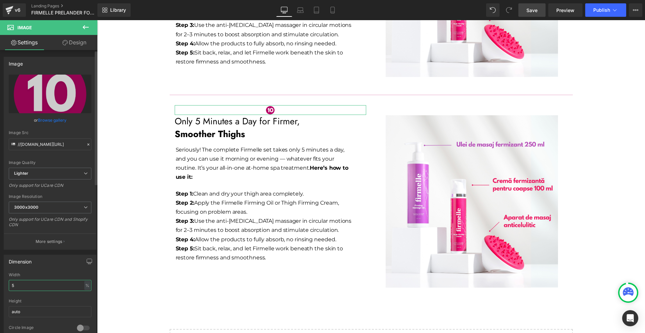
click at [45, 281] on input "5" at bounding box center [50, 285] width 83 height 11
click at [46, 281] on input "5" at bounding box center [50, 285] width 83 height 11
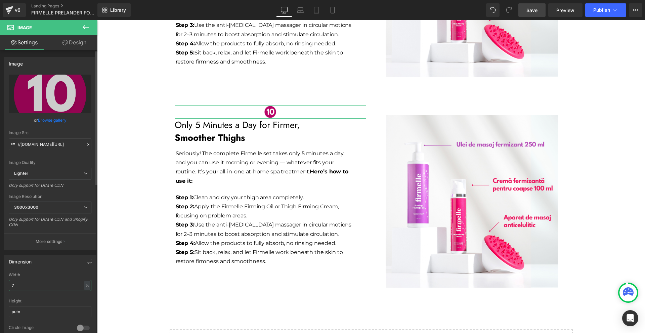
click at [46, 281] on input "7" at bounding box center [50, 285] width 83 height 11
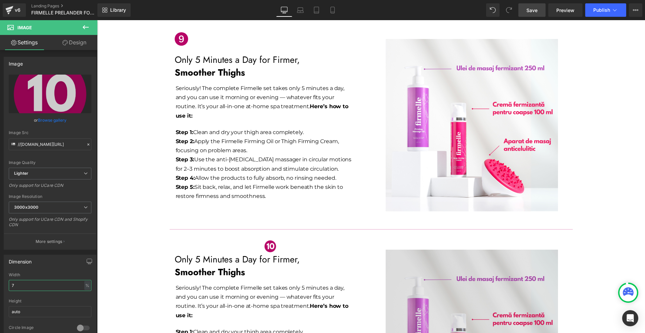
scroll to position [1702, 0]
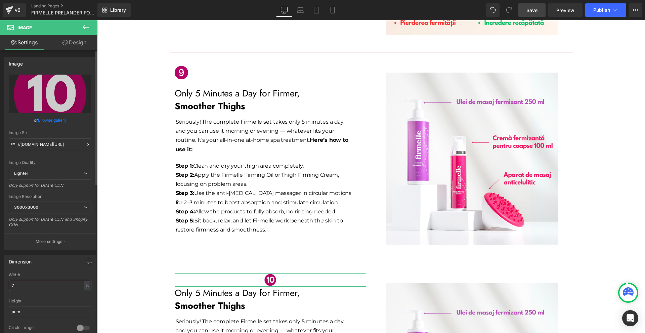
click at [16, 283] on input "7" at bounding box center [50, 285] width 83 height 11
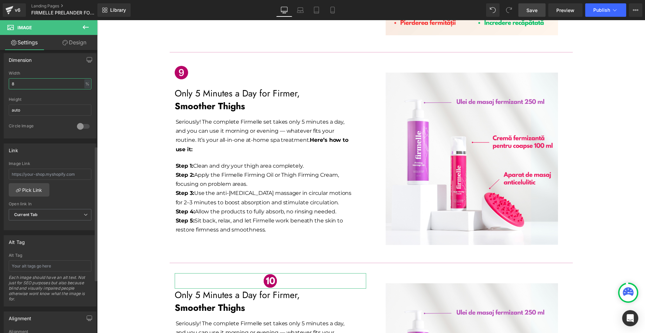
scroll to position [314, 0]
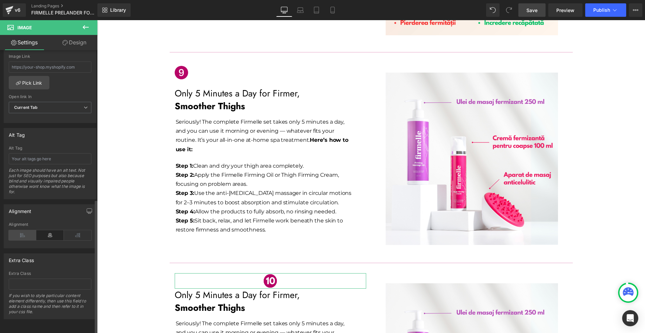
type input "8"
click at [27, 231] on icon at bounding box center [23, 235] width 28 height 10
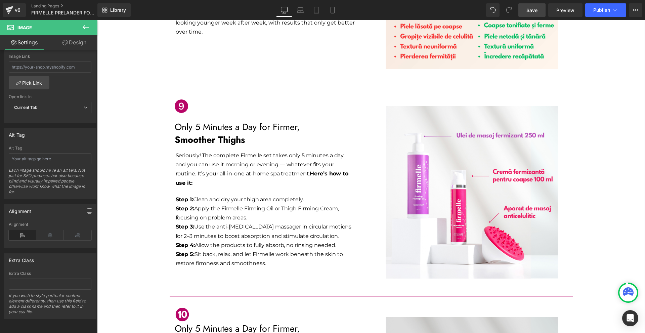
scroll to position [1803, 0]
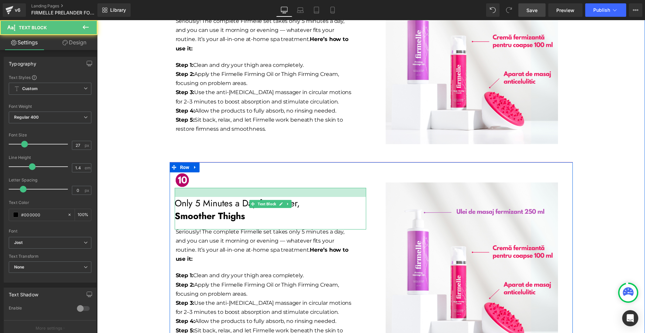
drag, startPoint x: 224, startPoint y: 142, endPoint x: 223, endPoint y: 150, distance: 7.8
click at [223, 188] on div "Only 5 Minutes a Day for Firmer, Smoother Thighs Text Block" at bounding box center [271, 209] width 192 height 42
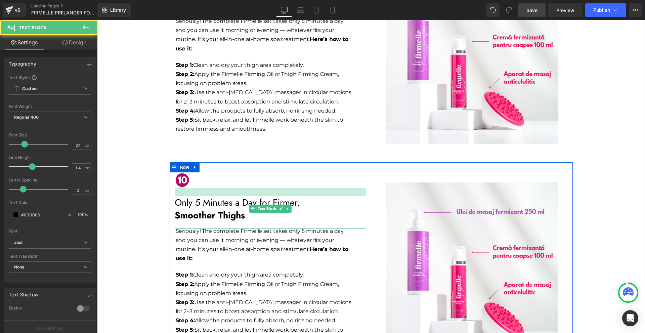
click at [209, 188] on div at bounding box center [271, 192] width 192 height 8
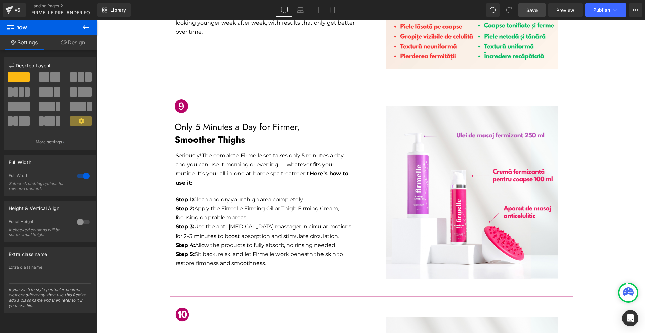
scroll to position [1836, 0]
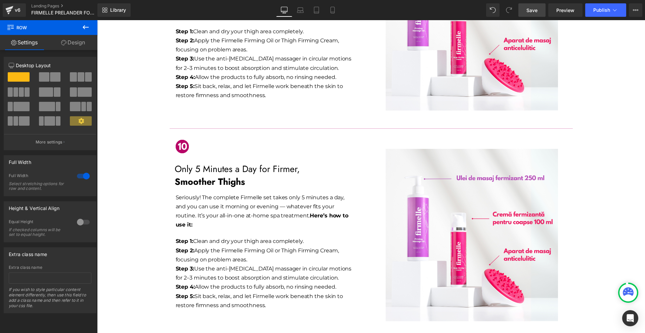
click at [208, 163] on p "Only 5 Minutes a Day for Firmer," at bounding box center [271, 169] width 192 height 13
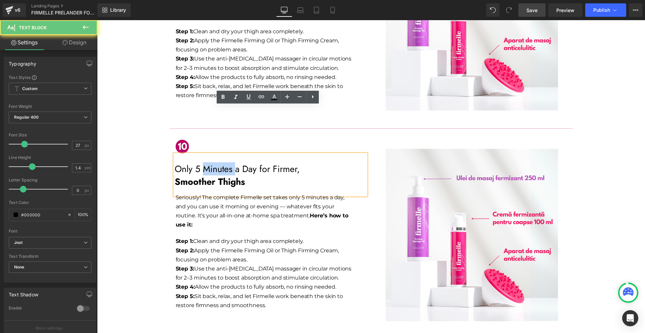
click at [208, 163] on p "Only 5 Minutes a Day for Firmer," at bounding box center [271, 169] width 192 height 13
click at [254, 175] on p "Smoother Thighs" at bounding box center [271, 181] width 192 height 13
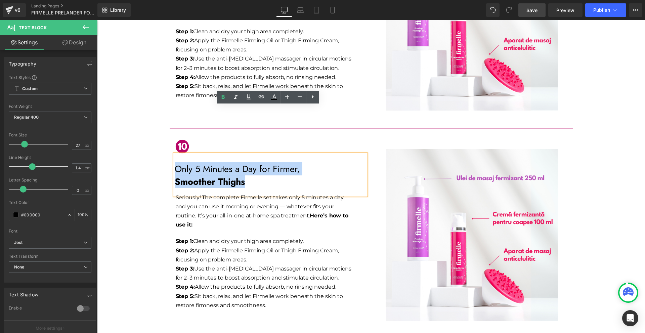
drag, startPoint x: 246, startPoint y: 135, endPoint x: 174, endPoint y: 121, distance: 72.9
click at [175, 154] on div "Only 5 Minutes a Day for Firmer, Smoother Thighs" at bounding box center [271, 174] width 192 height 41
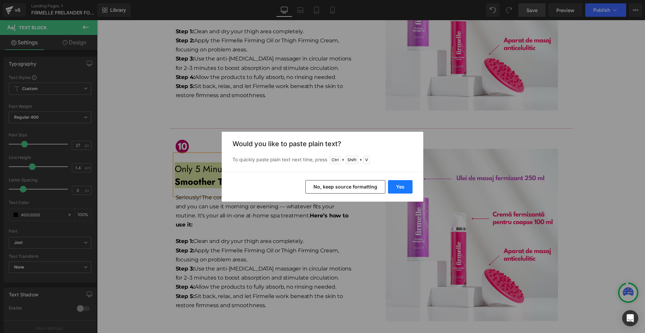
click at [391, 188] on button "Yes" at bounding box center [400, 186] width 25 height 13
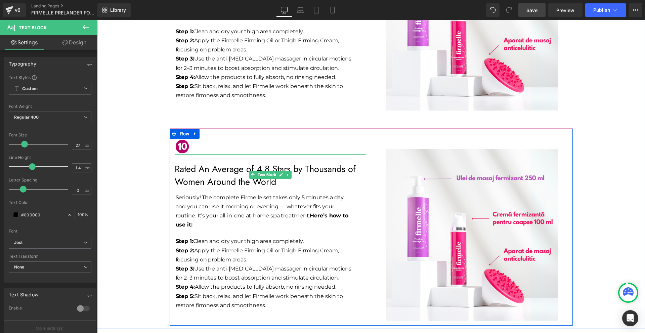
click at [260, 163] on p "Rated An Average of 4.8 Stars by Thousands of Women Around the World" at bounding box center [271, 176] width 192 height 26
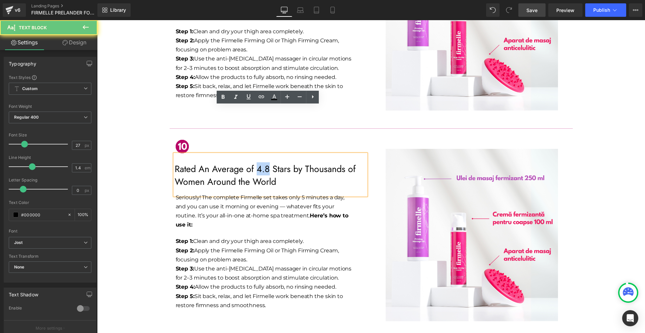
drag, startPoint x: 253, startPoint y: 119, endPoint x: 267, endPoint y: 122, distance: 14.0
click at [267, 163] on p "Rated An Average of 4.8 Stars by Thousands of Women Around the World" at bounding box center [271, 176] width 192 height 26
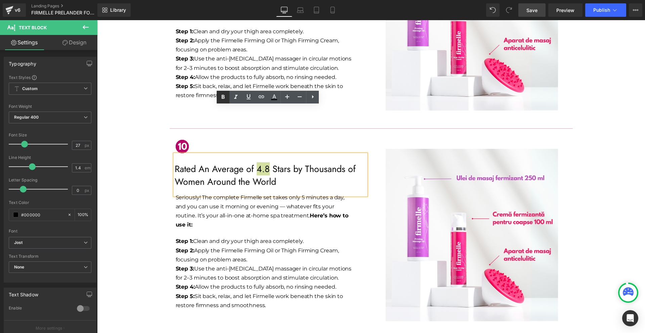
click at [0, 0] on icon at bounding box center [0, 0] width 0 height 0
click at [310, 163] on p "Rated An Average of 4.8 Stars by Thousands of Women Around the World" at bounding box center [271, 176] width 192 height 26
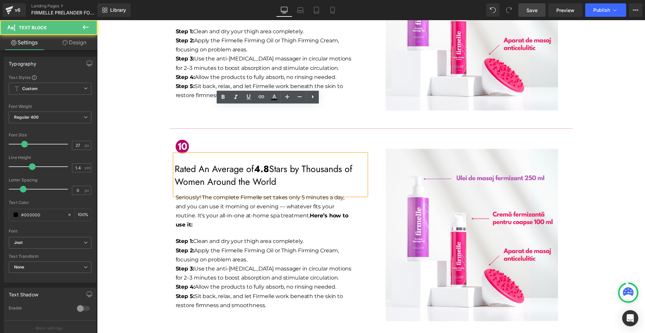
drag, startPoint x: 272, startPoint y: 133, endPoint x: 235, endPoint y: 134, distance: 37.0
click at [235, 163] on p "Rated An Average of 4.8 Stars by Thousands of Women Around the World" at bounding box center [271, 176] width 192 height 26
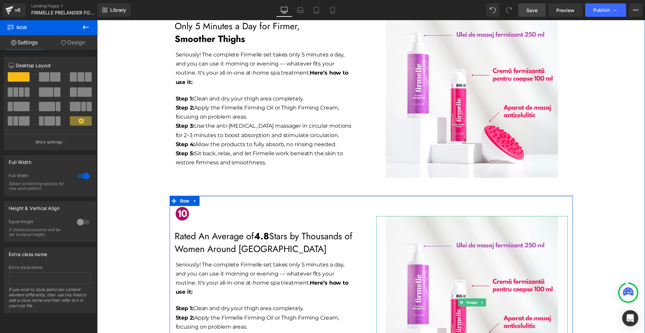
scroll to position [1883, 0]
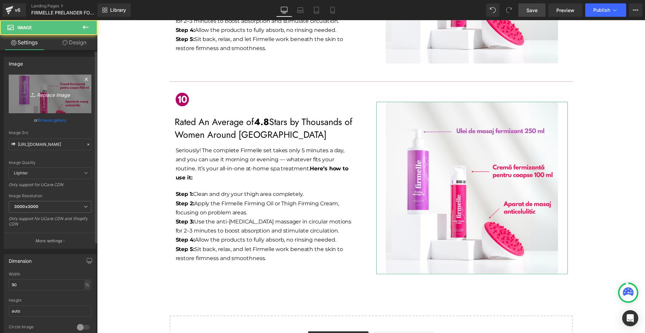
click at [58, 104] on link "Replace Image" at bounding box center [50, 94] width 83 height 39
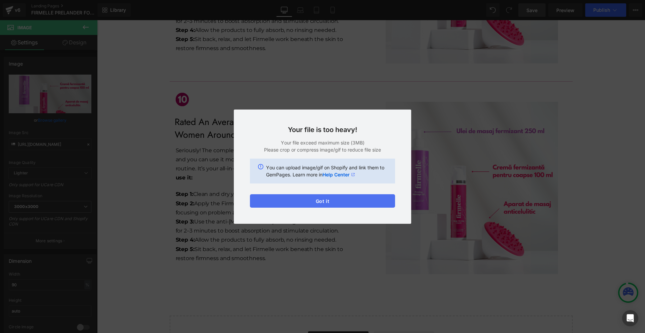
click at [336, 199] on button "Got it" at bounding box center [322, 200] width 145 height 13
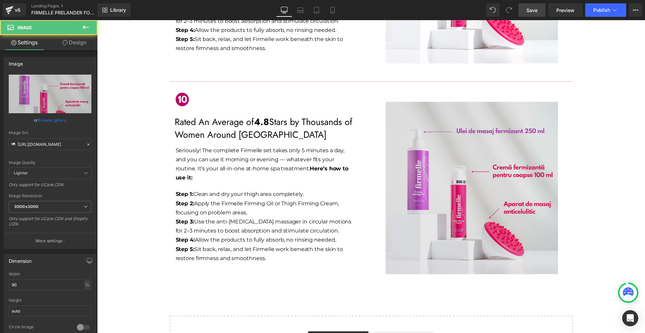
click at [443, 173] on img at bounding box center [472, 188] width 172 height 172
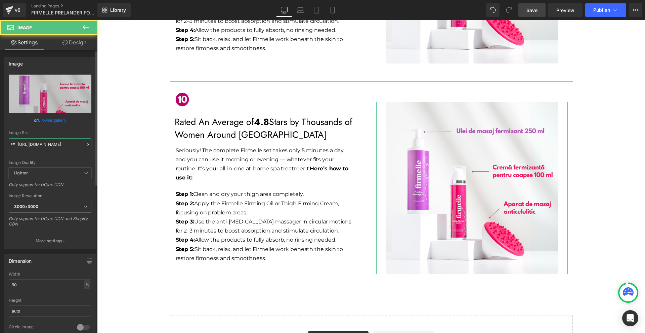
click at [51, 143] on input "[URL][DOMAIN_NAME]" at bounding box center [50, 144] width 83 height 12
paste input "854/1470/7524/files/OLD_ME_4.png?v=1756378152"
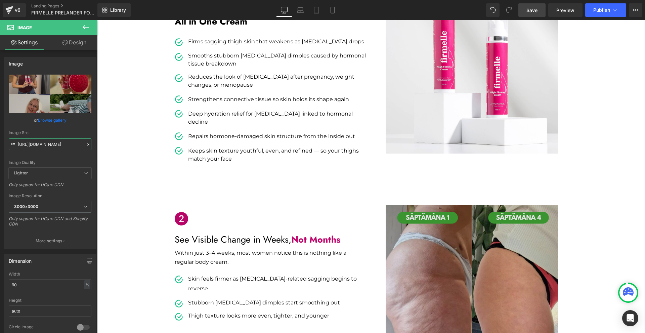
scroll to position [0, 0]
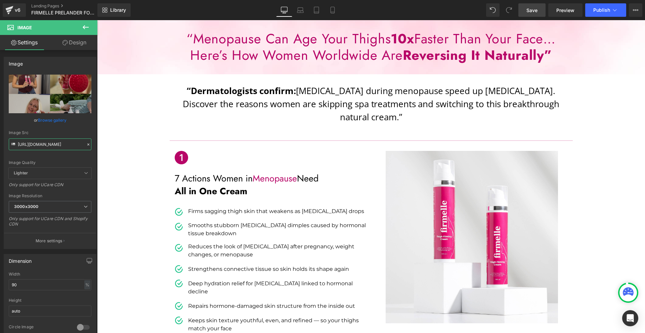
type input "[URL][DOMAIN_NAME]"
click at [538, 11] on link "Save" at bounding box center [531, 9] width 27 height 13
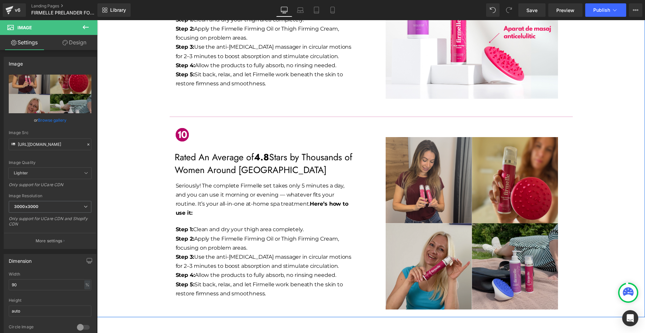
scroll to position [1883, 0]
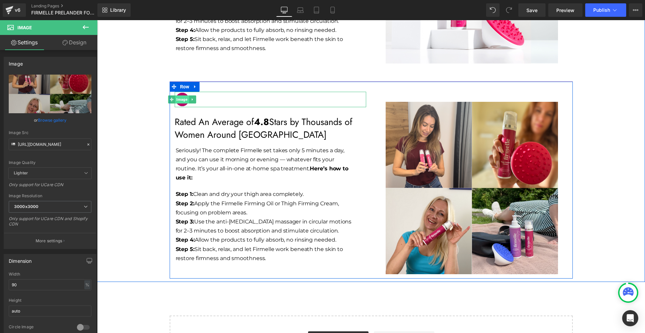
click at [179, 95] on span "Image" at bounding box center [182, 99] width 14 height 8
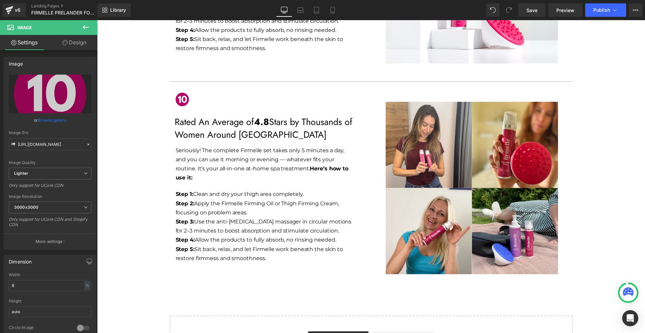
click at [87, 29] on icon at bounding box center [86, 27] width 8 height 8
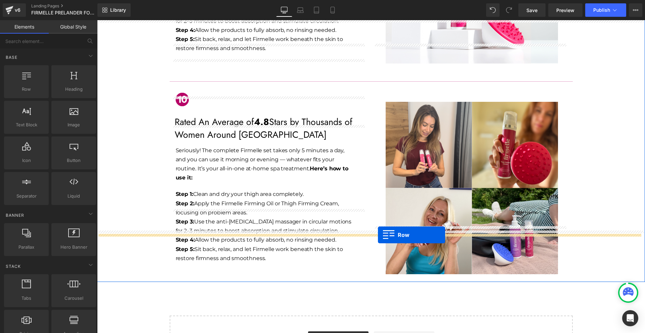
drag, startPoint x: 124, startPoint y: 99, endPoint x: 378, endPoint y: 235, distance: 287.8
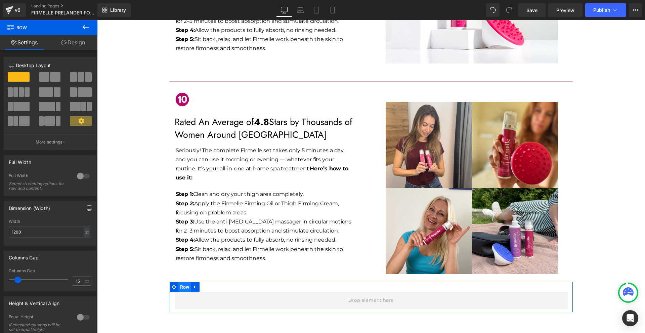
click at [179, 282] on span "Row" at bounding box center [184, 287] width 13 height 10
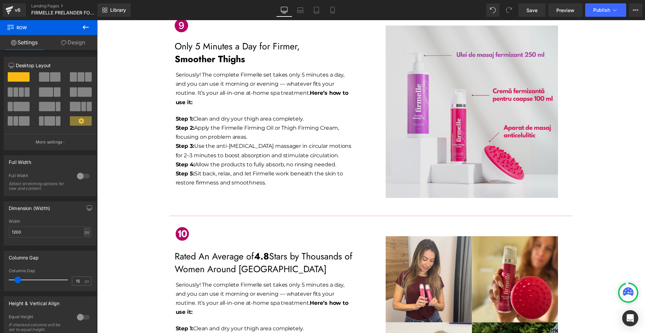
scroll to position [1614, 0]
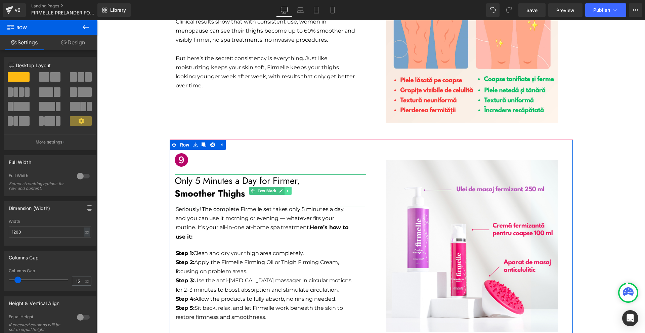
click at [286, 189] on icon at bounding box center [288, 191] width 4 height 4
click at [281, 187] on link at bounding box center [284, 191] width 7 height 8
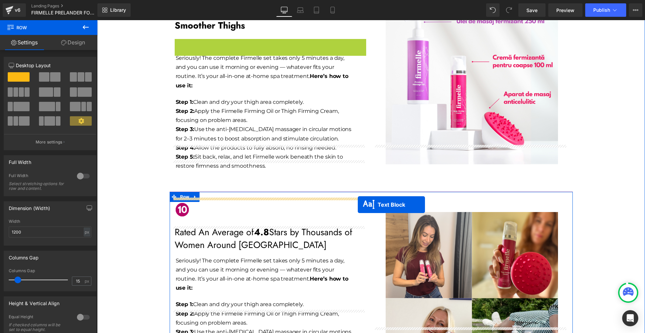
scroll to position [1913, 0]
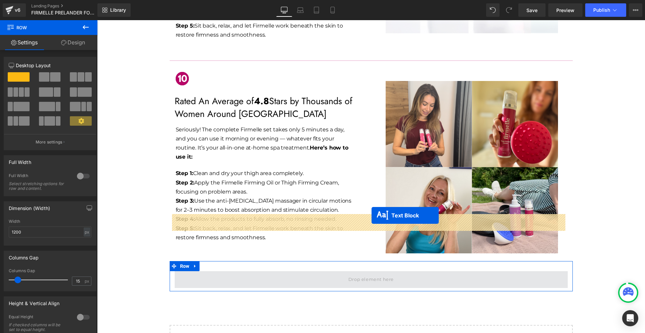
drag, startPoint x: 262, startPoint y: 176, endPoint x: 372, endPoint y: 215, distance: 116.4
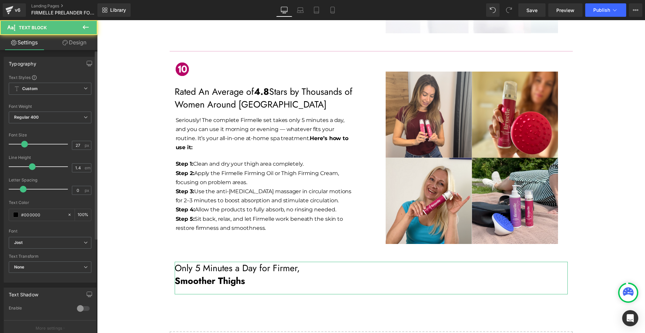
scroll to position [142, 0]
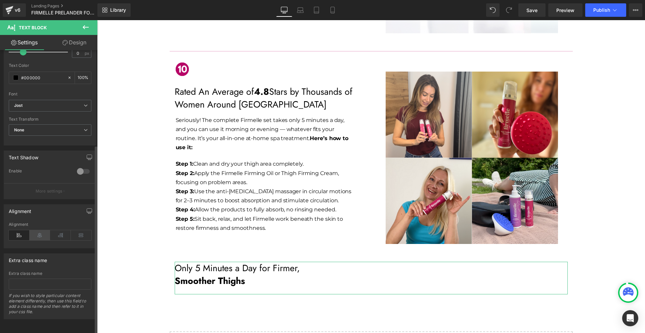
click at [47, 231] on icon at bounding box center [40, 235] width 21 height 10
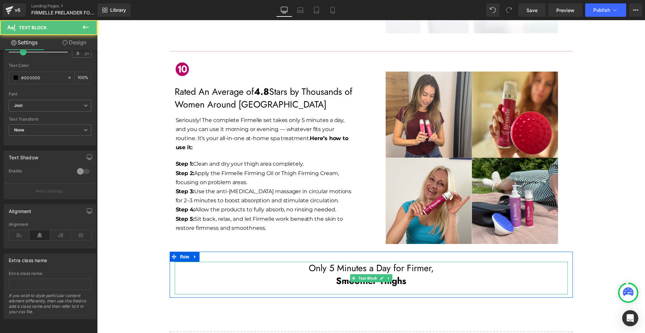
click at [324, 262] on p "Only 5 Minutes a Day for Firmer," at bounding box center [371, 268] width 393 height 13
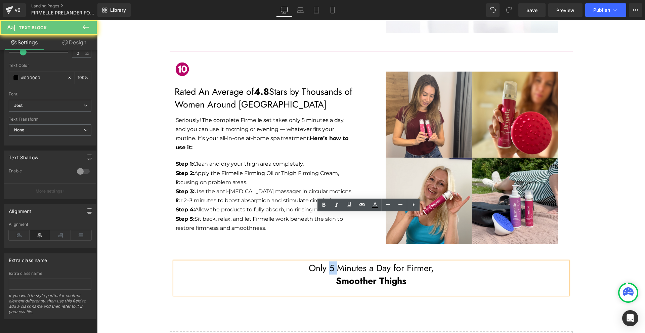
click at [324, 262] on p "Only 5 Minutes a Day for Firmer," at bounding box center [371, 268] width 393 height 13
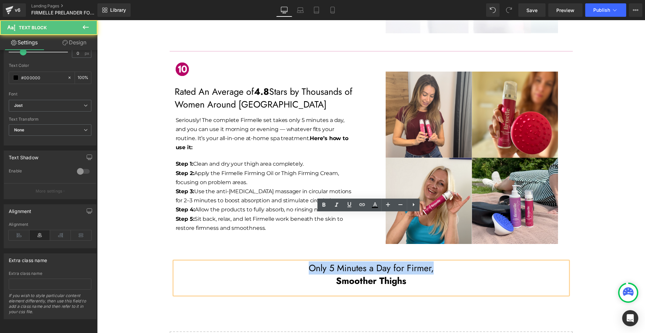
click at [306, 262] on p "Only 5 Minutes a Day for Firmer," at bounding box center [371, 268] width 393 height 13
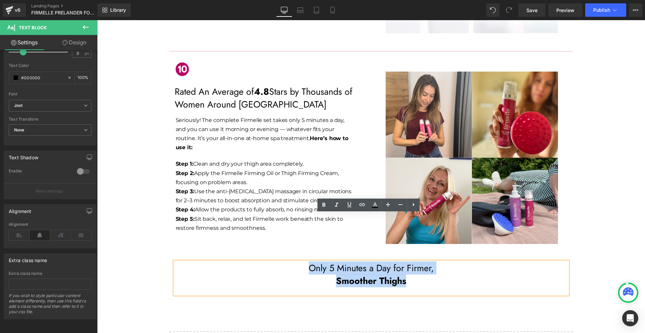
drag, startPoint x: 302, startPoint y: 220, endPoint x: 415, endPoint y: 235, distance: 113.9
click at [415, 262] on div "Only 5 Minutes a Day for Firmer, Smoother Thighs" at bounding box center [371, 278] width 393 height 33
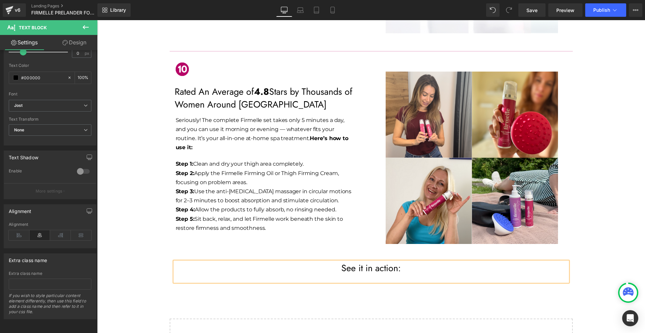
click at [418, 262] on p "See it in action:" at bounding box center [371, 268] width 393 height 13
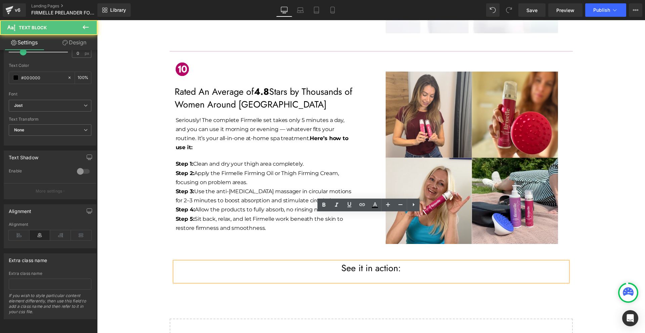
click at [418, 262] on p "See it in action:" at bounding box center [371, 268] width 393 height 13
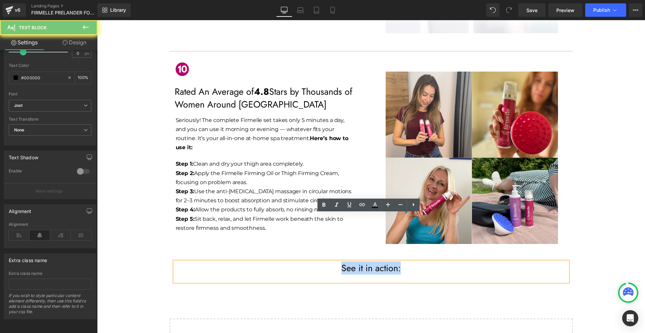
click at [418, 262] on p "See it in action:" at bounding box center [371, 268] width 393 height 13
click at [0, 0] on icon at bounding box center [0, 0] width 0 height 0
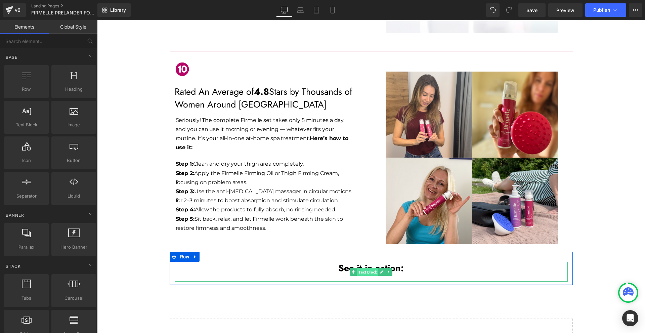
click at [358, 268] on span "Text Block" at bounding box center [367, 272] width 21 height 8
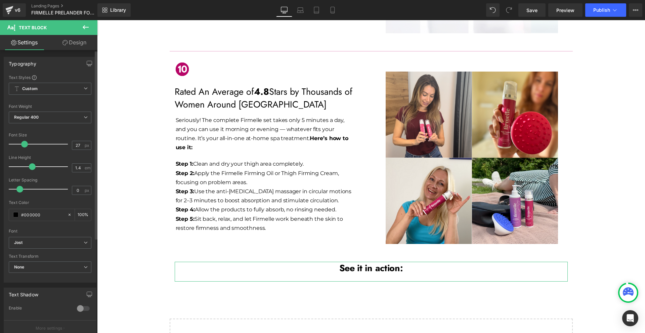
click at [20, 189] on span at bounding box center [19, 189] width 7 height 7
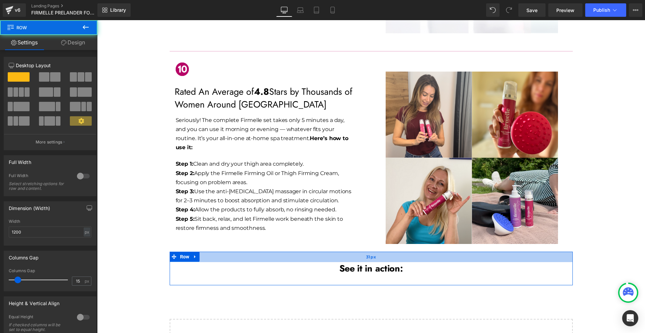
drag, startPoint x: 375, startPoint y: 207, endPoint x: 375, endPoint y: 210, distance: 3.8
click at [375, 252] on div "31px" at bounding box center [371, 257] width 403 height 10
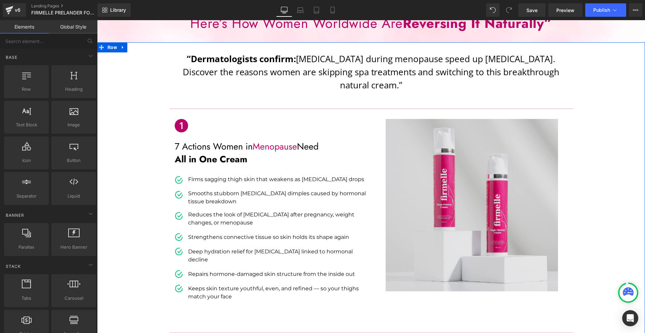
scroll to position [0, 0]
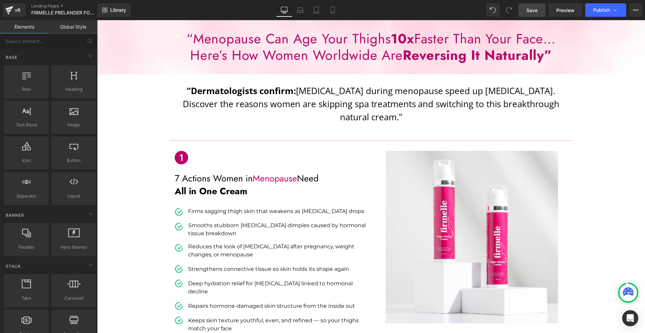
click at [534, 9] on span "Save" at bounding box center [531, 10] width 11 height 7
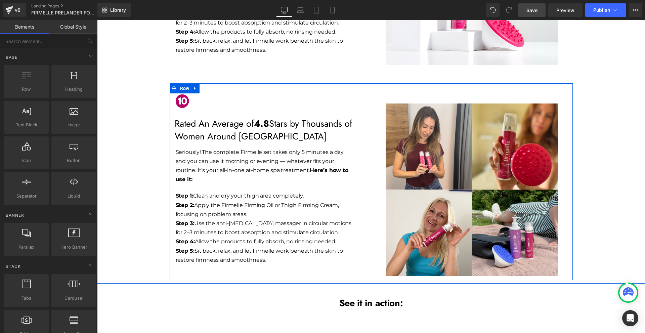
scroll to position [1919, 0]
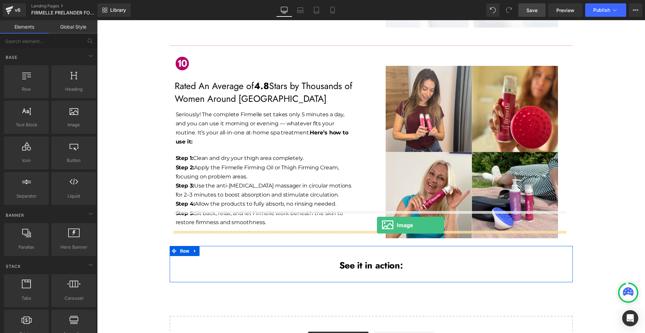
drag, startPoint x: 177, startPoint y: 137, endPoint x: 377, endPoint y: 225, distance: 218.7
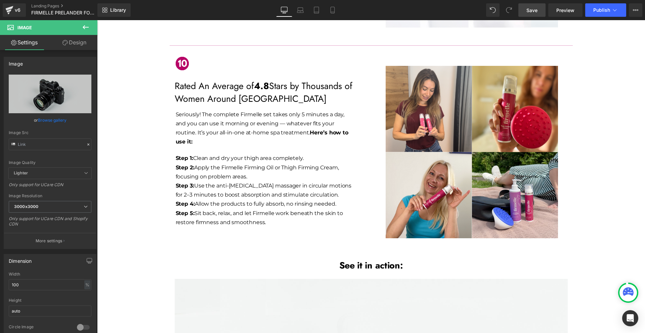
scroll to position [1986, 0]
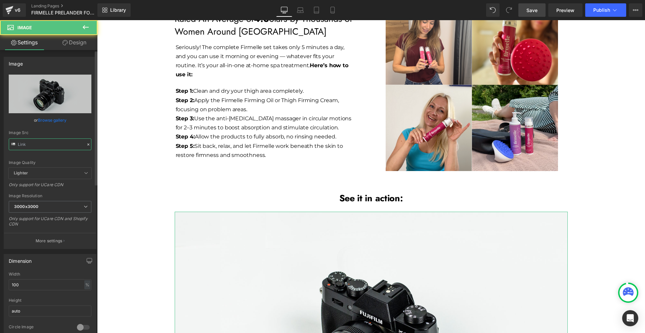
click at [36, 140] on input "text" at bounding box center [50, 144] width 83 height 12
paste input "[URL][DOMAIN_NAME]"
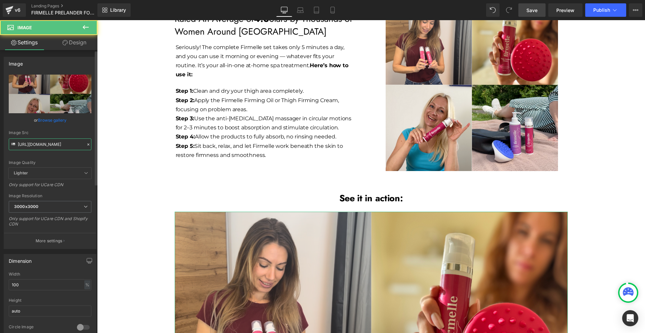
click at [44, 146] on input "[URL][DOMAIN_NAME]" at bounding box center [50, 144] width 83 height 12
paste input "[DOMAIN_NAME][URL]"
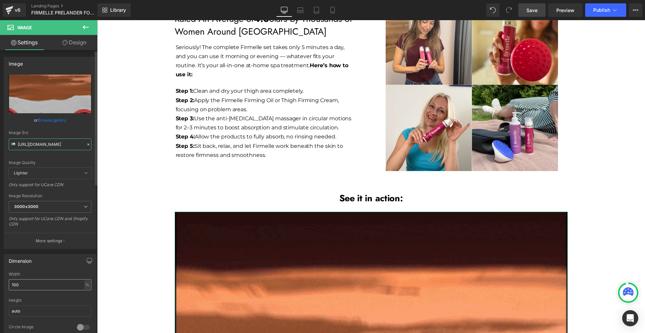
type input "[URL][DOMAIN_NAME]"
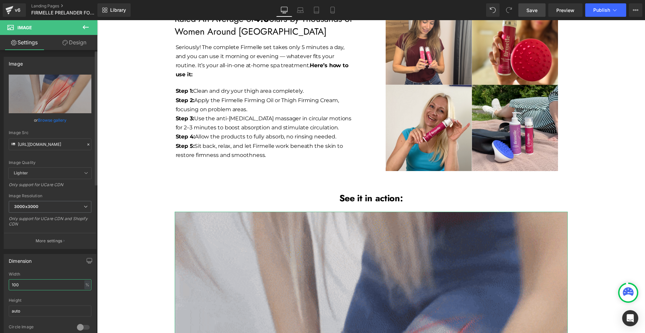
scroll to position [0, 0]
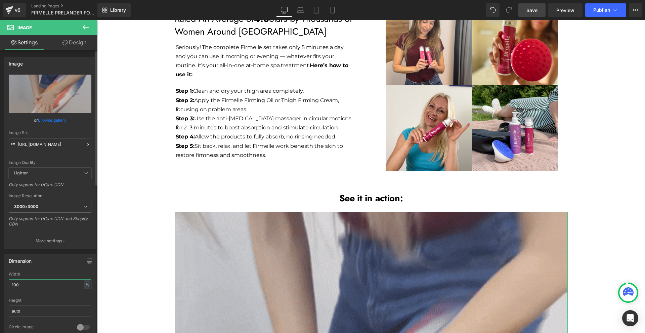
click at [59, 286] on input "100" at bounding box center [50, 284] width 83 height 11
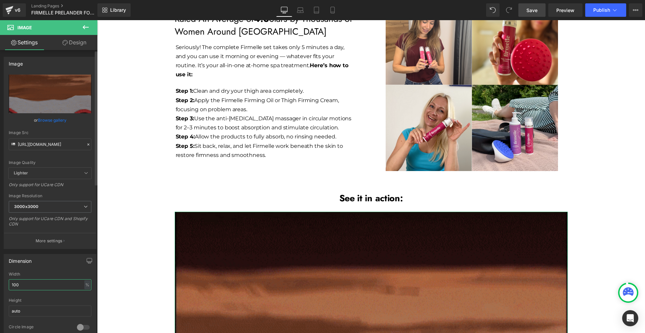
click at [59, 286] on input "100" at bounding box center [50, 284] width 83 height 11
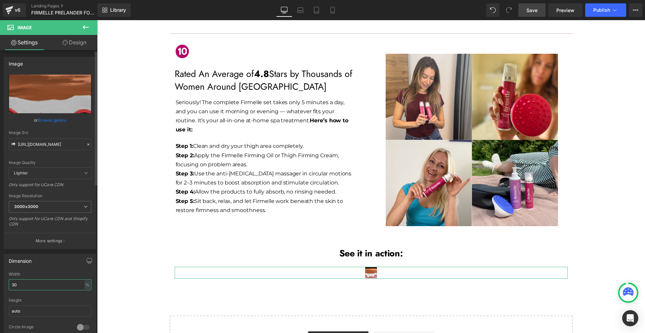
scroll to position [1986, 0]
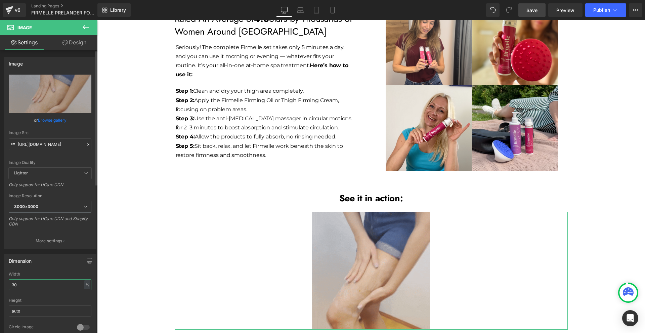
click at [59, 286] on input "30" at bounding box center [50, 284] width 83 height 11
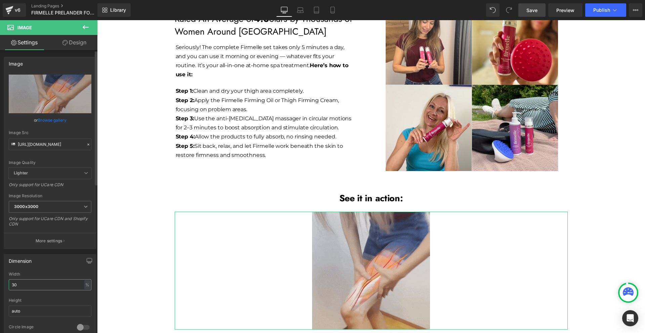
click at [59, 286] on input "30" at bounding box center [50, 284] width 83 height 11
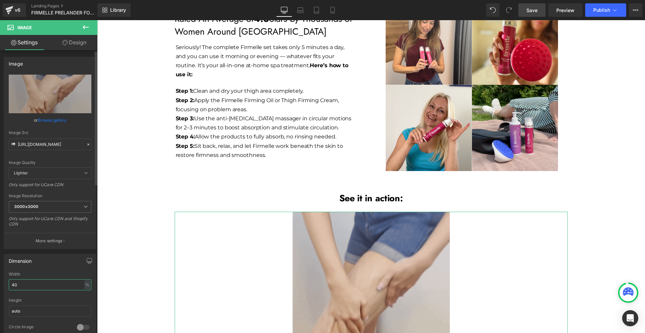
scroll to position [34, 0]
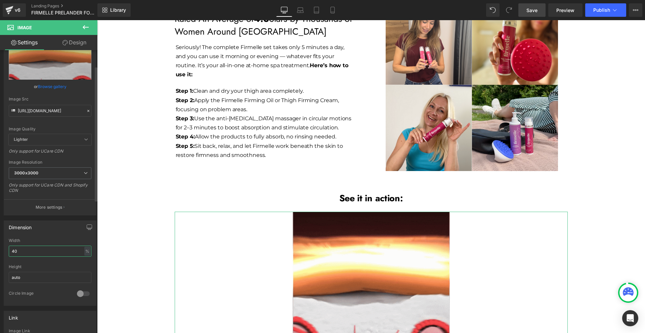
type input "40"
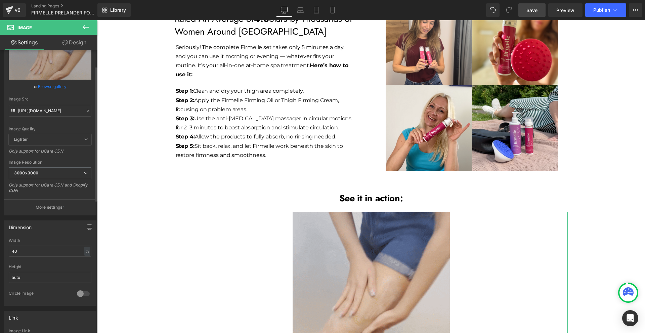
click at [78, 295] on div at bounding box center [83, 293] width 16 height 11
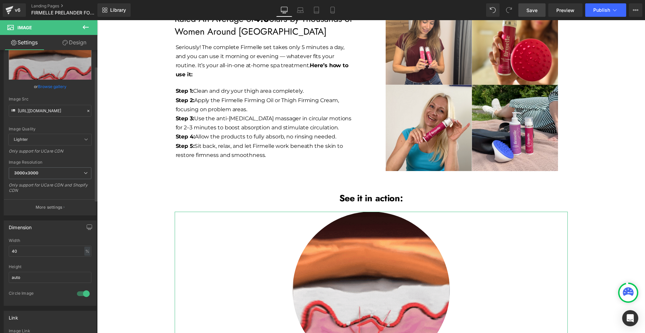
click at [78, 295] on div at bounding box center [83, 293] width 16 height 11
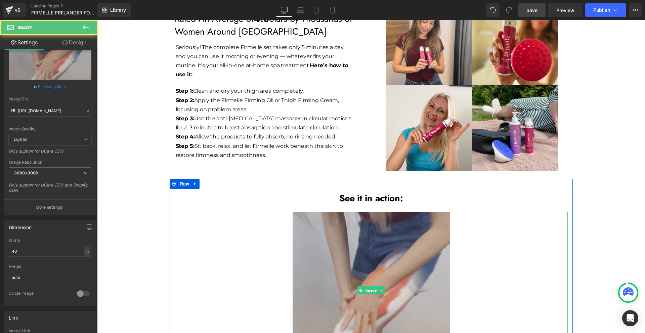
click at [358, 212] on img at bounding box center [371, 290] width 157 height 157
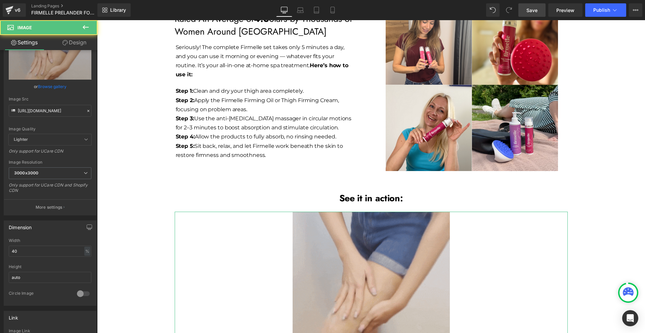
click at [82, 43] on link "Design" at bounding box center [74, 42] width 49 height 15
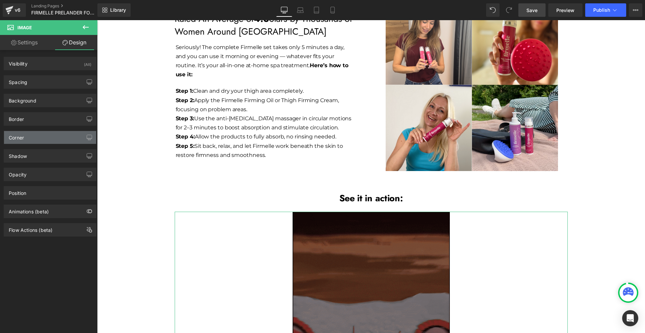
click at [33, 136] on div "Corner" at bounding box center [50, 137] width 92 height 13
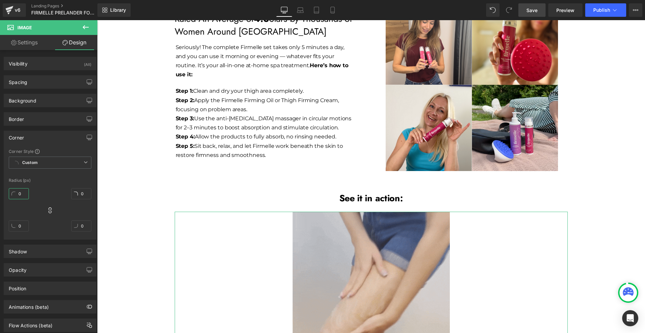
click at [27, 189] on input "0" at bounding box center [19, 193] width 20 height 11
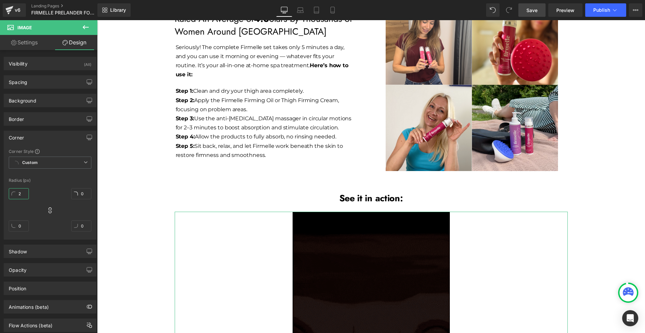
type input "20"
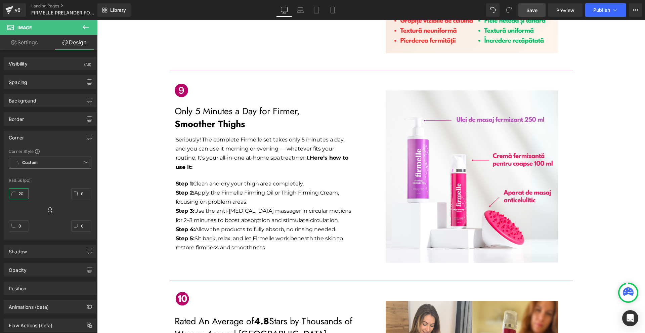
scroll to position [1886, 0]
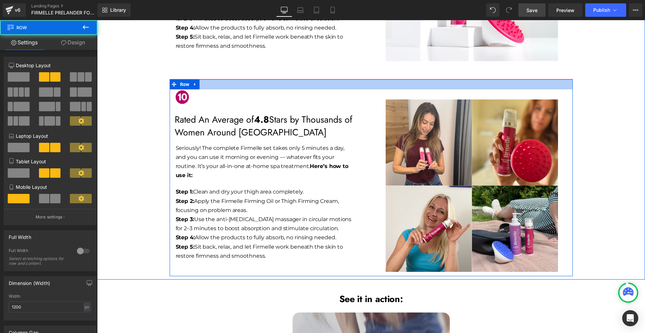
click at [204, 79] on div at bounding box center [371, 84] width 403 height 10
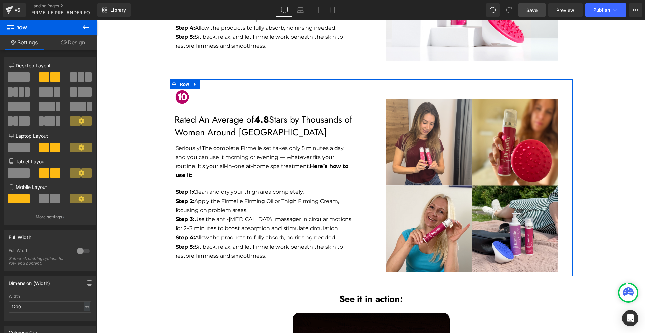
click at [74, 45] on link "Design" at bounding box center [73, 42] width 49 height 15
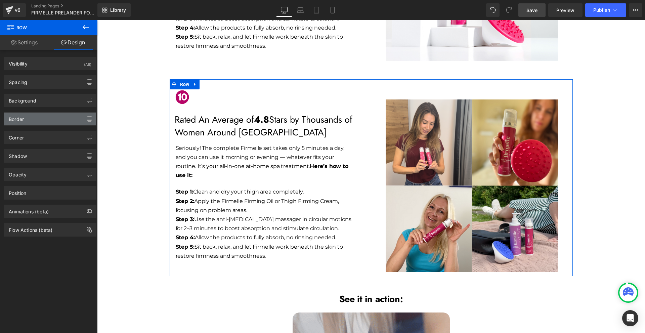
click at [48, 117] on div "Border" at bounding box center [50, 119] width 92 height 13
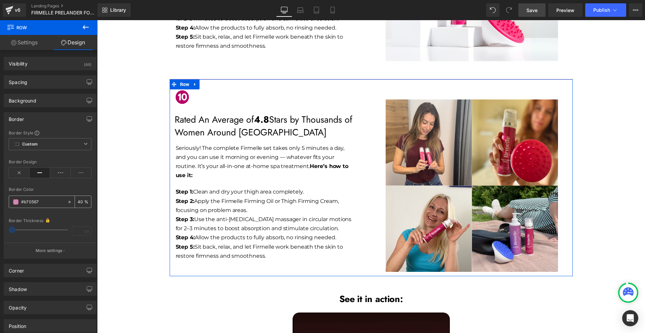
click at [48, 200] on input "#b70567" at bounding box center [42, 201] width 43 height 7
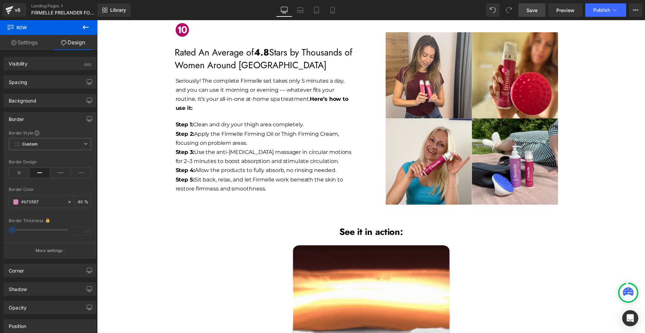
scroll to position [1986, 0]
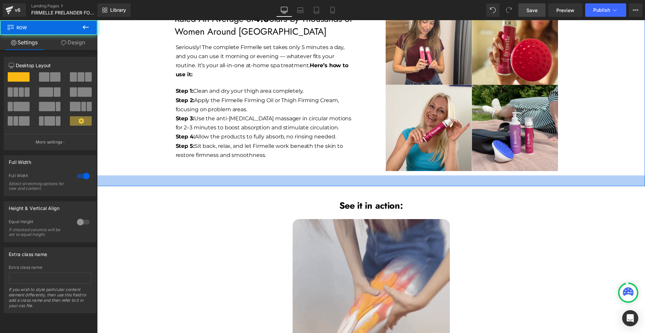
drag, startPoint x: 210, startPoint y: 130, endPoint x: 217, endPoint y: 139, distance: 11.3
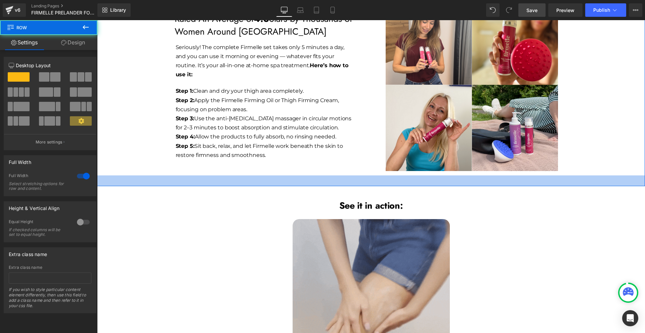
click at [210, 175] on div "32px" at bounding box center [371, 180] width 548 height 11
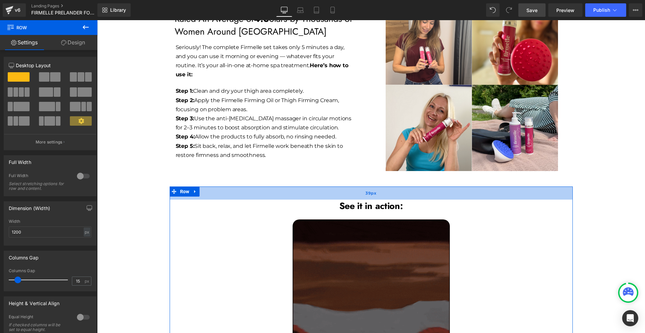
click at [220, 186] on div "39px" at bounding box center [371, 192] width 403 height 13
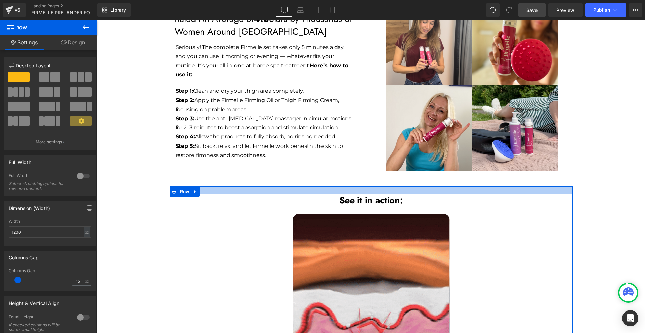
drag, startPoint x: 220, startPoint y: 145, endPoint x: 225, endPoint y: 140, distance: 7.2
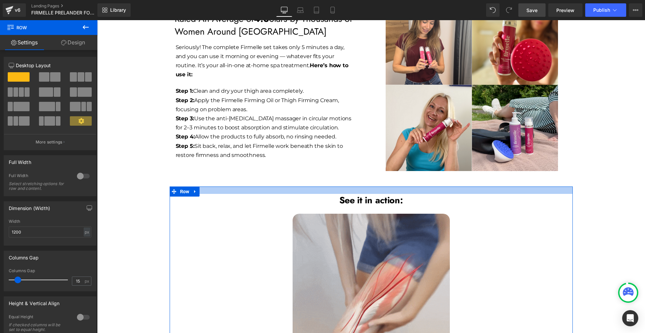
click at [225, 186] on div at bounding box center [371, 189] width 403 height 7
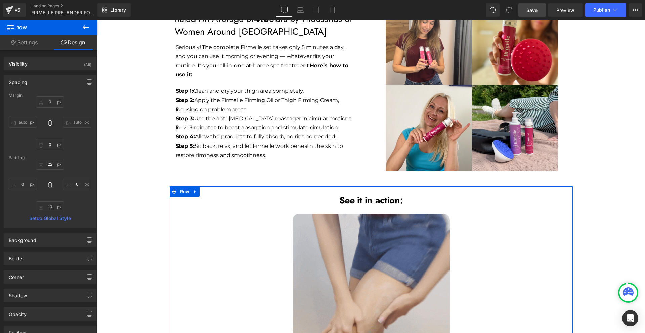
scroll to position [2053, 0]
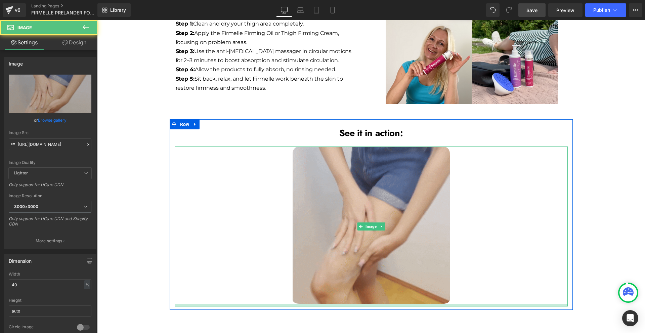
click at [346, 304] on div at bounding box center [371, 305] width 393 height 3
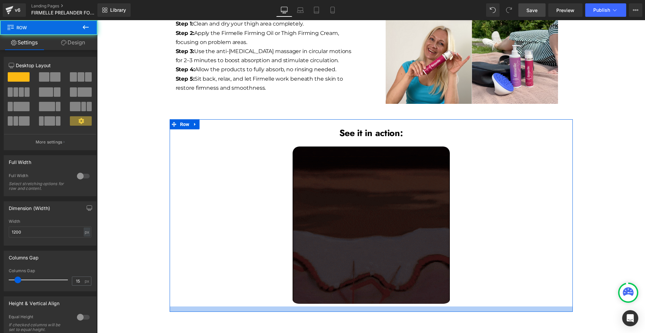
click at [346, 306] on div at bounding box center [371, 308] width 403 height 5
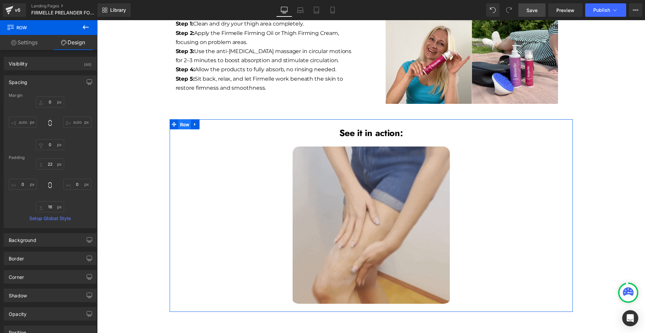
click at [179, 120] on span "Row" at bounding box center [184, 125] width 13 height 10
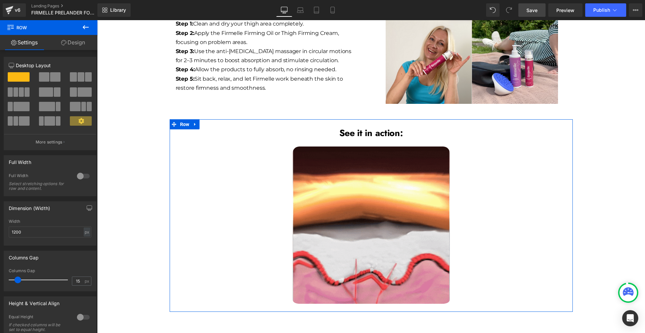
click at [82, 42] on link "Design" at bounding box center [73, 42] width 49 height 15
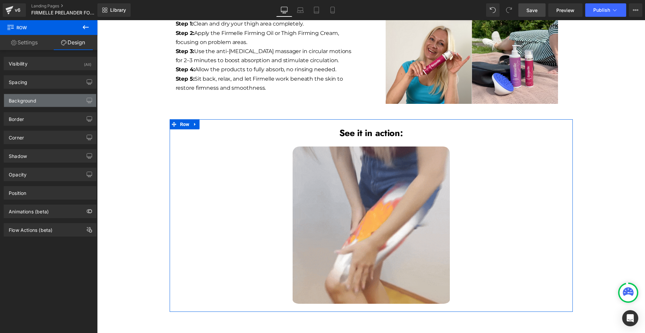
click at [50, 98] on div "Background" at bounding box center [50, 100] width 92 height 13
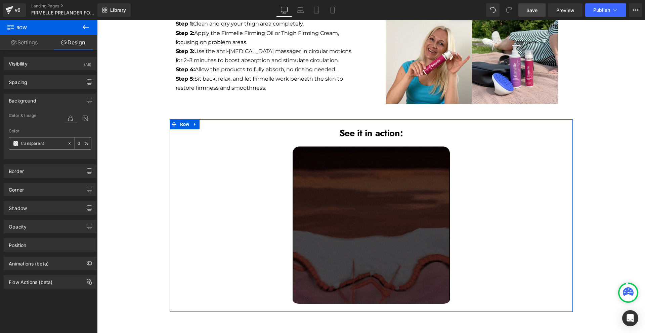
click at [34, 146] on input "text" at bounding box center [42, 143] width 43 height 7
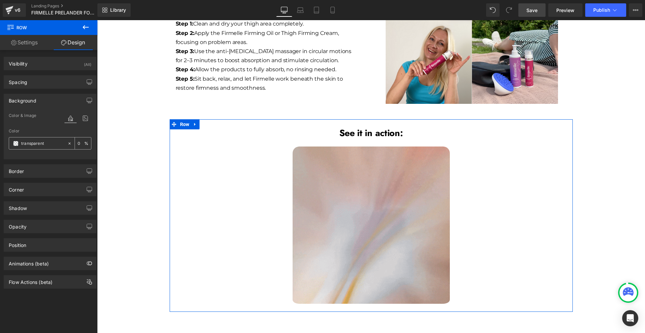
paste input "#b70567"
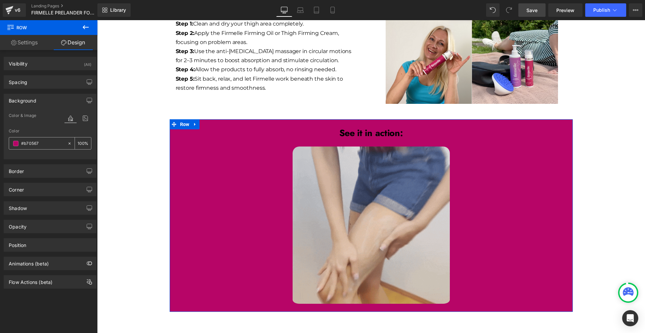
type input "#b70567"
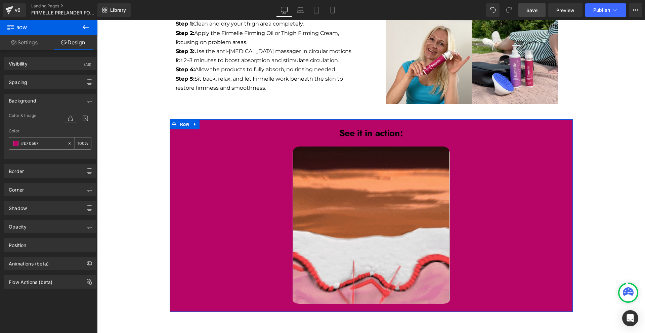
click at [80, 142] on input "number" at bounding box center [81, 142] width 7 height 7
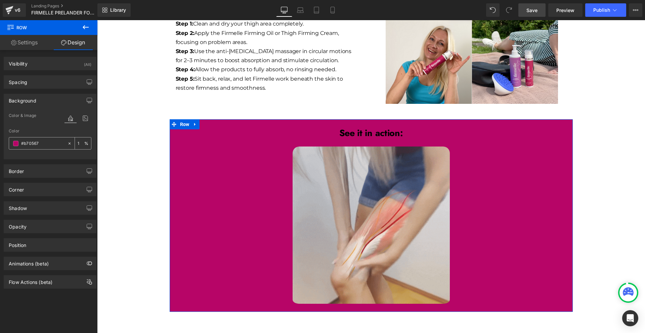
type input "10"
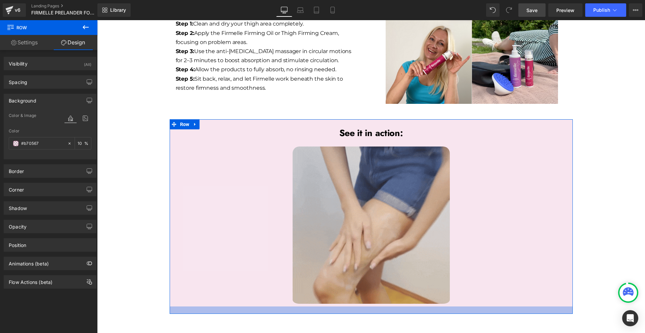
drag, startPoint x: 400, startPoint y: 261, endPoint x: 403, endPoint y: 266, distance: 5.4
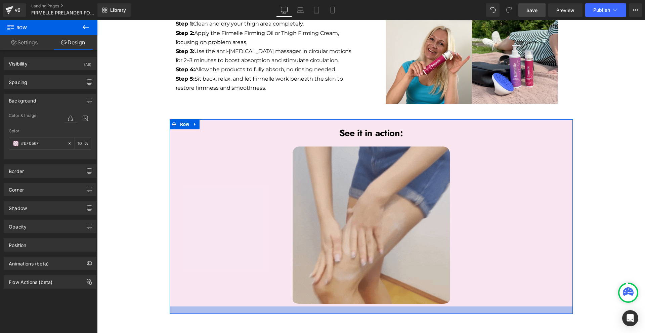
click at [400, 306] on div at bounding box center [371, 309] width 403 height 7
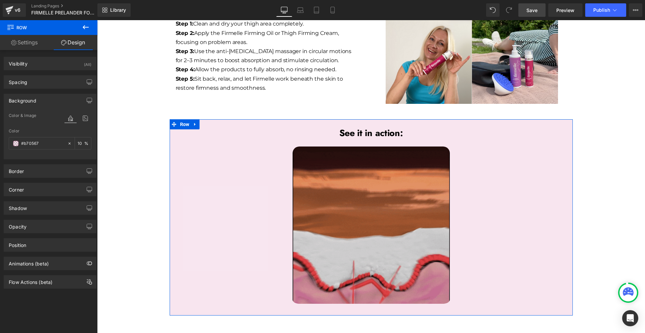
click at [377, 169] on img at bounding box center [371, 226] width 157 height 160
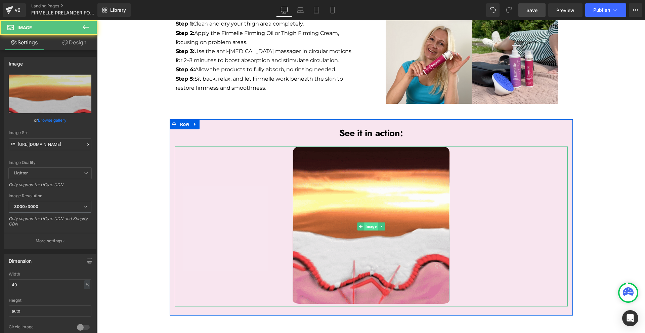
click at [370, 222] on span "Image" at bounding box center [371, 226] width 14 height 8
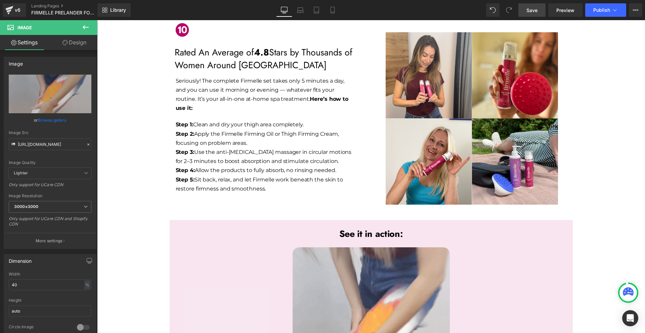
scroll to position [1919, 0]
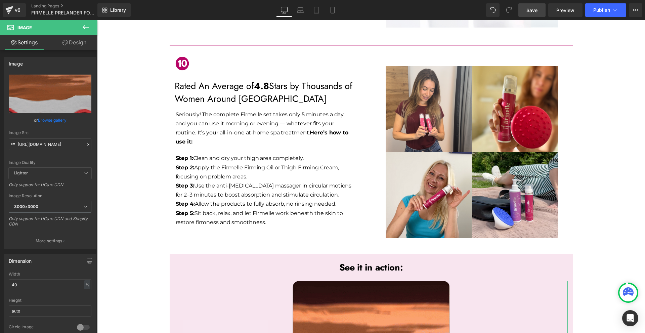
drag, startPoint x: 67, startPoint y: 45, endPoint x: 41, endPoint y: 130, distance: 89.1
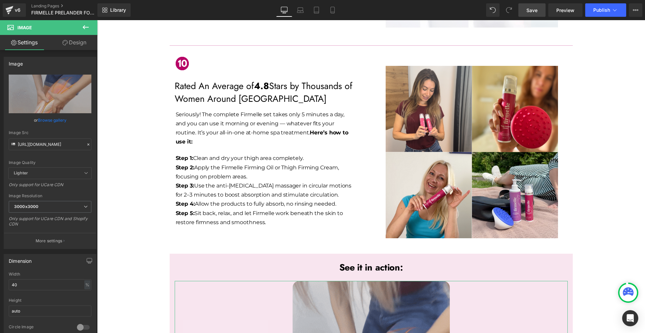
click at [67, 44] on icon at bounding box center [64, 42] width 5 height 5
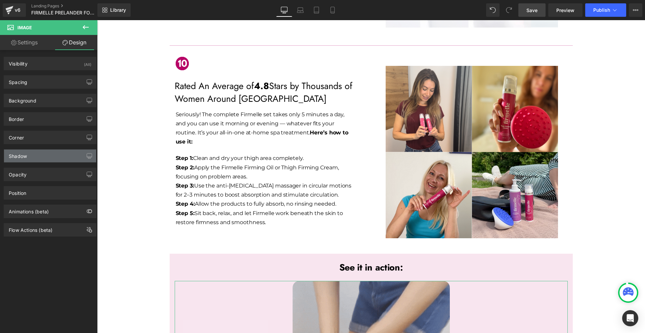
click at [35, 152] on div "Shadow" at bounding box center [50, 156] width 92 height 13
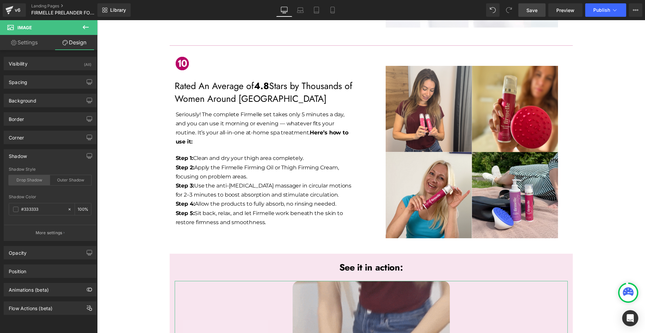
click at [40, 182] on div "Drop Shadow" at bounding box center [29, 180] width 41 height 10
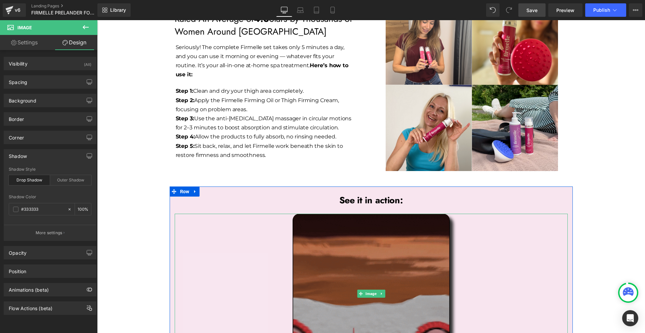
scroll to position [2020, 0]
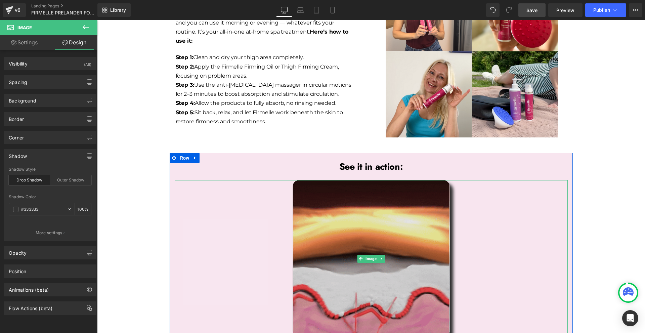
drag, startPoint x: 339, startPoint y: 290, endPoint x: 346, endPoint y: 278, distance: 14.2
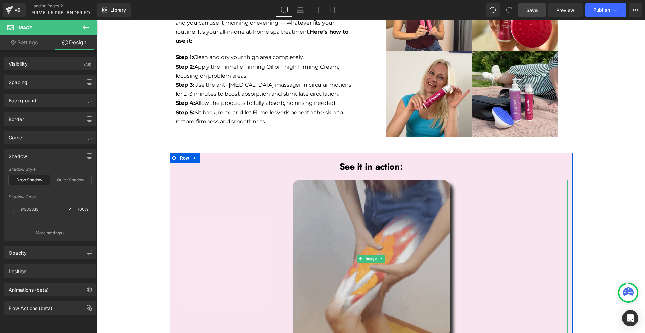
click at [346, 278] on div "Image" at bounding box center [371, 258] width 393 height 157
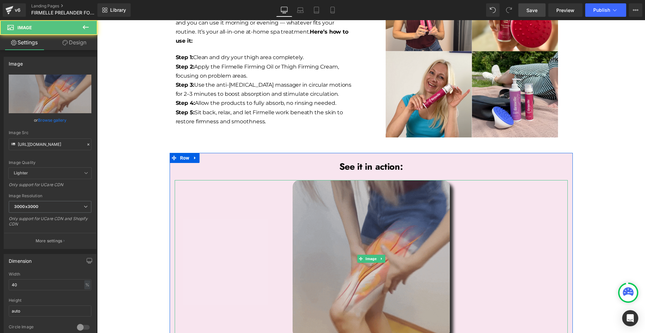
click at [342, 253] on img at bounding box center [371, 258] width 157 height 157
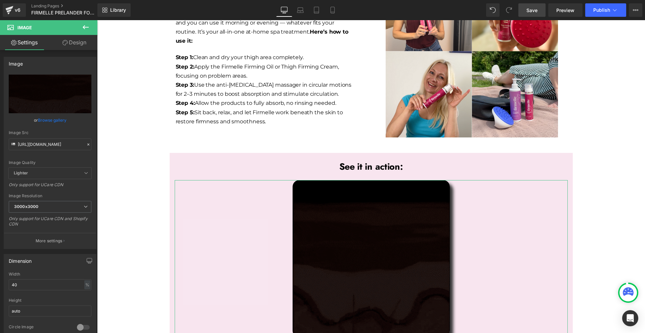
click at [79, 40] on link "Design" at bounding box center [74, 42] width 49 height 15
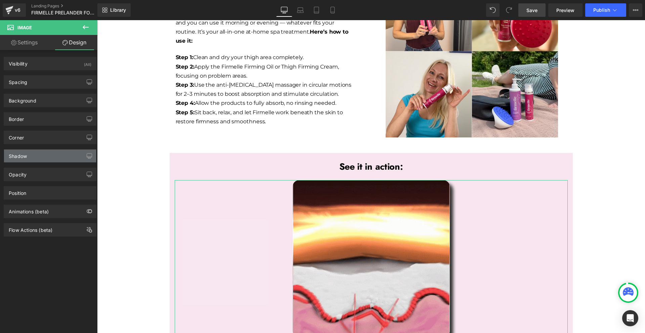
click at [26, 158] on div "Shadow" at bounding box center [18, 154] width 18 height 9
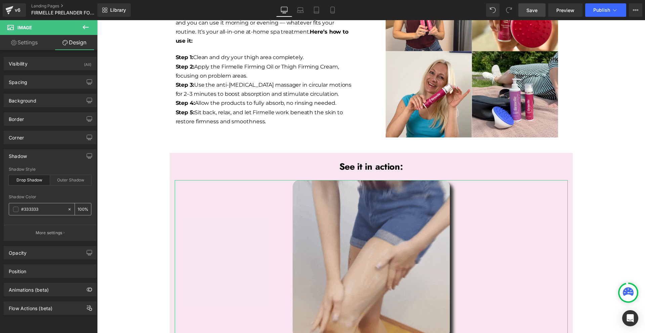
click at [41, 207] on input "#333333" at bounding box center [42, 209] width 43 height 7
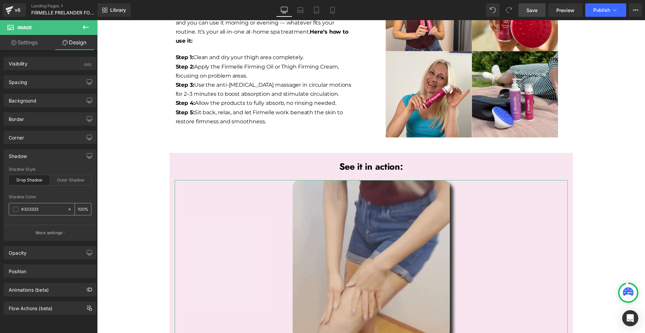
paste input "b70567"
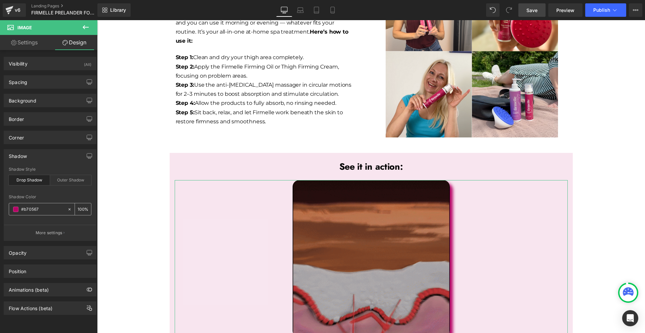
type input "#b70567"
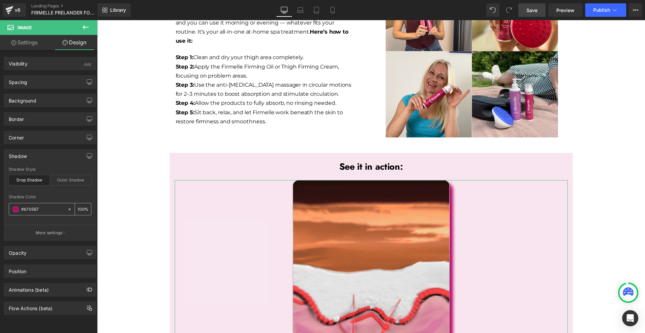
click at [82, 209] on div "100 %" at bounding box center [83, 209] width 16 height 12
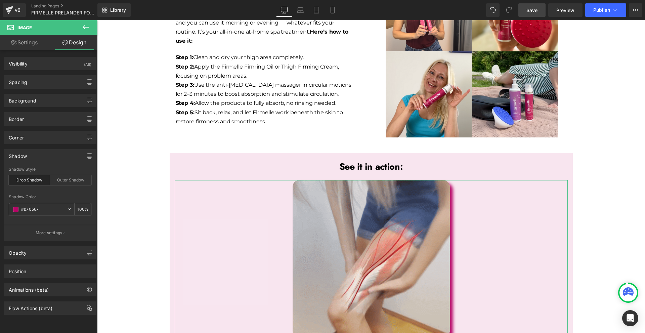
click at [78, 209] on input "100" at bounding box center [81, 208] width 7 height 7
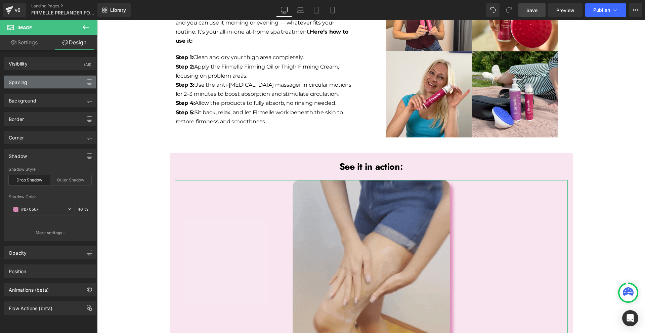
type input "40"
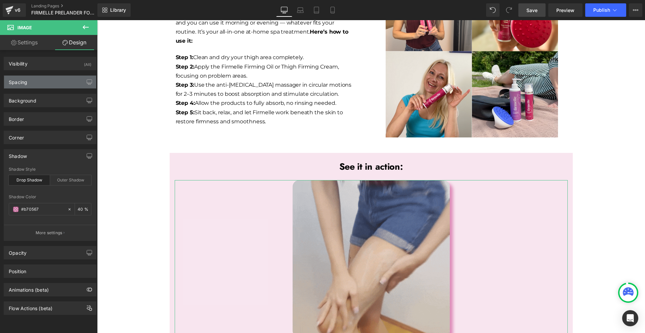
click at [31, 81] on div "Spacing" at bounding box center [50, 82] width 92 height 13
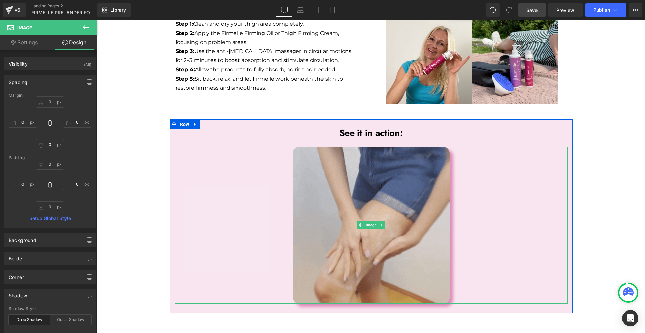
scroll to position [2084, 0]
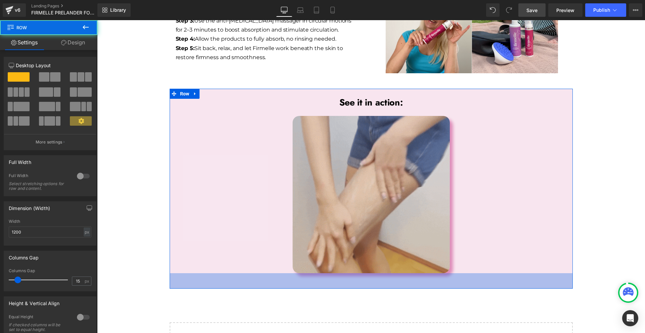
drag, startPoint x: 436, startPoint y: 232, endPoint x: 453, endPoint y: 247, distance: 22.8
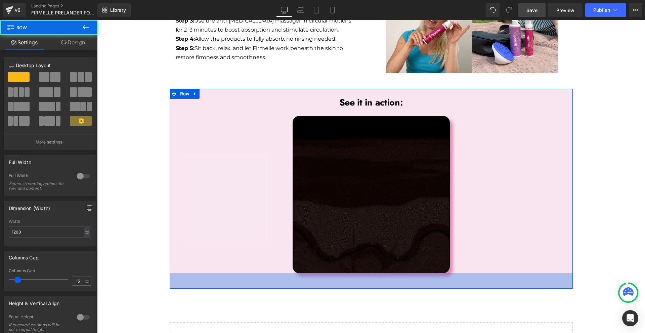
click at [436, 273] on div "46px" at bounding box center [371, 280] width 403 height 15
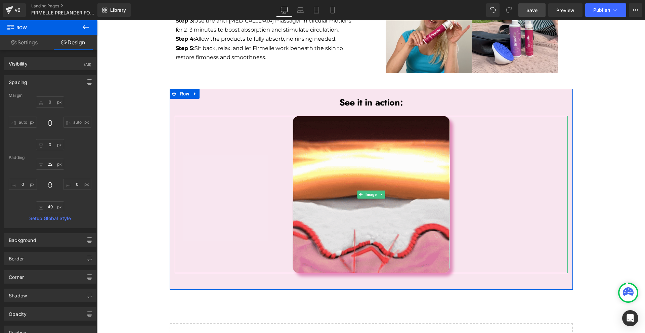
scroll to position [2050, 0]
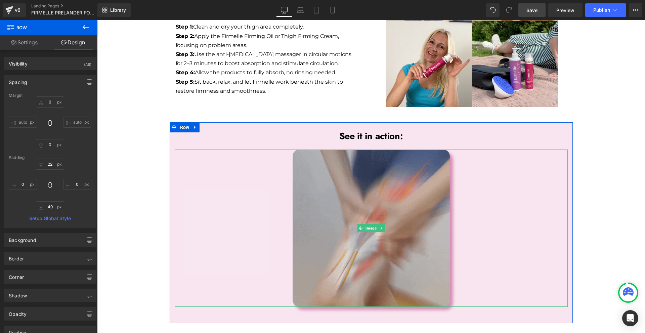
click at [380, 152] on img at bounding box center [371, 228] width 157 height 157
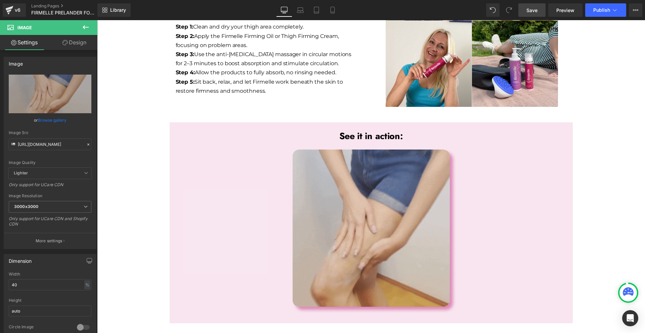
click at [87, 28] on icon at bounding box center [86, 27] width 6 height 4
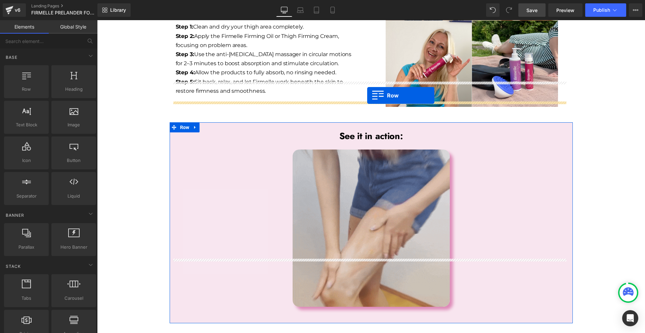
drag, startPoint x: 141, startPoint y: 110, endPoint x: 367, endPoint y: 95, distance: 226.3
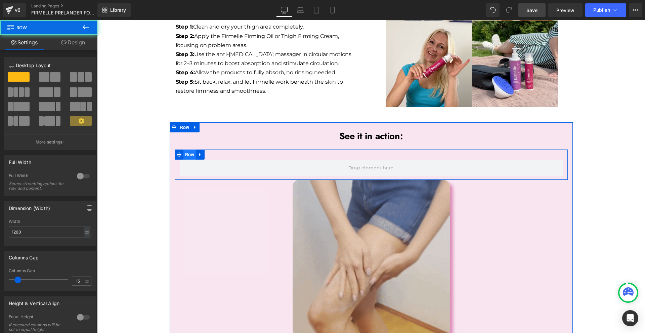
click at [191, 150] on span "Row" at bounding box center [189, 155] width 13 height 10
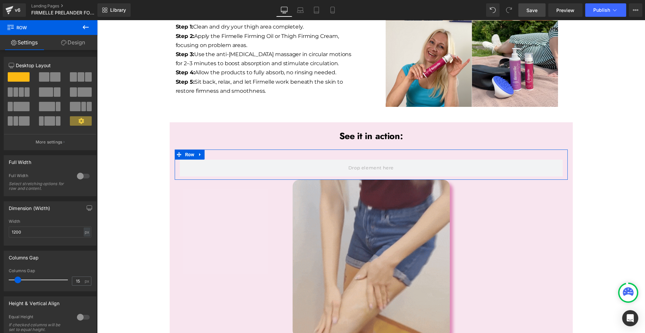
click at [78, 90] on span at bounding box center [85, 91] width 14 height 9
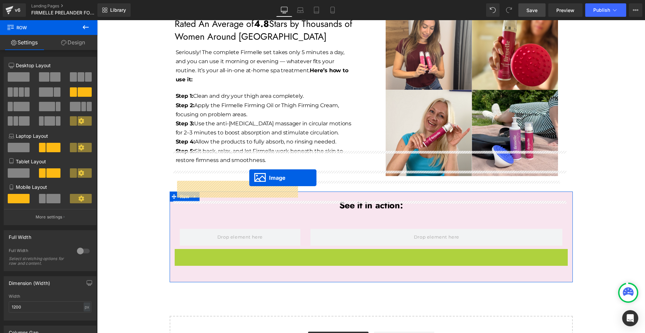
drag, startPoint x: 368, startPoint y: 208, endPoint x: 249, endPoint y: 178, distance: 122.4
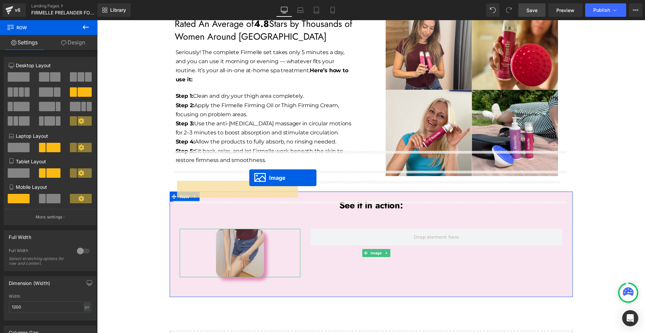
scroll to position [1996, 0]
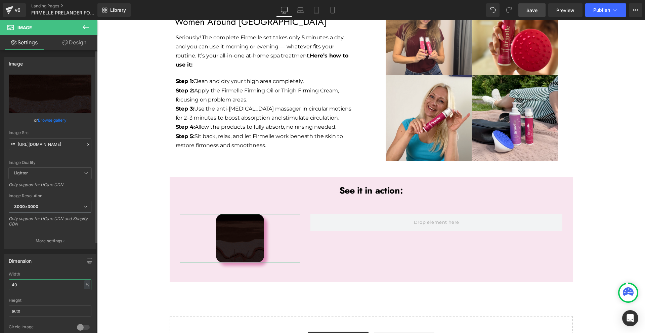
click at [37, 288] on input "40" at bounding box center [50, 284] width 83 height 11
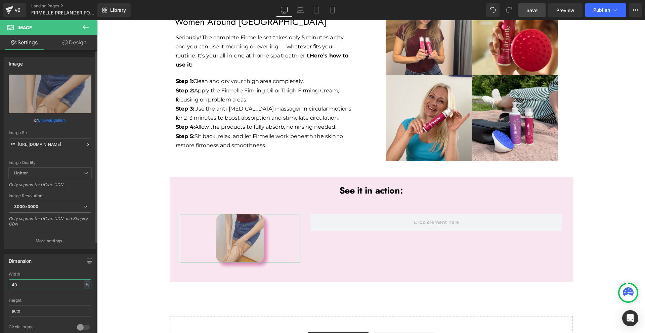
click at [37, 288] on input "40" at bounding box center [50, 284] width 83 height 11
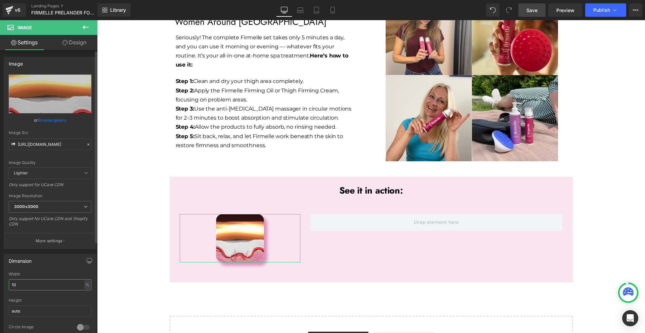
type input "100"
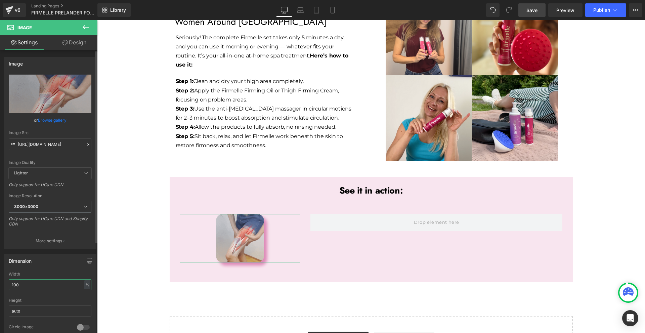
scroll to position [2050, 0]
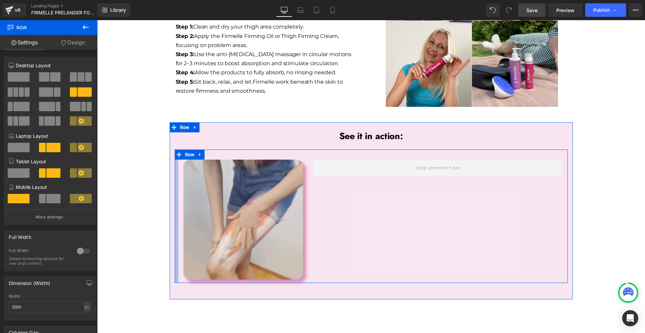
drag, startPoint x: 172, startPoint y: 128, endPoint x: 176, endPoint y: 126, distance: 4.2
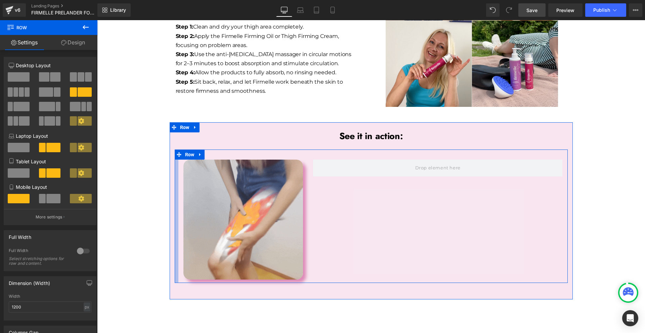
click at [176, 150] on div "Image Row" at bounding box center [371, 216] width 393 height 133
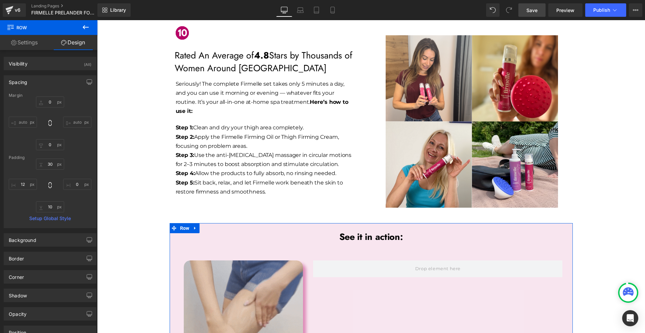
scroll to position [1916, 0]
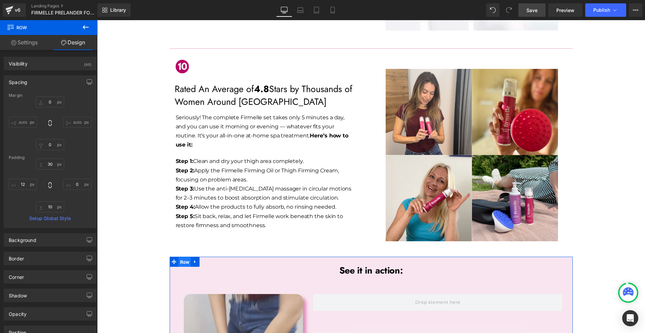
click at [181, 257] on span "Row" at bounding box center [184, 262] width 13 height 10
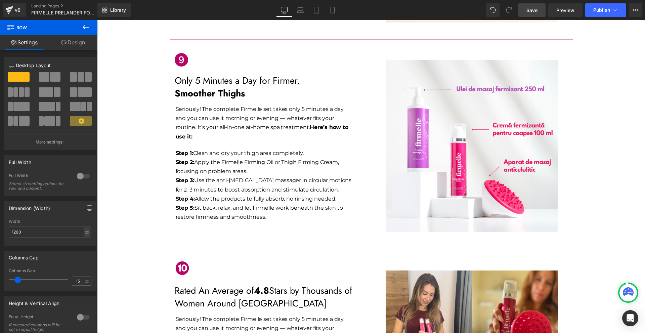
scroll to position [1681, 0]
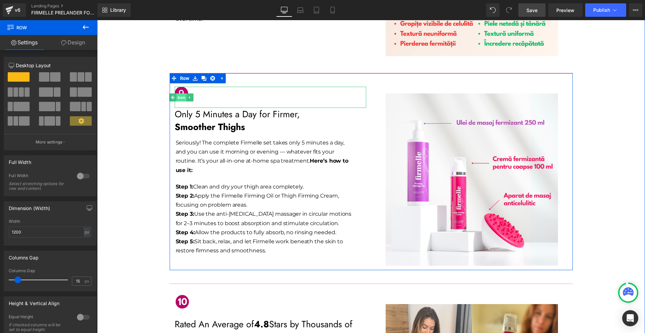
click at [182, 93] on span "Icon" at bounding box center [181, 97] width 10 height 8
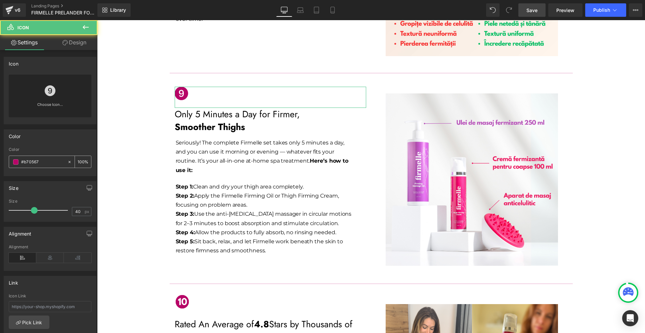
click at [36, 161] on input "#b70567" at bounding box center [42, 161] width 43 height 7
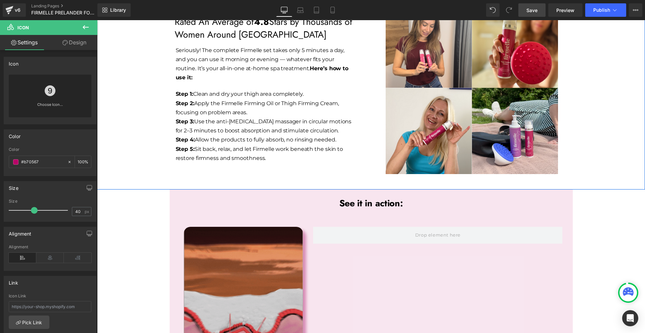
scroll to position [2017, 0]
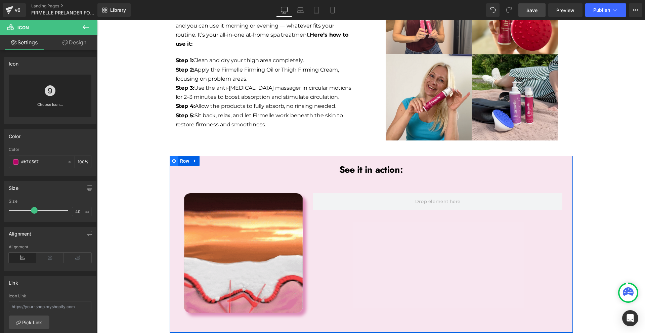
click at [174, 156] on span at bounding box center [174, 161] width 9 height 10
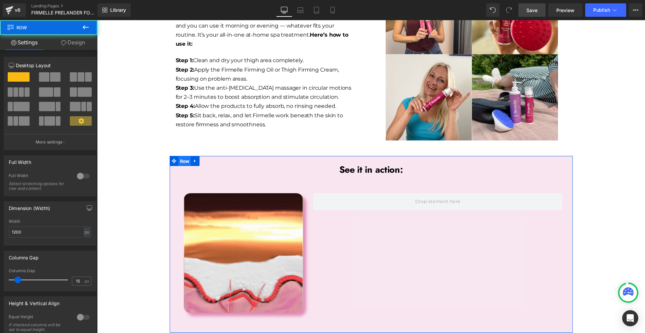
click at [178, 156] on span "Row" at bounding box center [184, 161] width 13 height 10
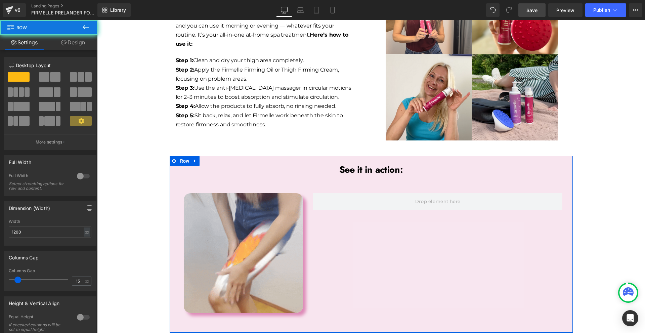
click at [68, 43] on link "Design" at bounding box center [73, 42] width 49 height 15
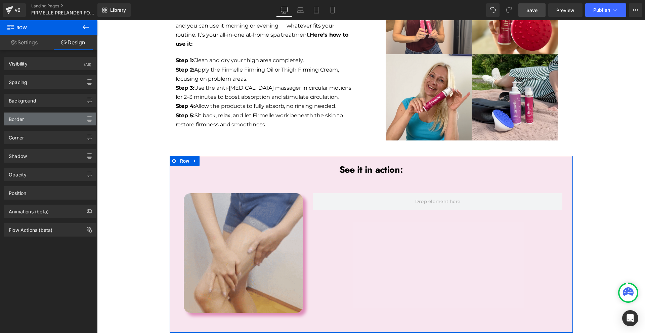
click at [22, 120] on div "Border" at bounding box center [16, 117] width 15 height 9
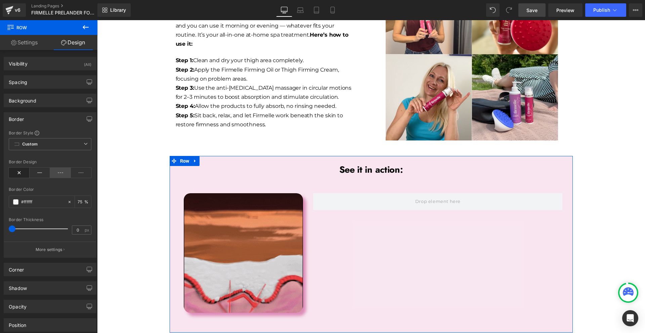
click at [59, 173] on icon at bounding box center [60, 173] width 21 height 10
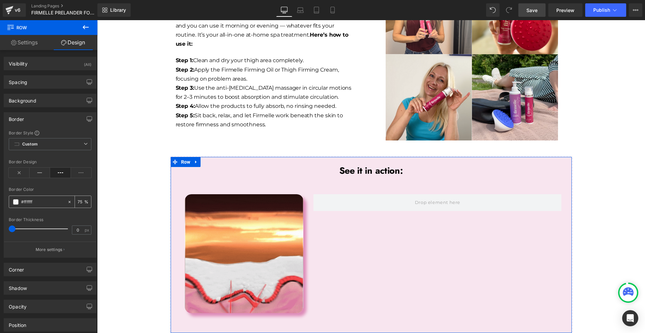
click at [41, 201] on input "#ffffff" at bounding box center [42, 201] width 43 height 7
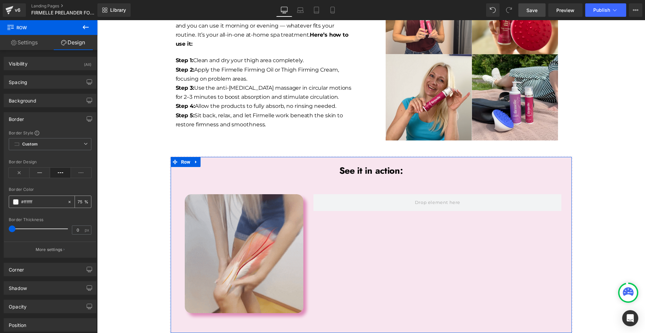
click at [41, 201] on input "#ffffff" at bounding box center [42, 201] width 43 height 7
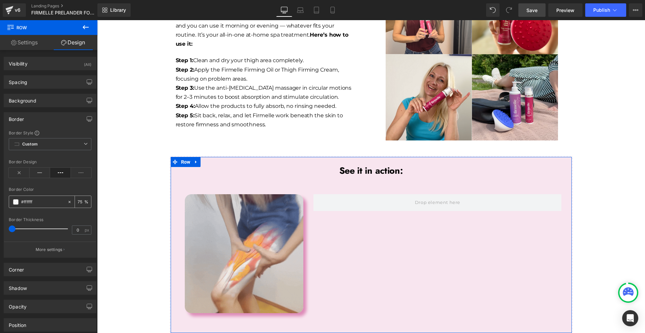
paste input "b70567"
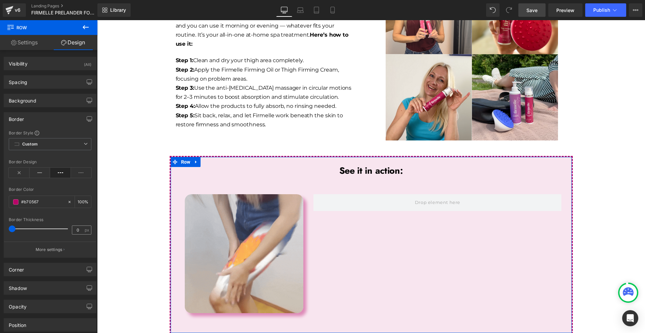
type input "#b70567"
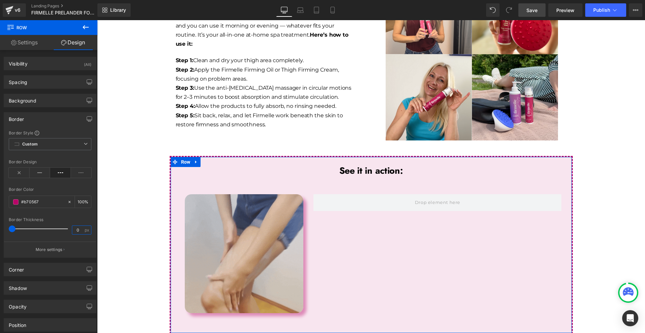
click at [73, 229] on input "0" at bounding box center [78, 230] width 12 height 8
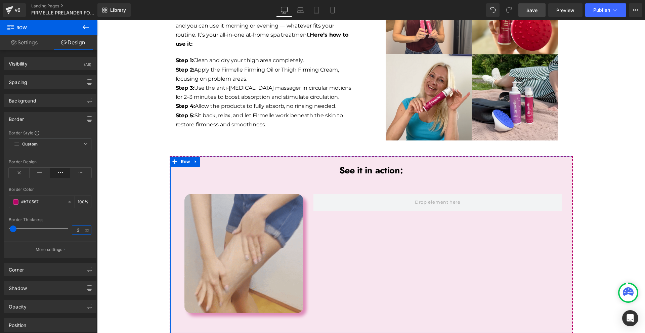
type input "2"
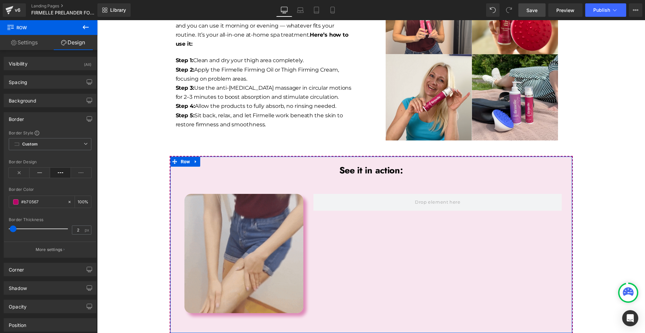
click at [25, 116] on div "Border" at bounding box center [50, 119] width 92 height 13
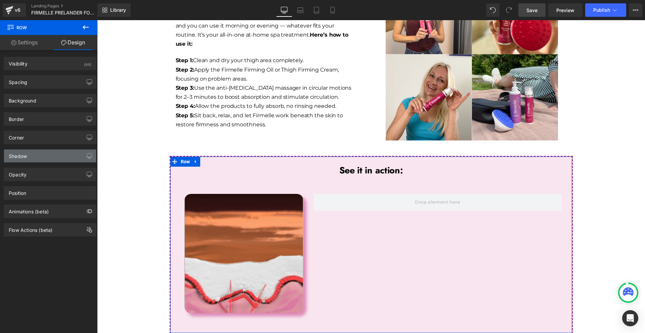
click at [37, 157] on div "Shadow" at bounding box center [50, 156] width 92 height 13
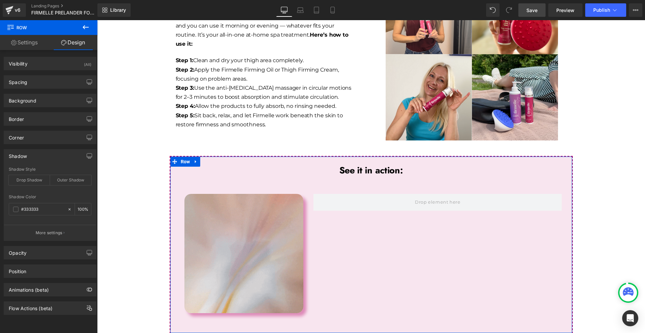
click at [36, 154] on div "Shadow" at bounding box center [50, 156] width 92 height 13
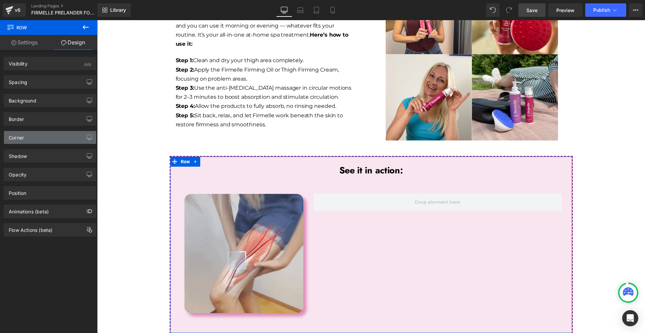
click at [31, 137] on div "Corner" at bounding box center [50, 137] width 92 height 13
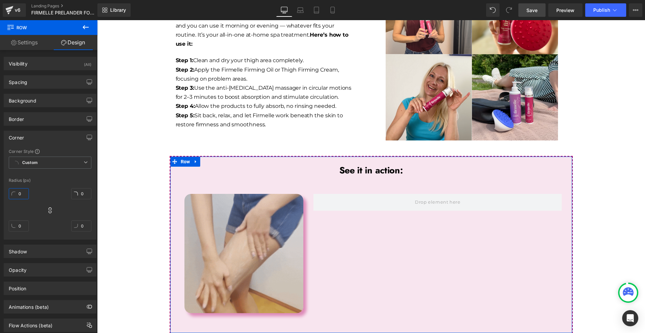
click at [23, 192] on input "0" at bounding box center [19, 193] width 20 height 11
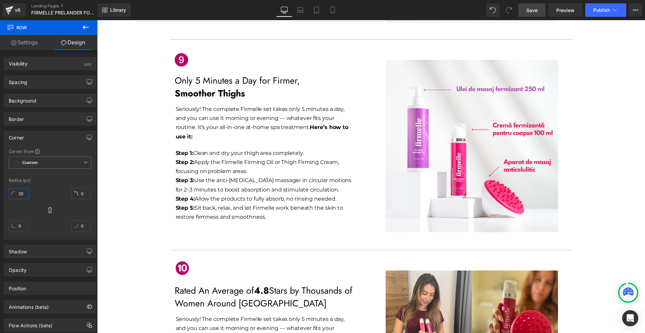
scroll to position [1748, 0]
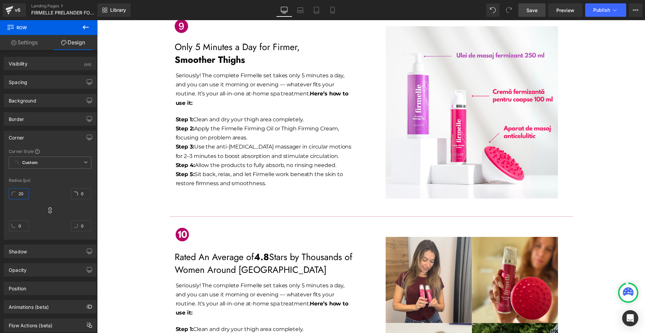
type input "20"
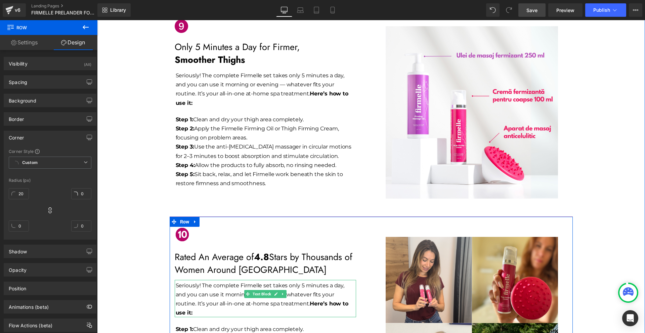
click at [203, 281] on p "Seriously! The complete Firmelle set takes only 5 minutes a day, and you can us…" at bounding box center [266, 299] width 180 height 37
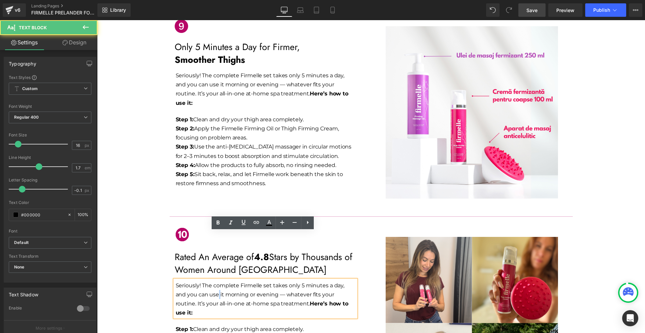
click at [203, 281] on p "Seriously! The complete Firmelle set takes only 5 minutes a day, and you can us…" at bounding box center [266, 299] width 180 height 37
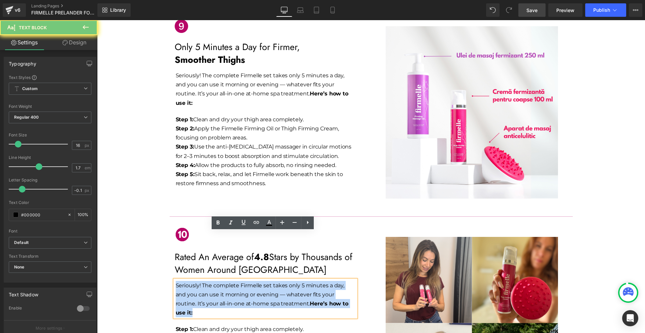
click at [203, 281] on p "Seriously! The complete Firmelle set takes only 5 minutes a day, and you can us…" at bounding box center [266, 299] width 180 height 37
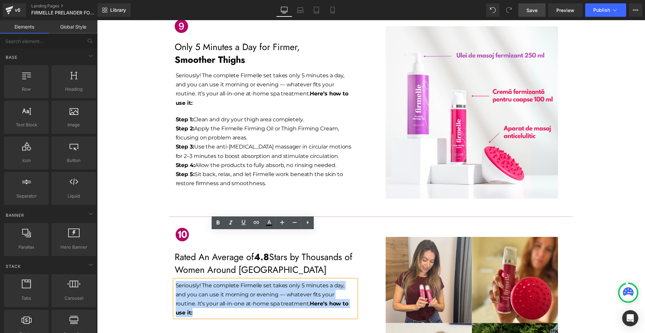
click at [197, 281] on p "Seriously! The complete Firmelle set takes only 5 minutes a day, and you can us…" at bounding box center [266, 299] width 180 height 37
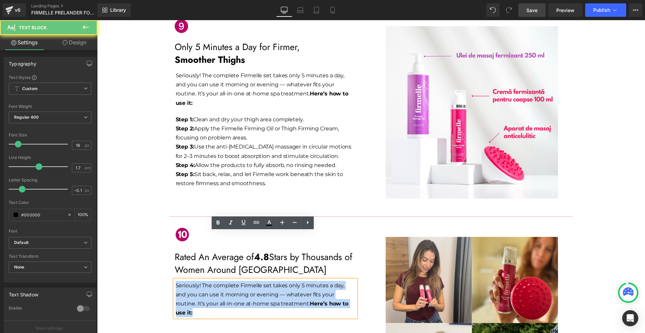
click at [197, 281] on p "Seriously! The complete Firmelle set takes only 5 minutes a day, and you can us…" at bounding box center [266, 299] width 180 height 37
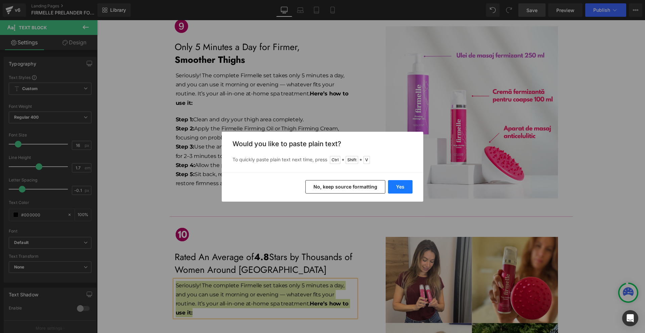
click at [394, 187] on button "Yes" at bounding box center [400, 186] width 25 height 13
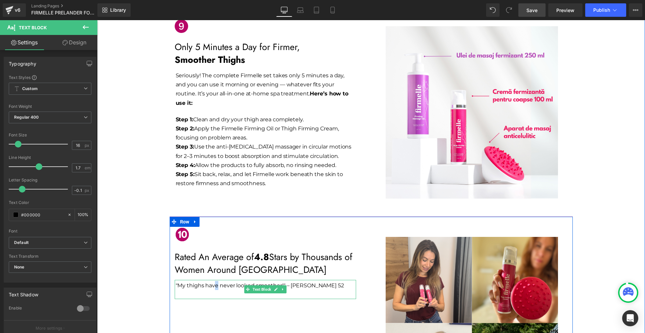
click at [214, 281] on p ""My thighs have never looked smoother!" – [PERSON_NAME] 52" at bounding box center [266, 285] width 180 height 9
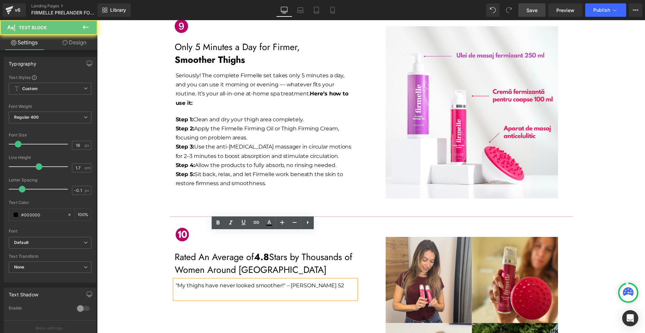
click at [213, 290] on p at bounding box center [266, 294] width 180 height 9
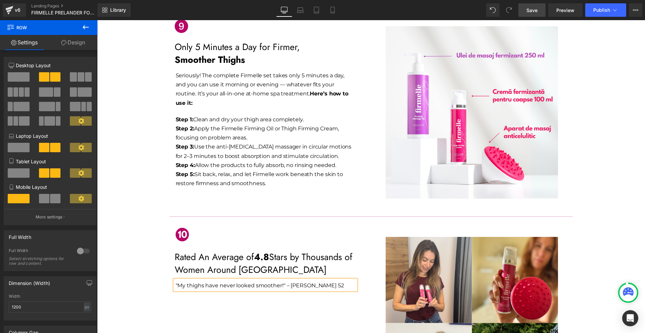
click at [215, 277] on div "Image Rated An Average of 4.8 Stars by Thousands of Women Around Europe Text Bl…" at bounding box center [371, 314] width 403 height 197
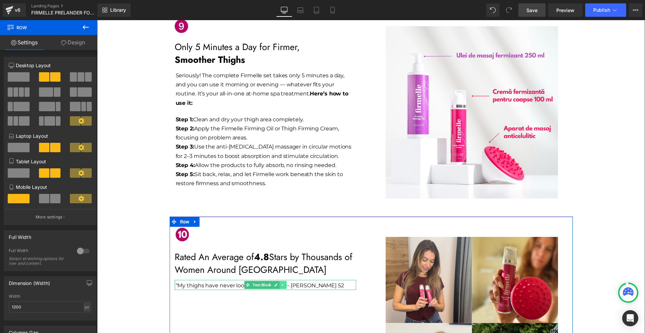
click at [277, 281] on ul "Text Block" at bounding box center [265, 285] width 42 height 8
click at [274, 283] on icon at bounding box center [276, 285] width 4 height 4
